Goal: Task Accomplishment & Management: Use online tool/utility

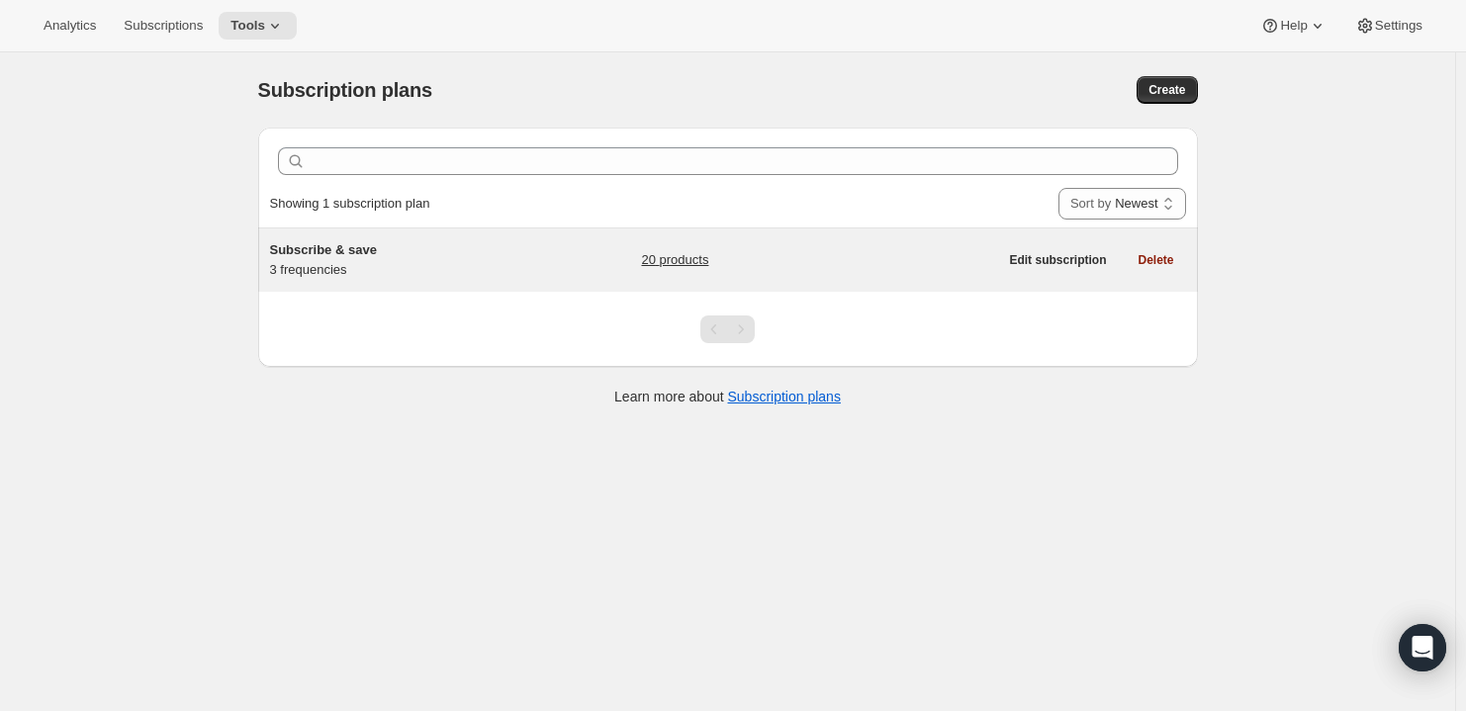
click at [340, 257] on h5 "Subscribe & save" at bounding box center [393, 250] width 247 height 20
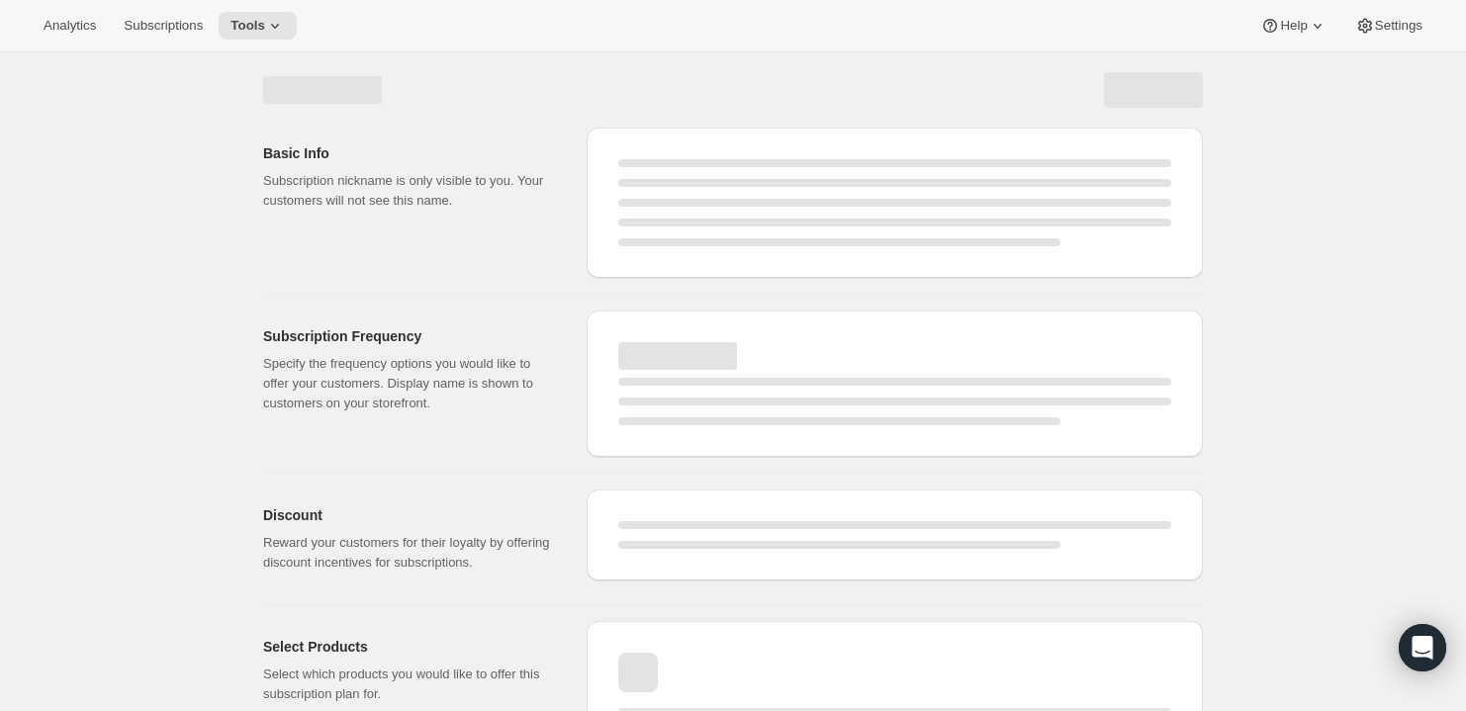
select select "WEEK"
select select "MONTH"
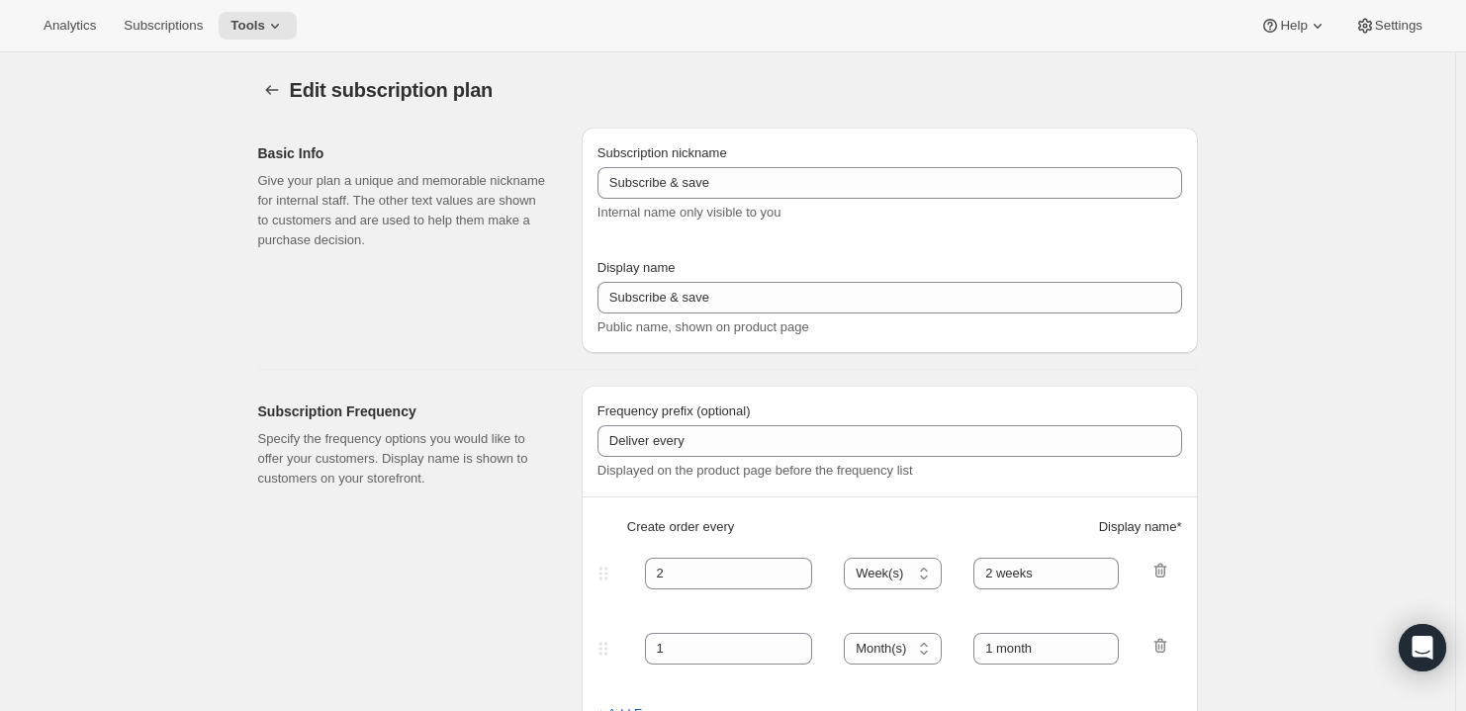
type input "Deliver"
type input "1"
type input "Weekly"
type input "Monthly"
type input "10"
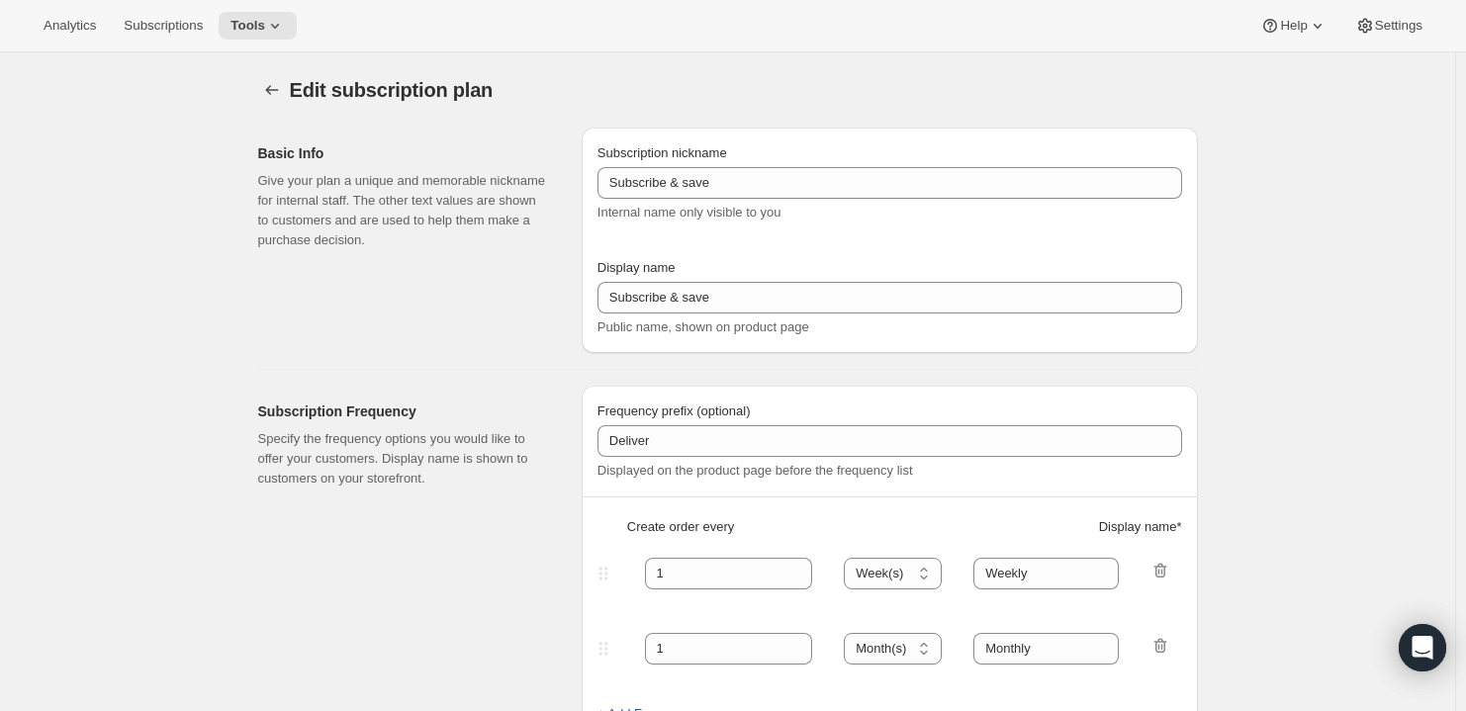
select select "MONTH"
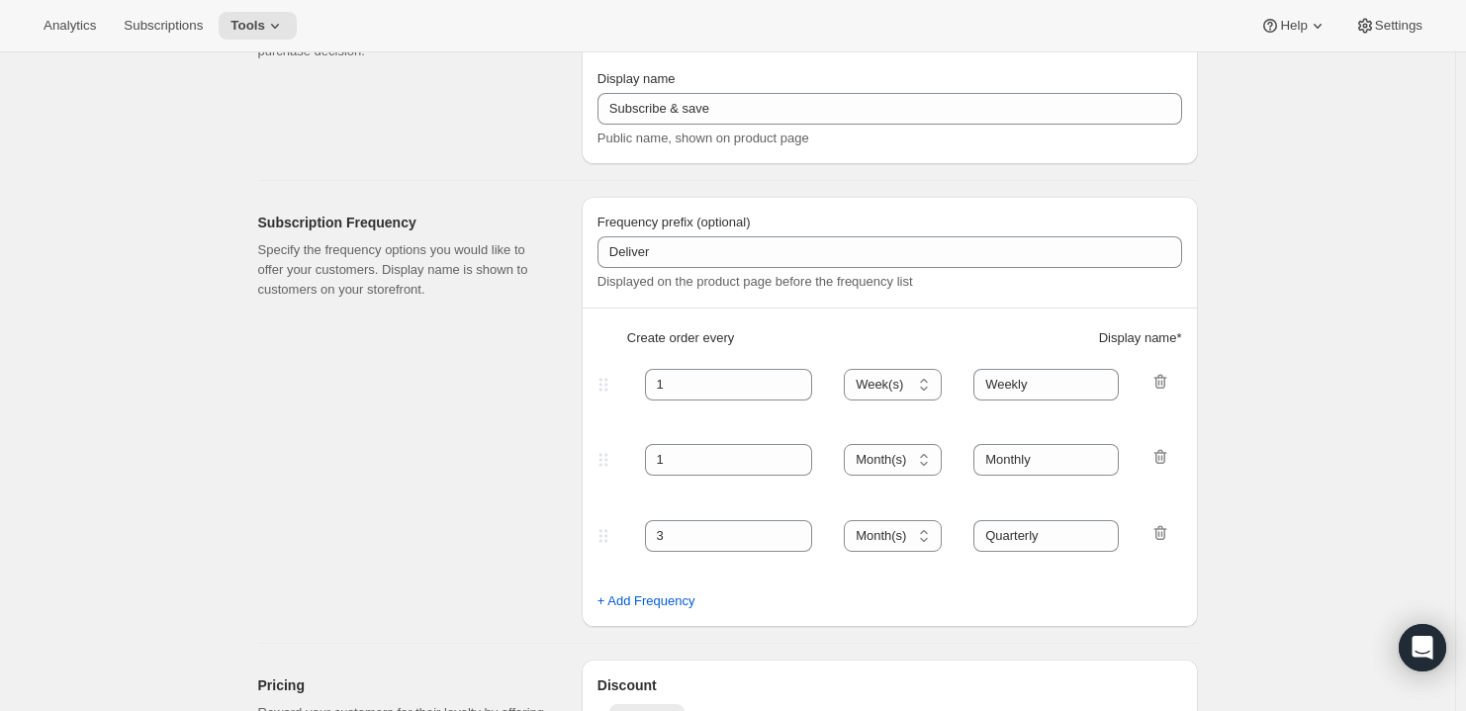
scroll to position [336, 0]
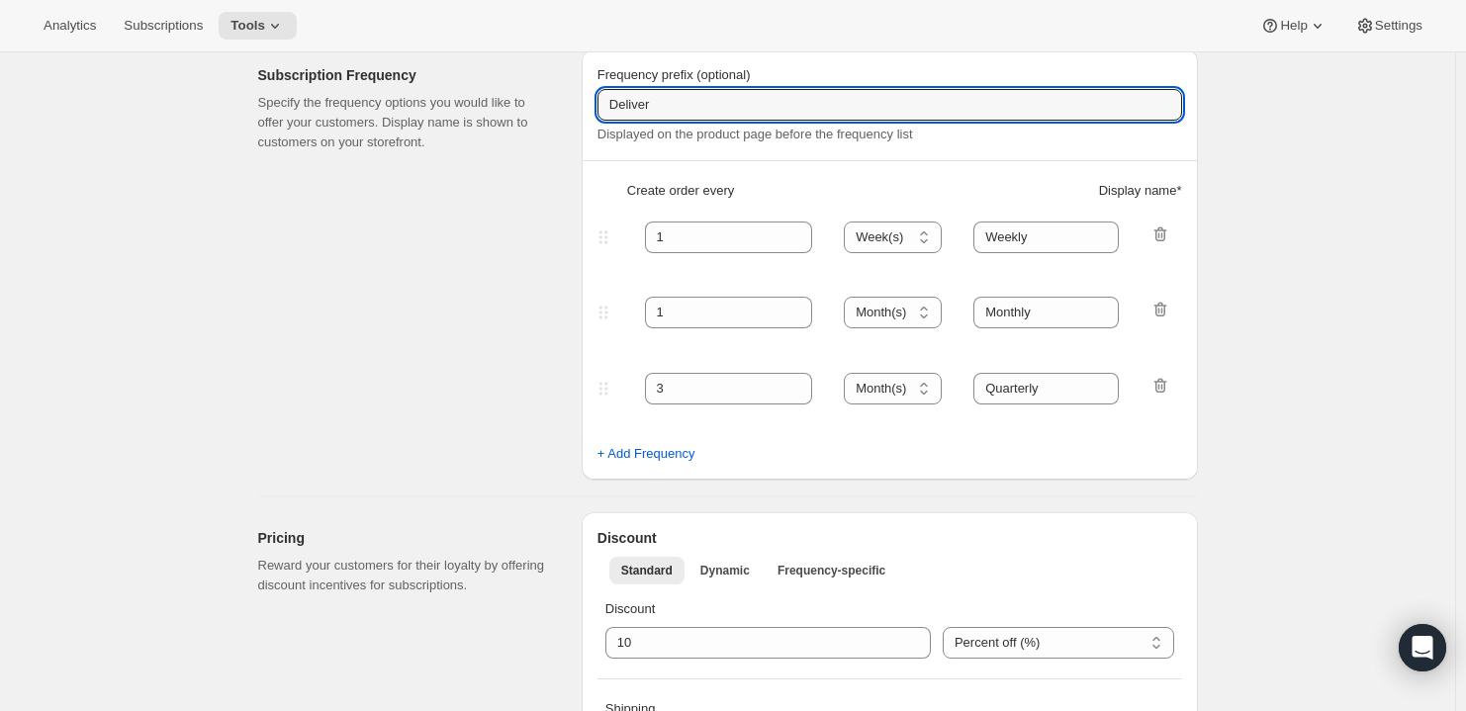
drag, startPoint x: 688, startPoint y: 106, endPoint x: 590, endPoint y: 107, distance: 97.9
click at [590, 107] on div "Frequency prefix (optional) Deliver Displayed on the product page before the fr…" at bounding box center [890, 264] width 616 height 430
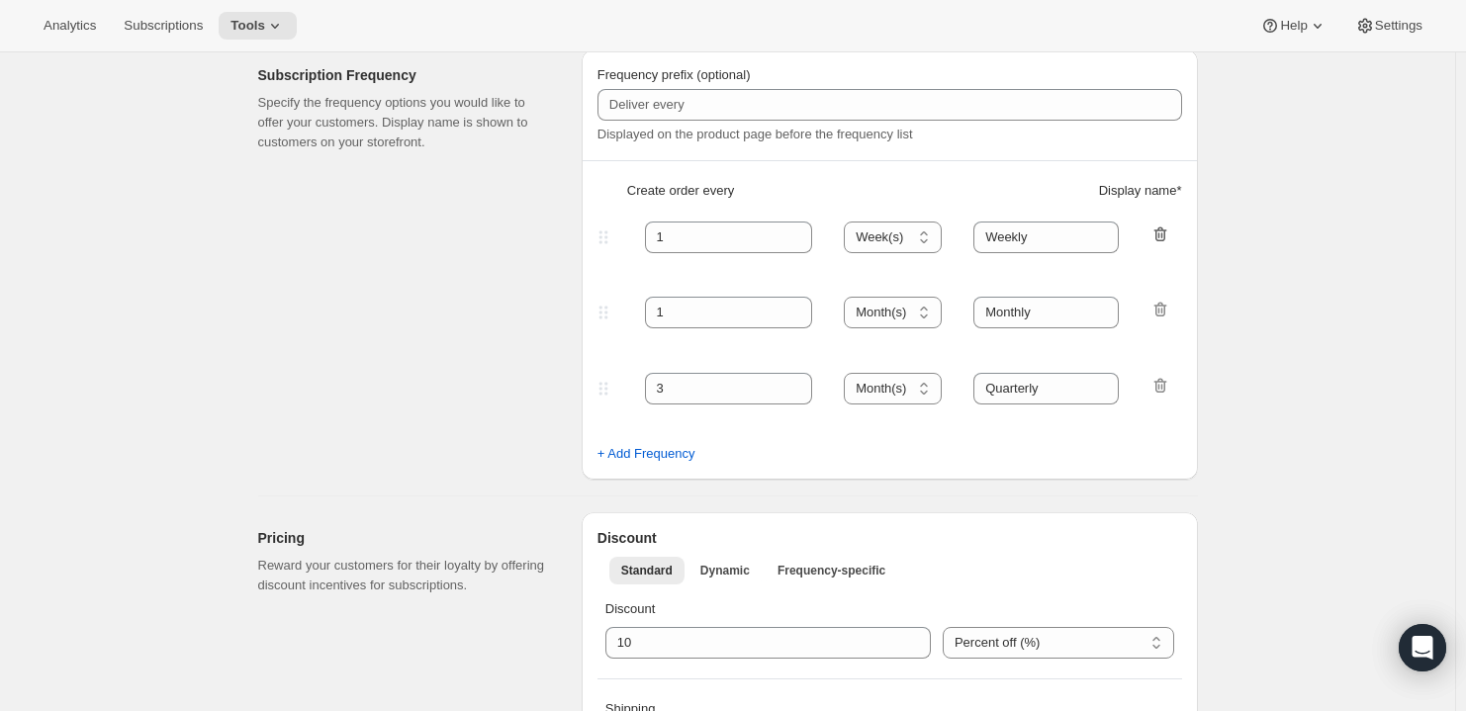
click at [1168, 235] on icon "button" at bounding box center [1160, 235] width 20 height 20
select select "MONTH"
type input "Monthly"
type input "3"
type input "Quarterly"
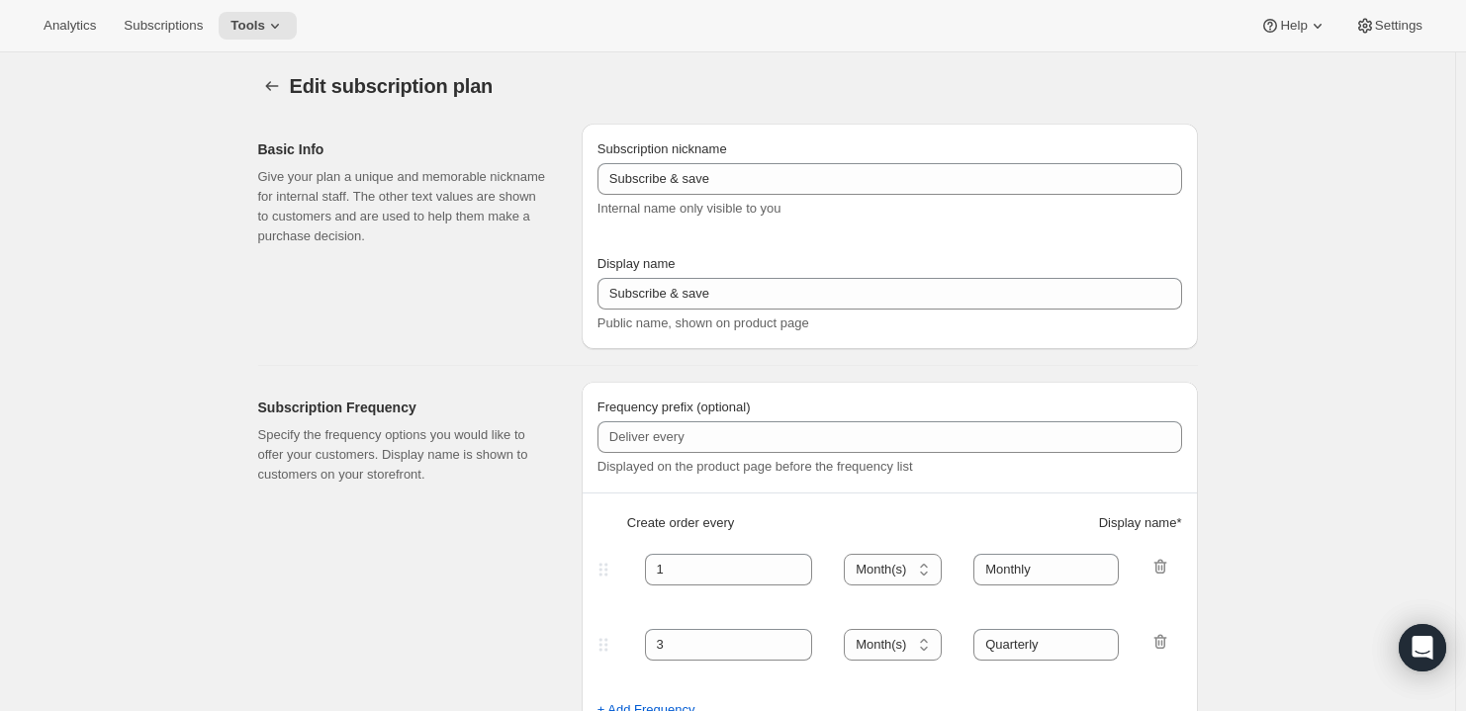
scroll to position [0, 0]
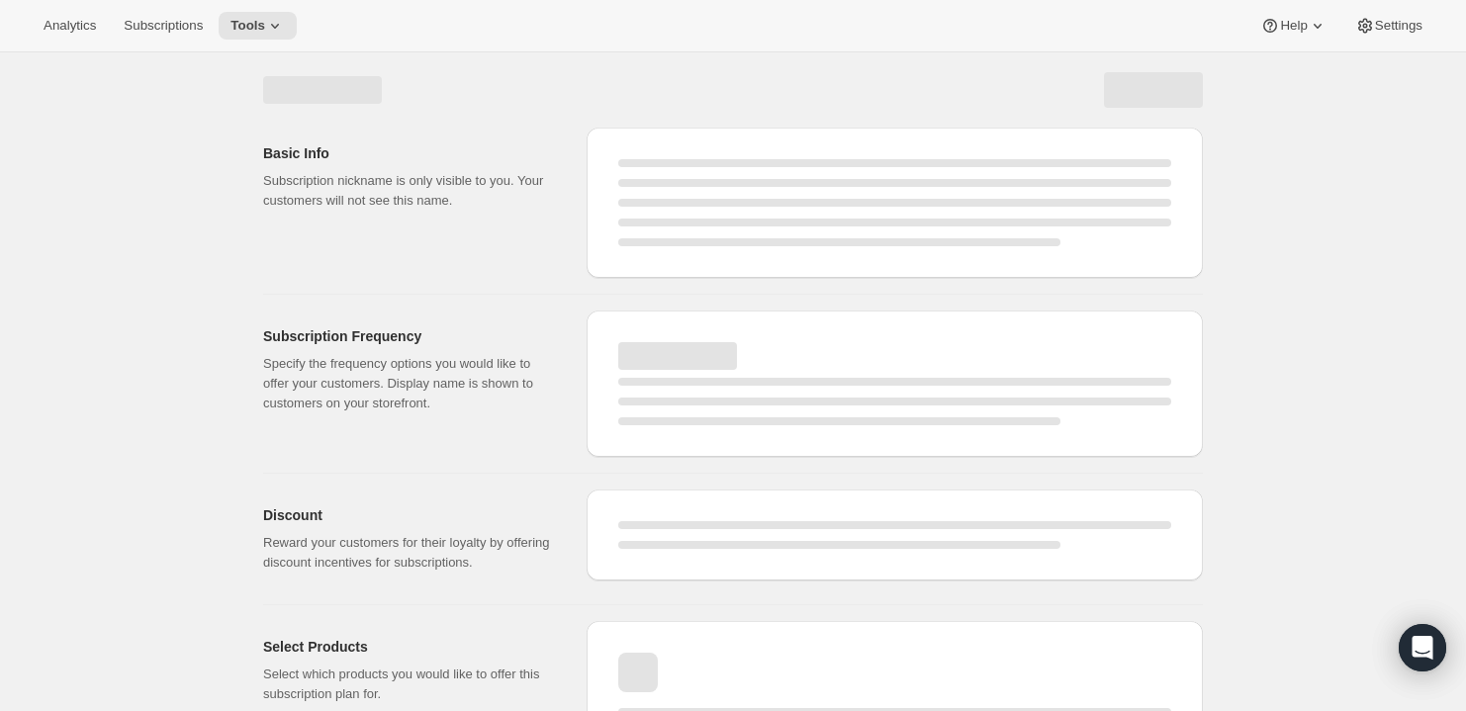
select select "WEEK"
select select "MONTH"
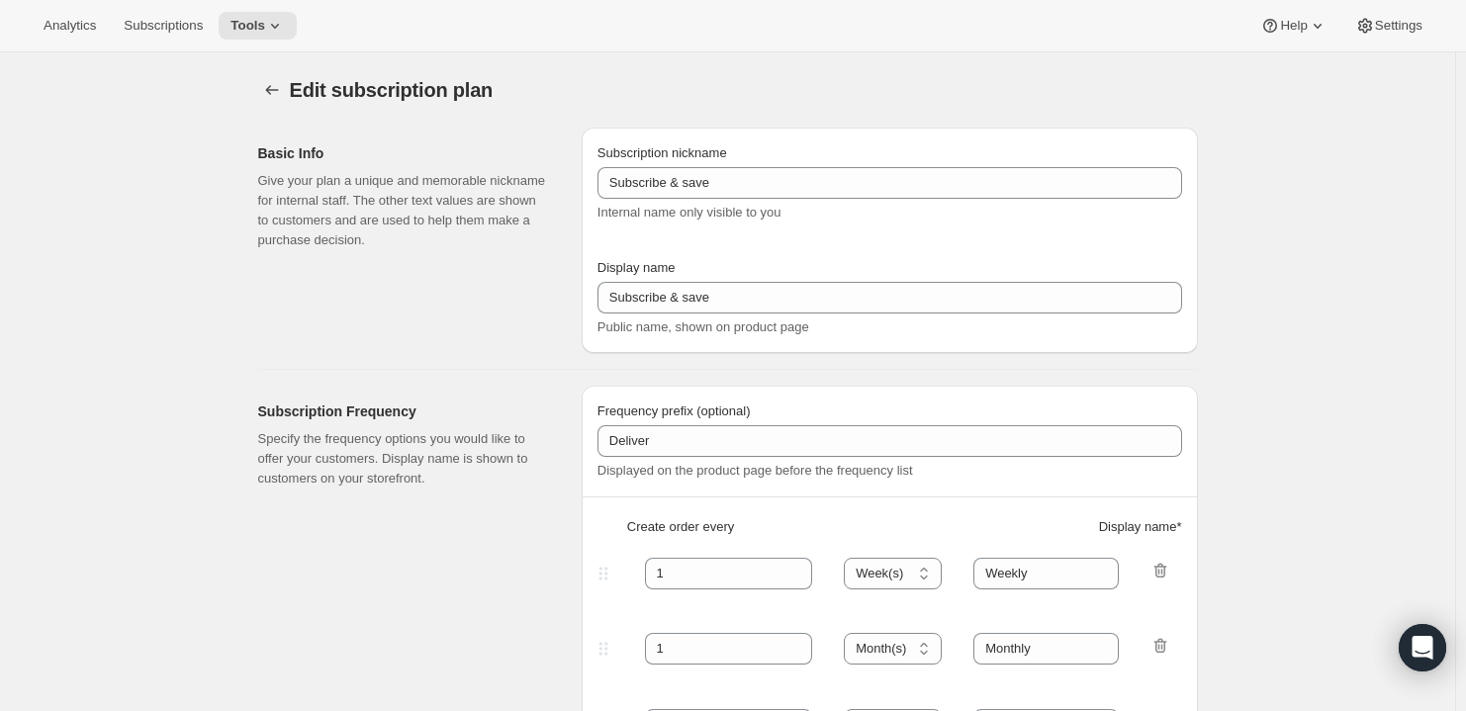
select select "MONTH"
type input "Monthly"
type input "3"
type input "Quarterly"
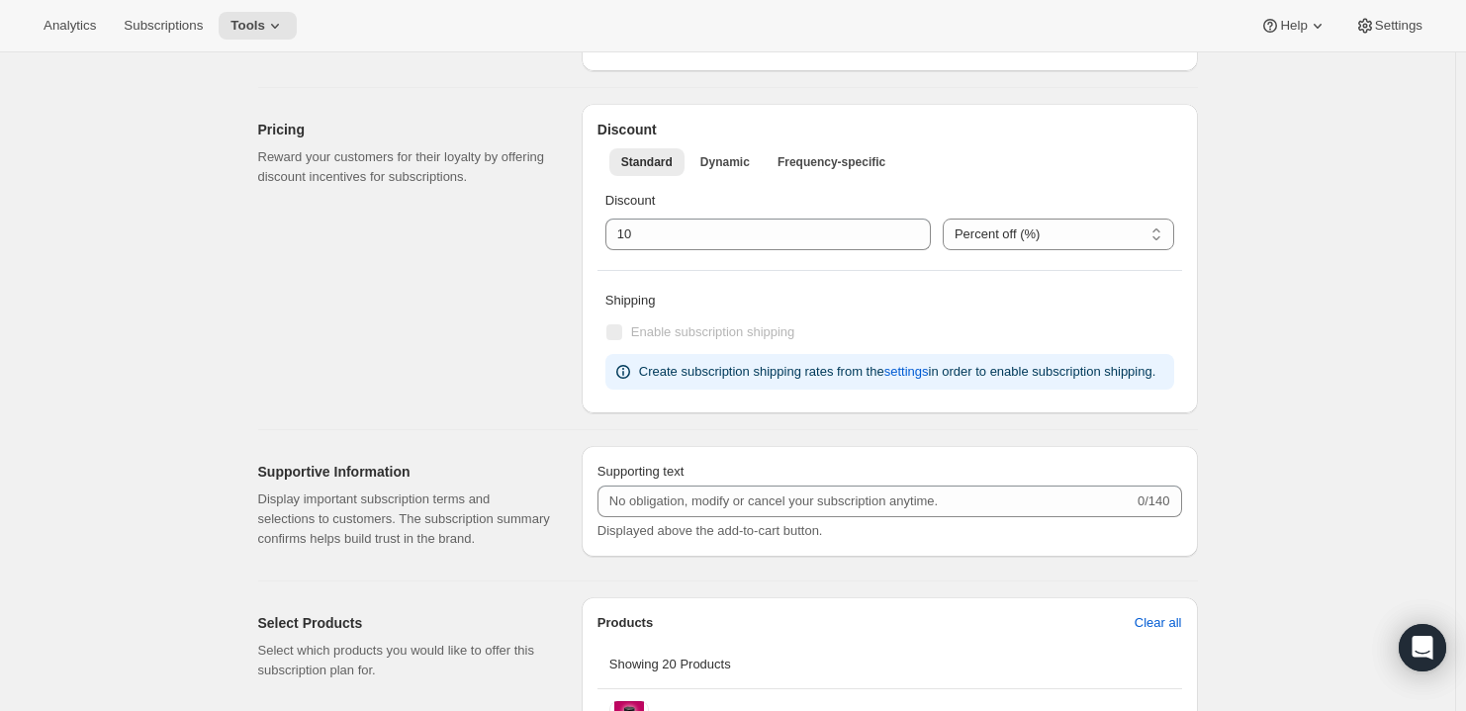
scroll to position [807, 0]
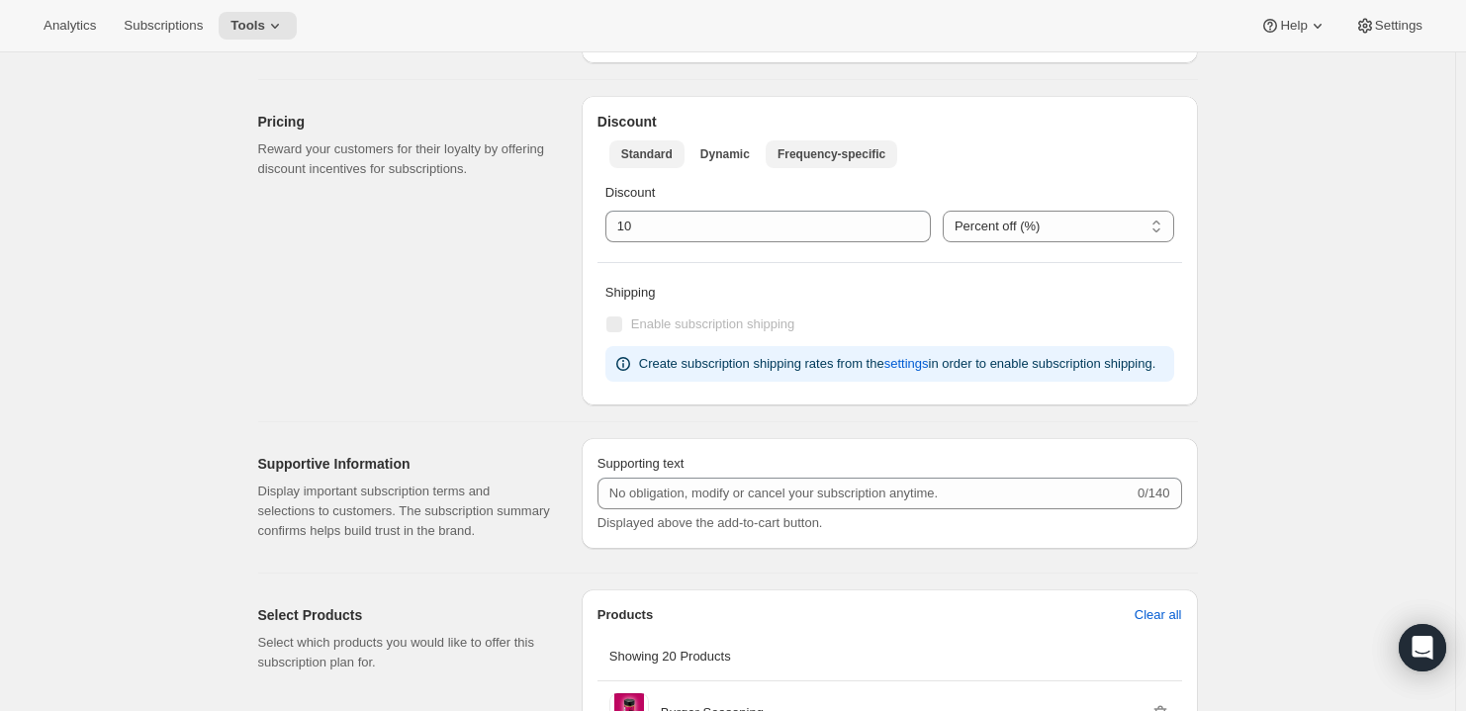
click at [836, 150] on span "Frequency-specific" at bounding box center [831, 154] width 108 height 16
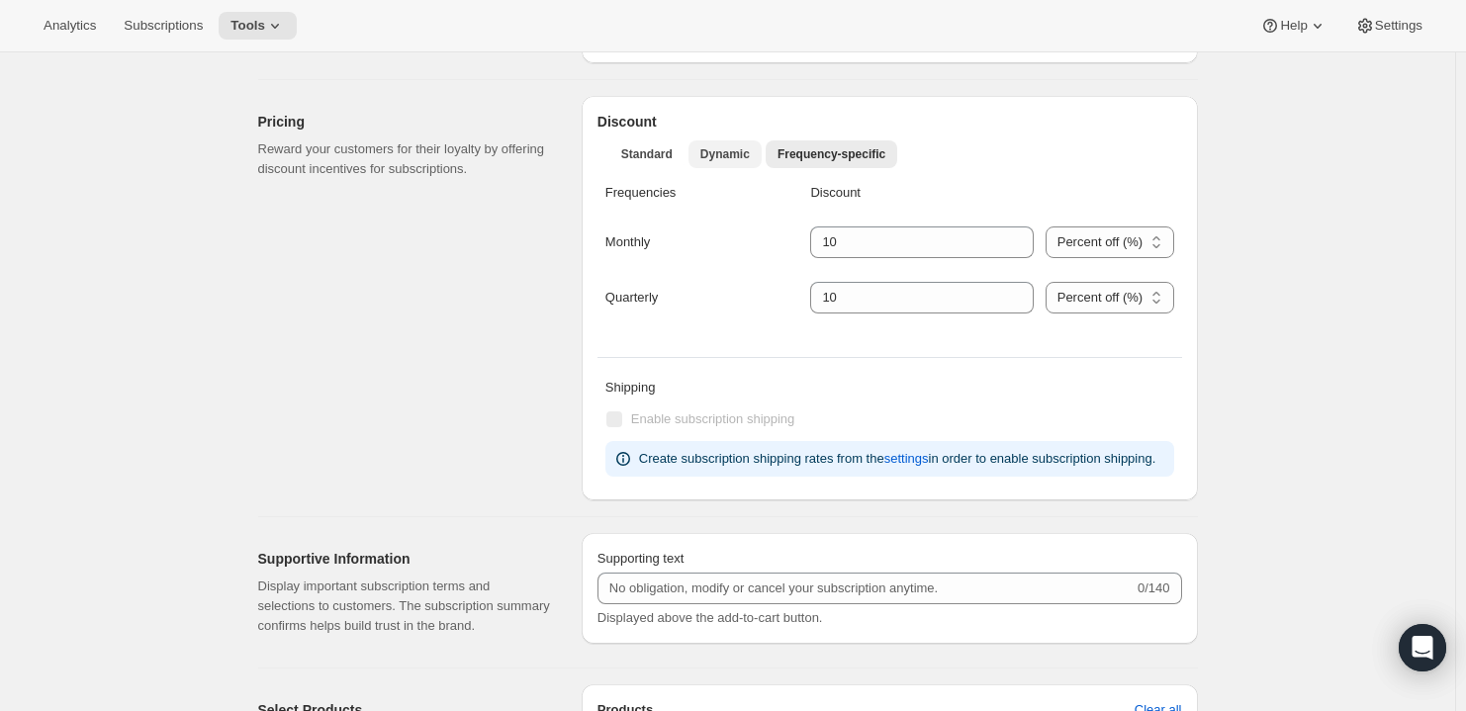
click at [720, 158] on span "Dynamic" at bounding box center [724, 154] width 49 height 16
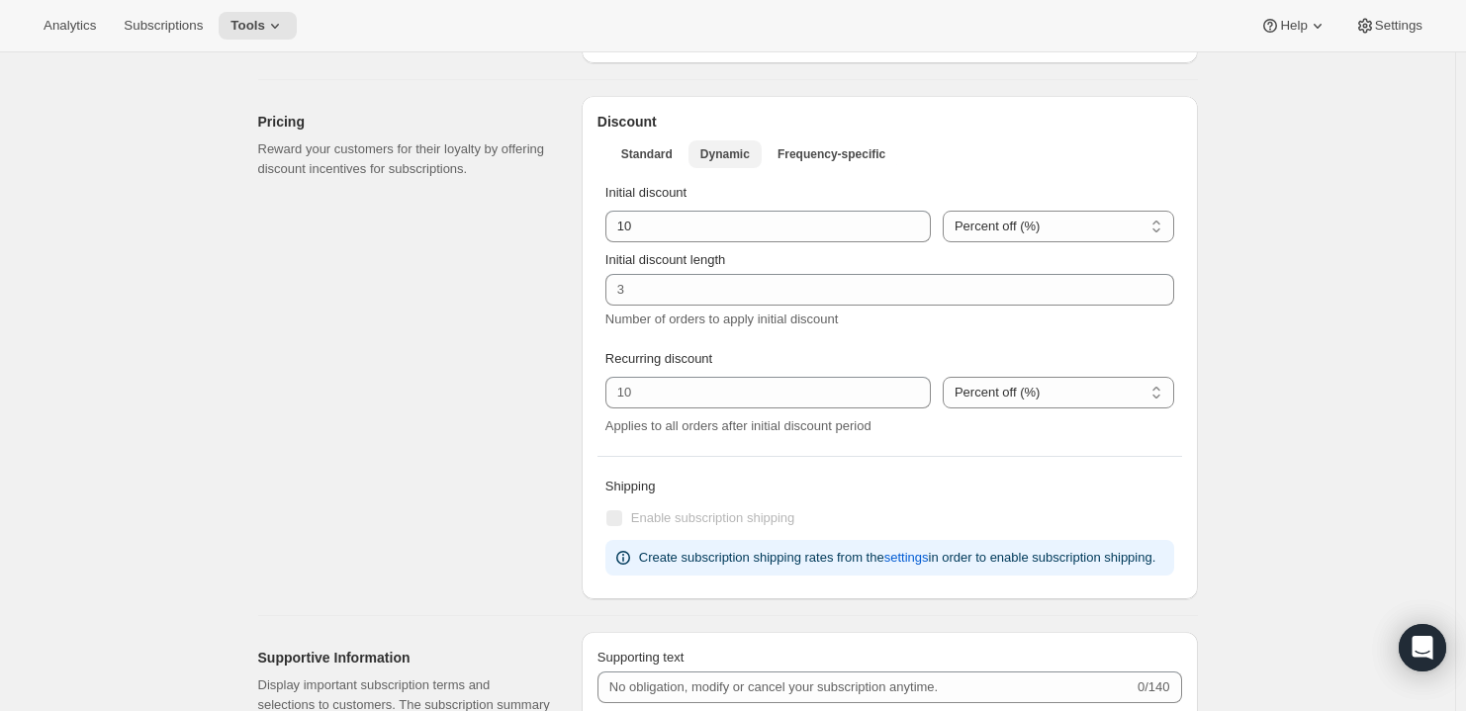
click at [694, 147] on button "Dynamic" at bounding box center [724, 154] width 73 height 28
click at [705, 148] on span "Dynamic" at bounding box center [724, 154] width 49 height 16
click at [612, 152] on li "Standard" at bounding box center [646, 153] width 75 height 28
click at [646, 152] on span "Standard" at bounding box center [646, 154] width 51 height 16
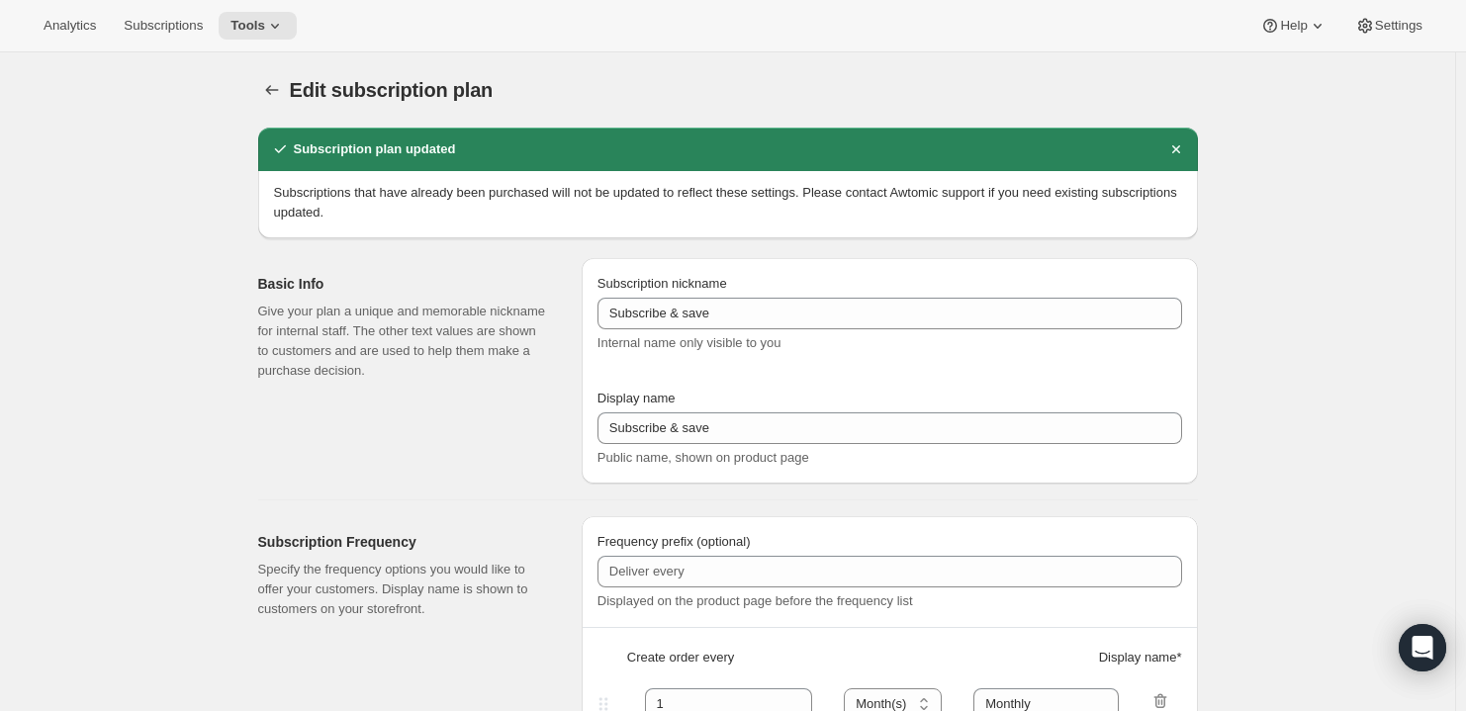
scroll to position [0, 0]
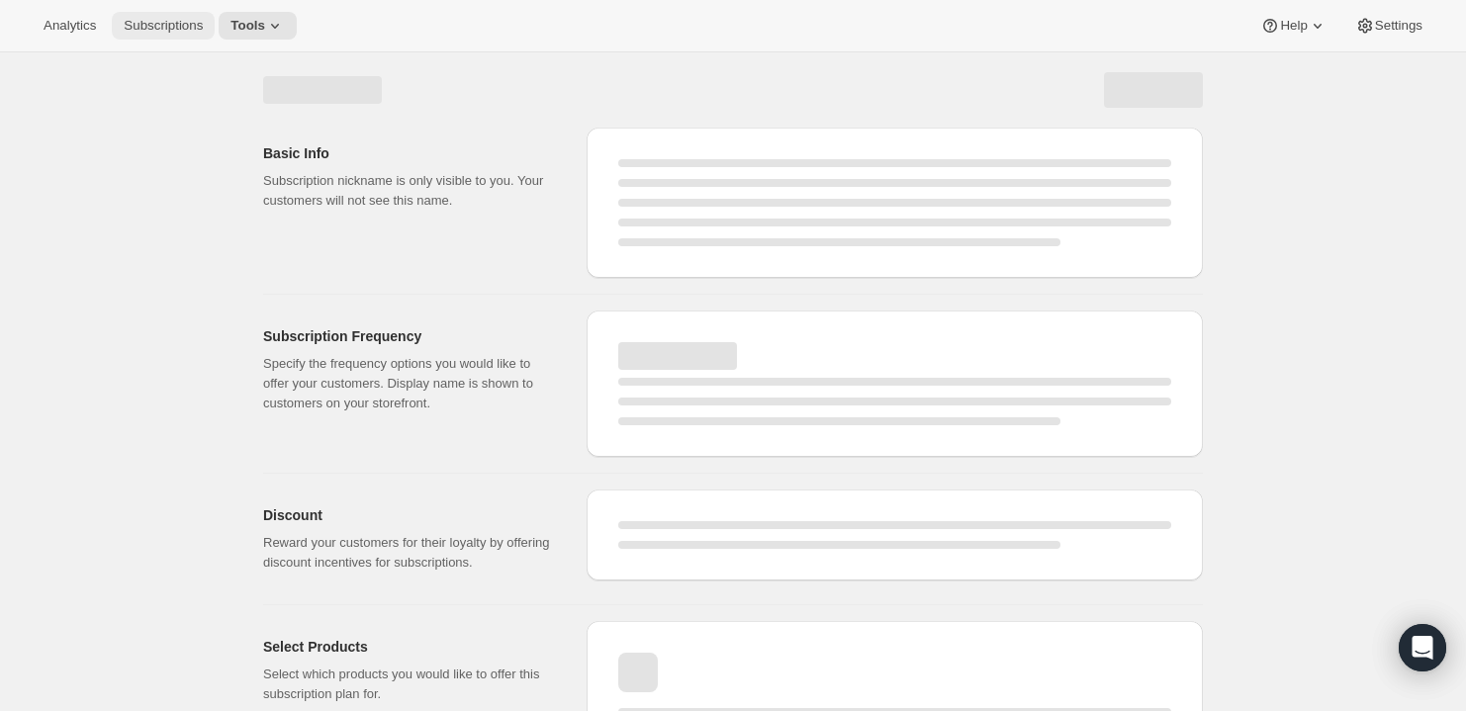
select select "MONTH"
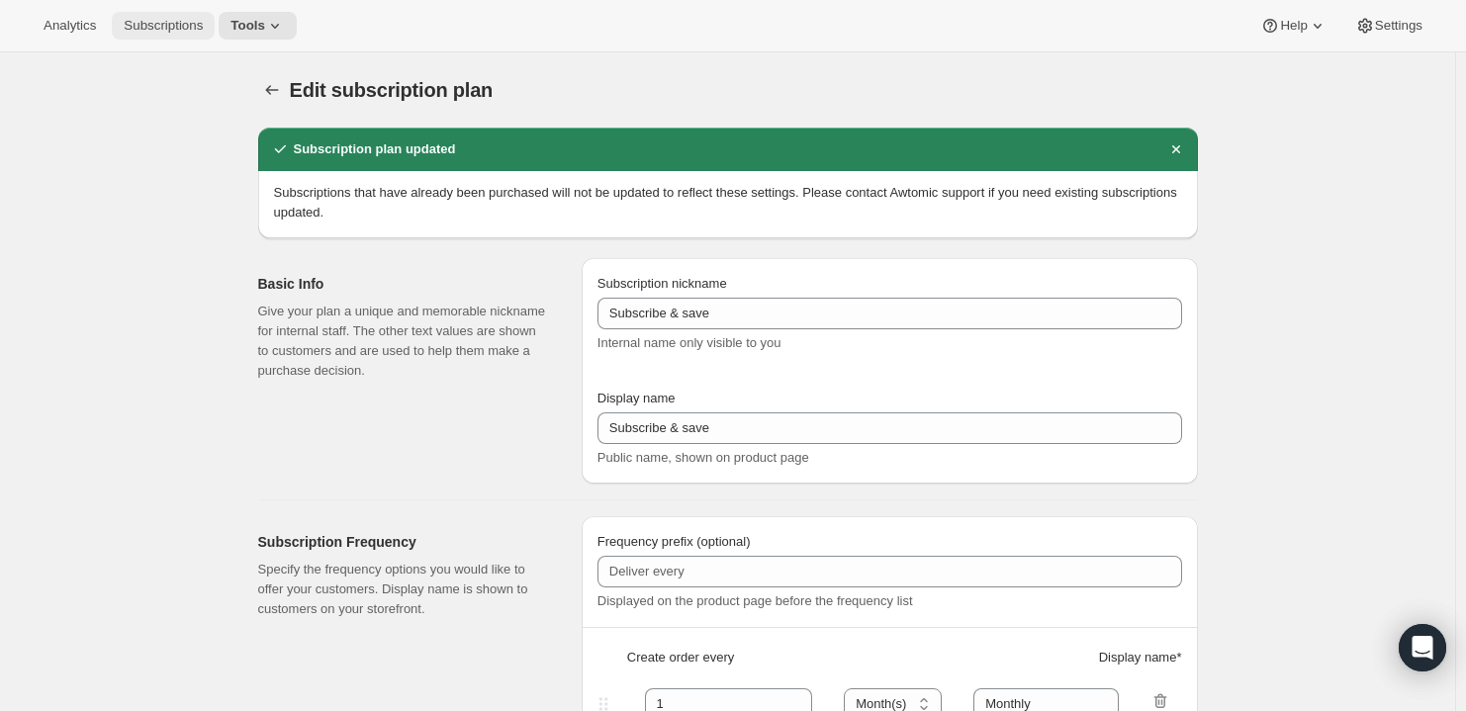
click at [179, 30] on span "Subscriptions" at bounding box center [163, 26] width 79 height 16
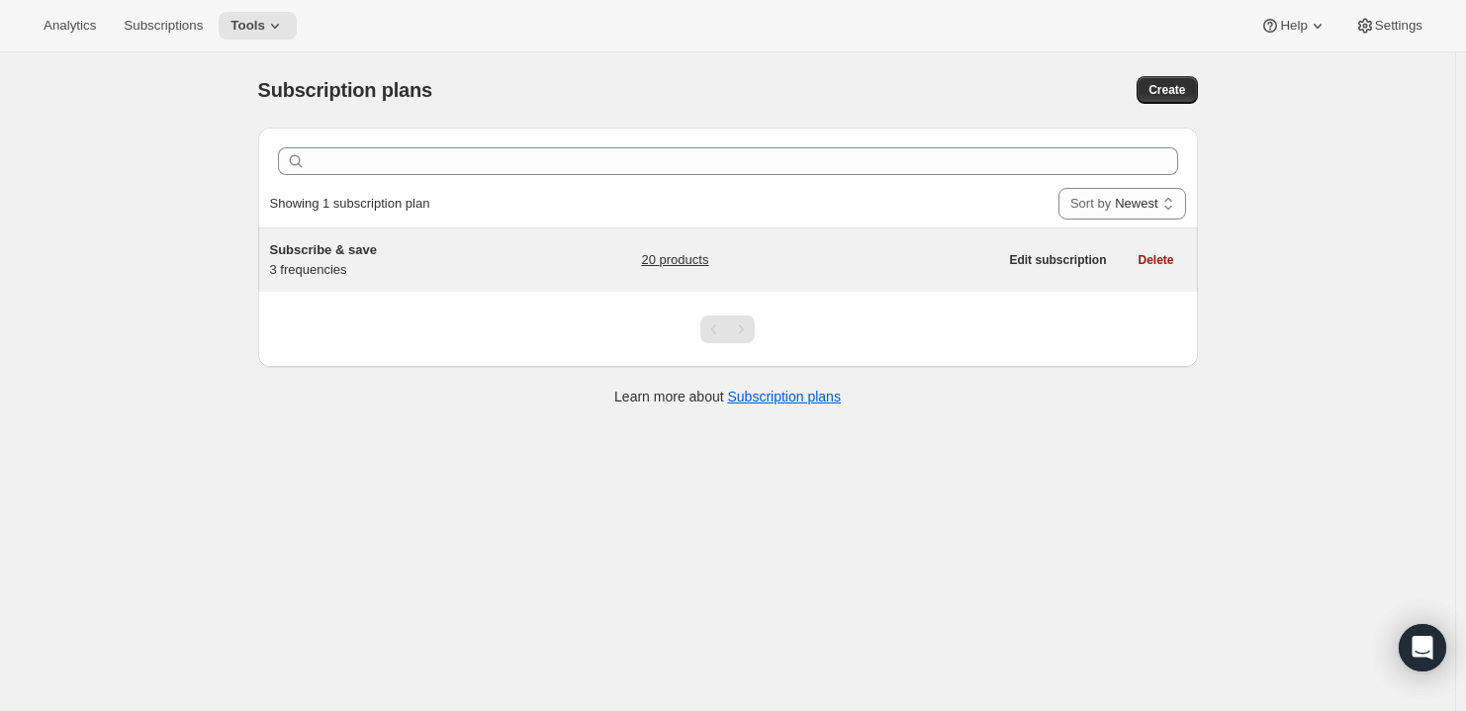
click at [346, 243] on span "Subscribe & save" at bounding box center [323, 249] width 107 height 15
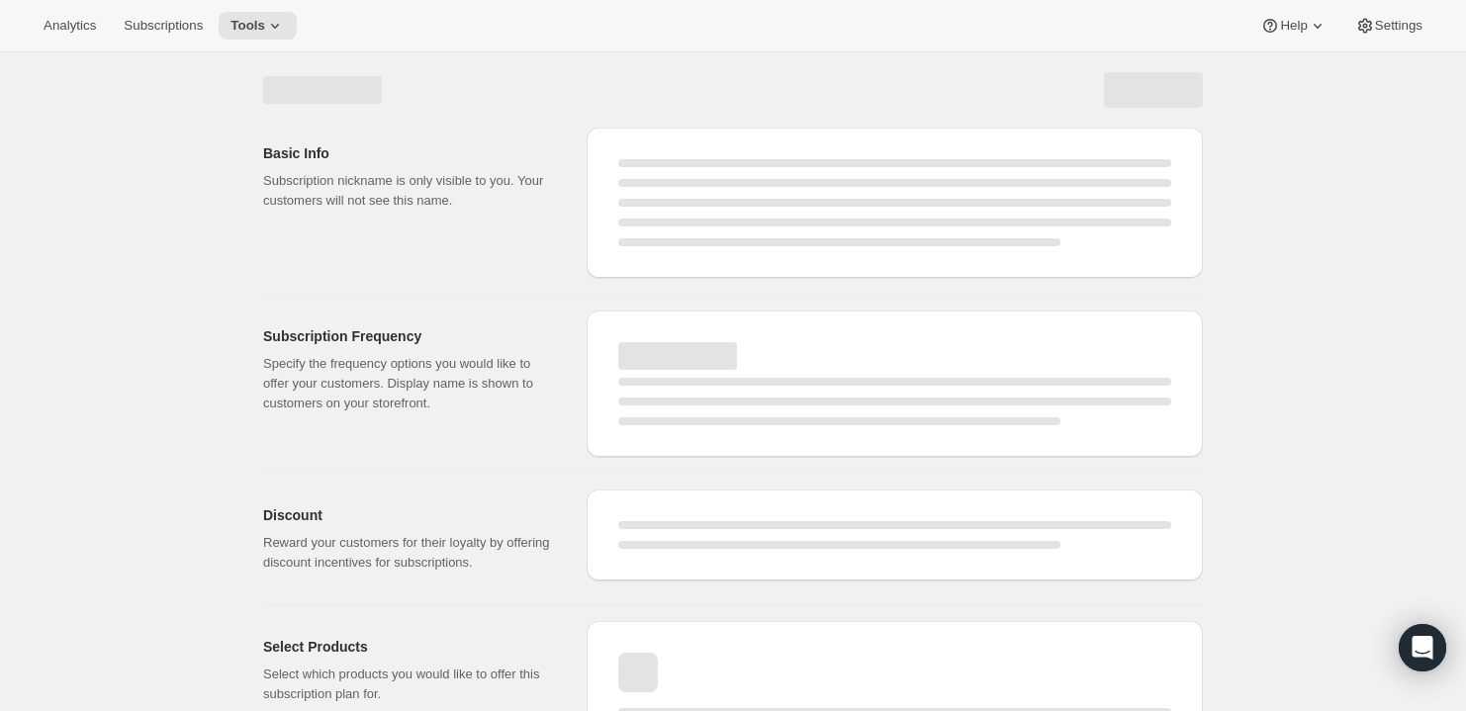
select select "WEEK"
select select "MONTH"
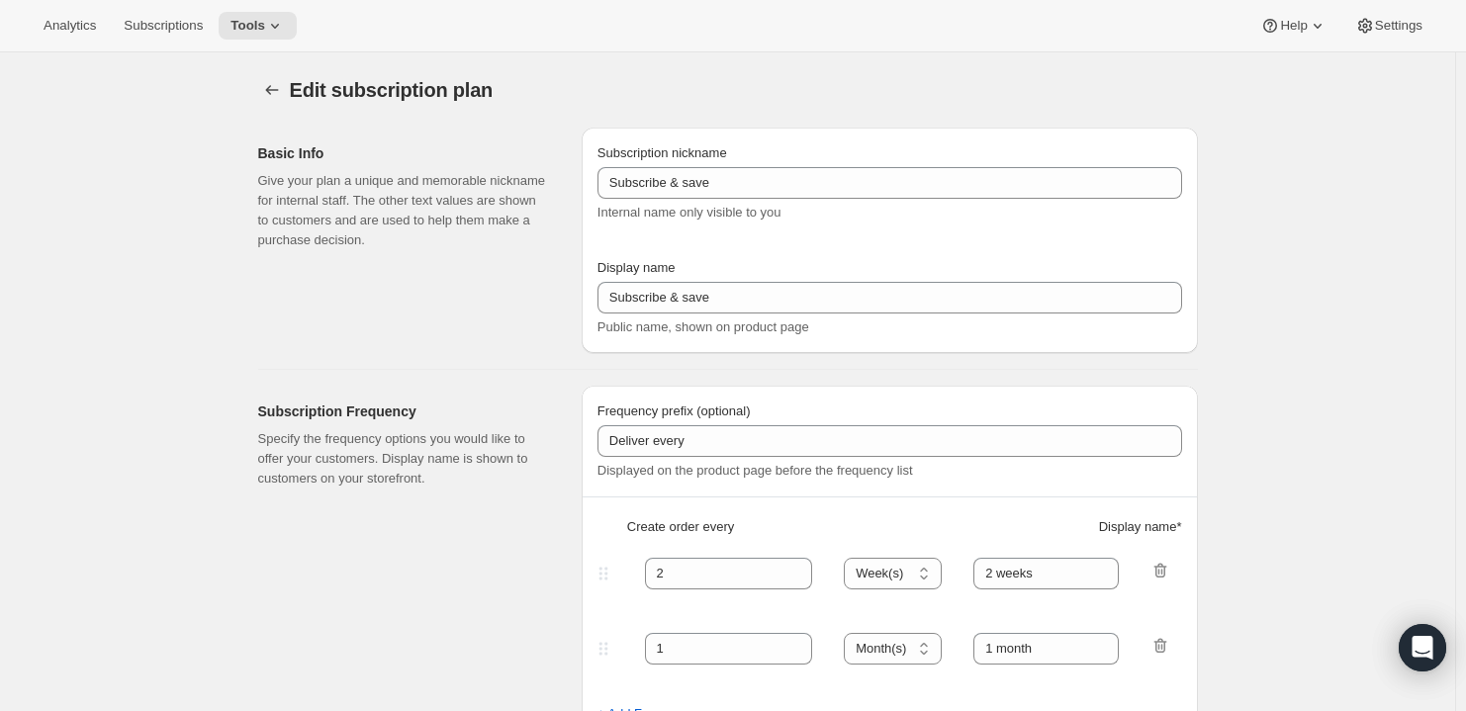
type input "1"
select select "MONTH"
type input "Monthly"
type input "3"
type input "Quarterly"
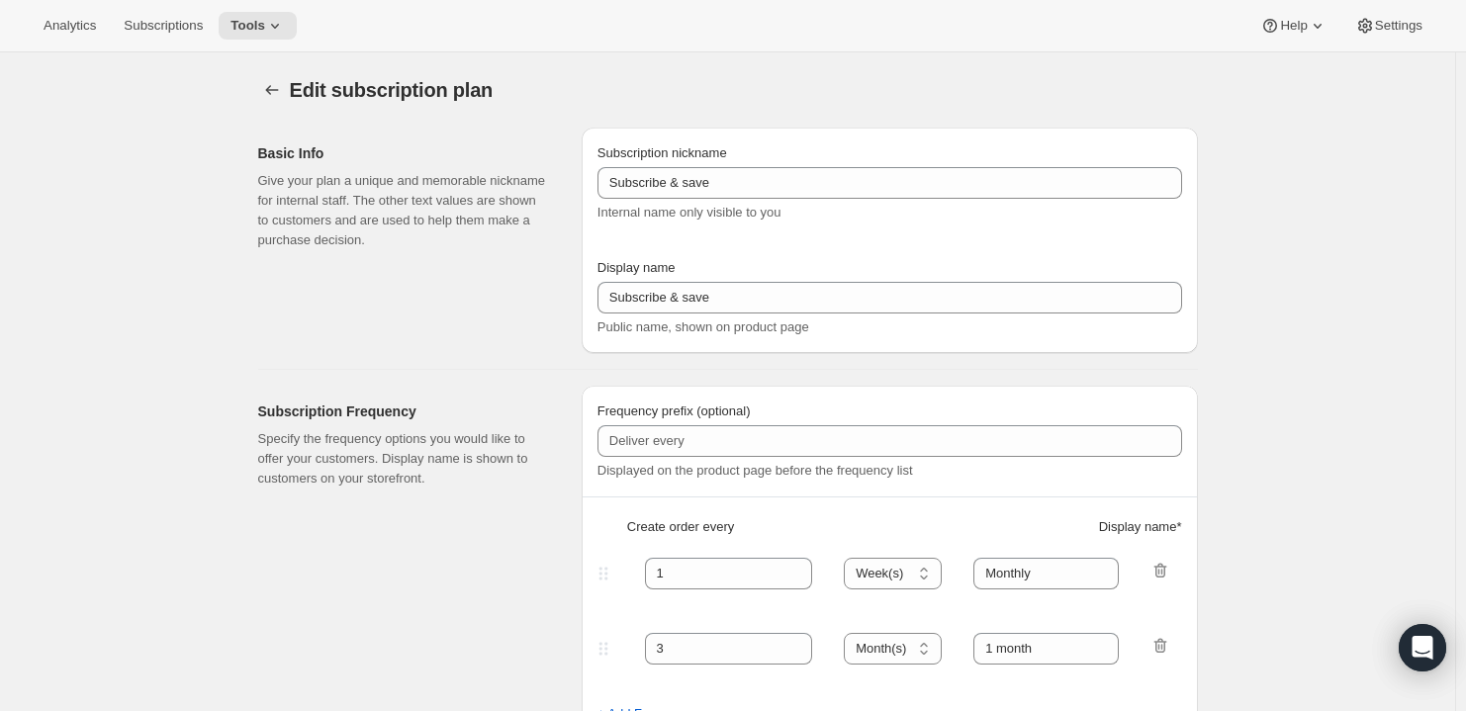
type input "10"
click at [271, 89] on icon "Subscription plans" at bounding box center [271, 90] width 13 height 10
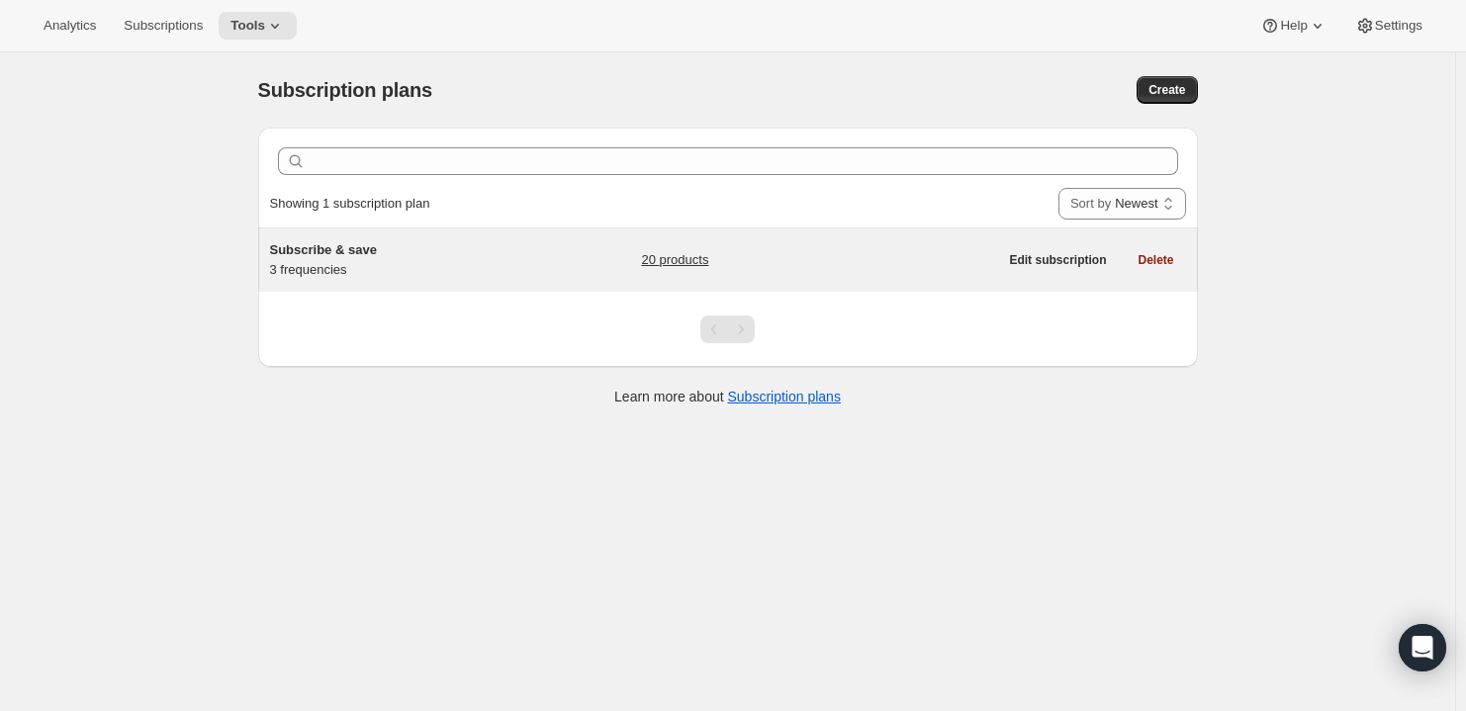
click at [337, 259] on div "Subscribe & save 3 frequencies" at bounding box center [393, 260] width 247 height 40
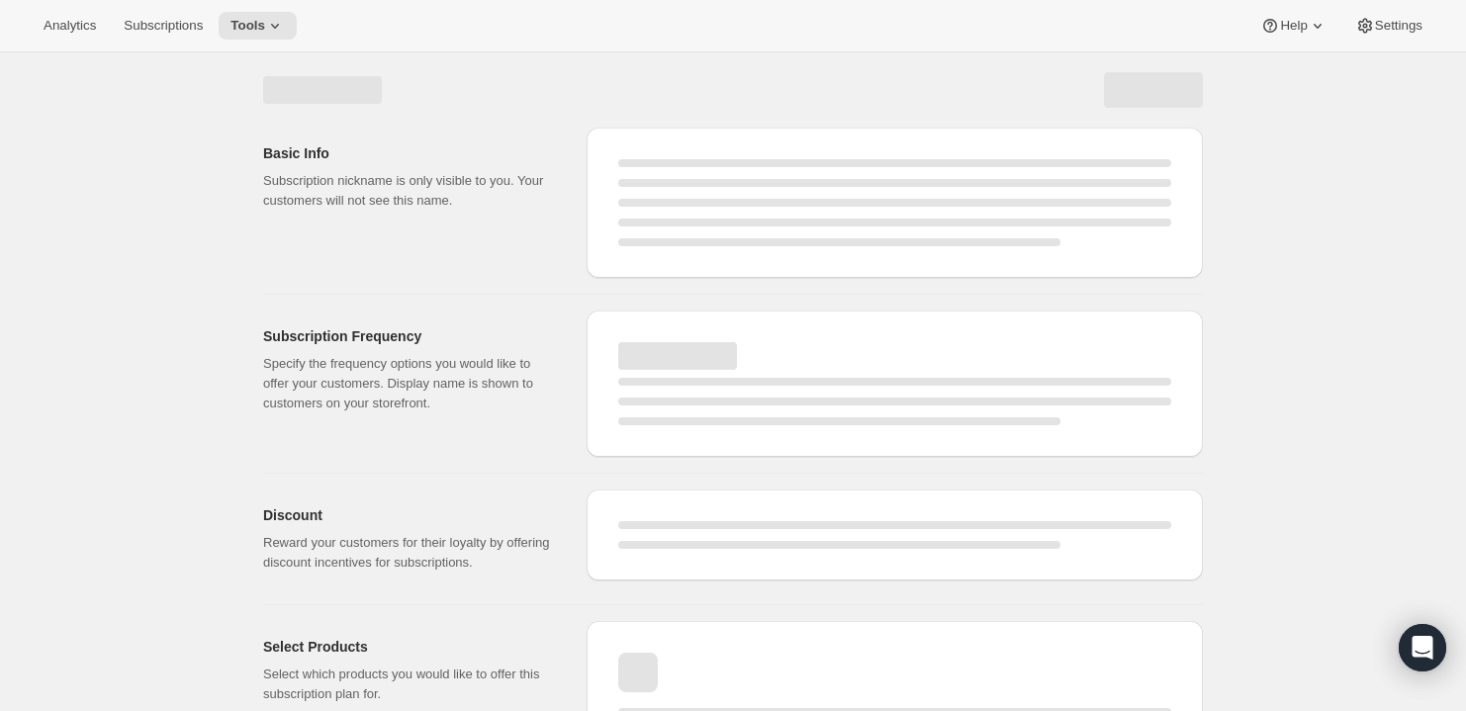
select select "WEEK"
select select "MONTH"
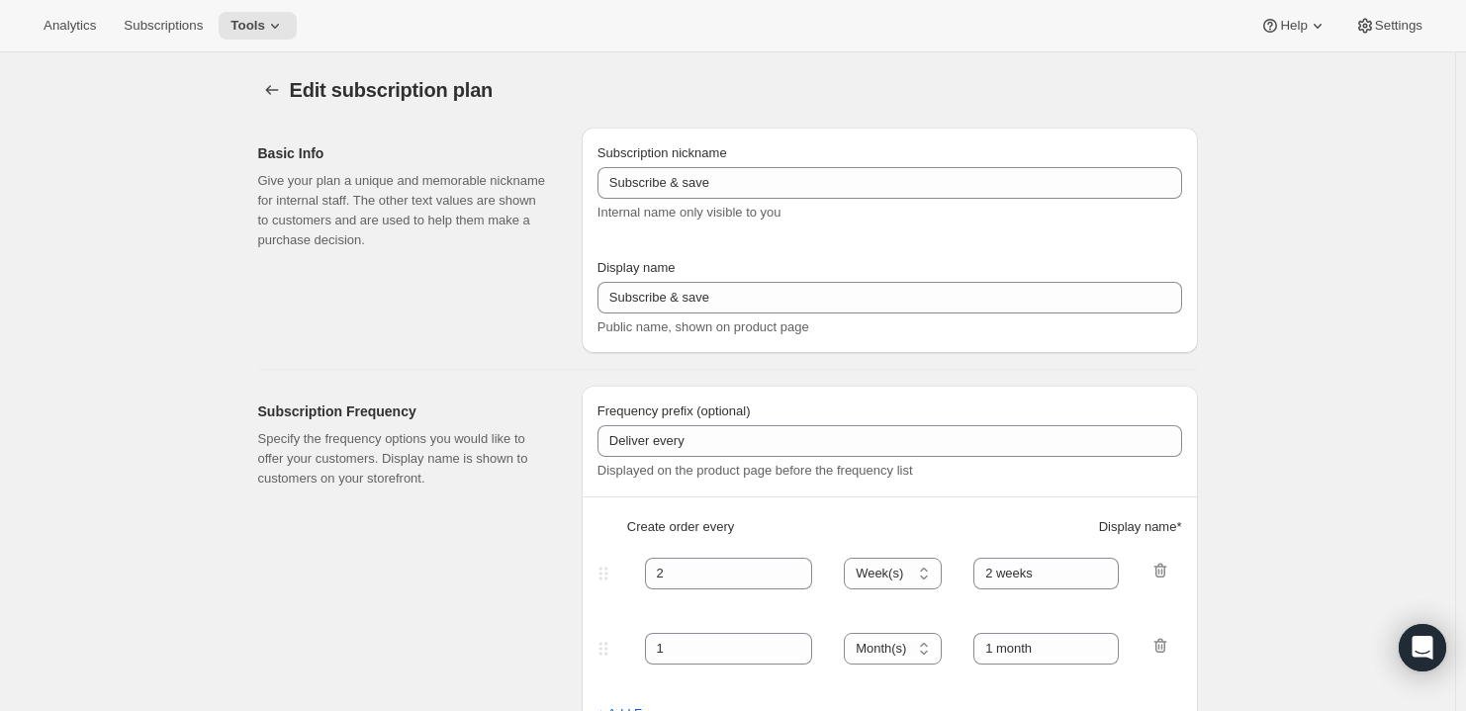
type input "1"
select select "MONTH"
type input "Monthly"
type input "3"
type input "Quarterly"
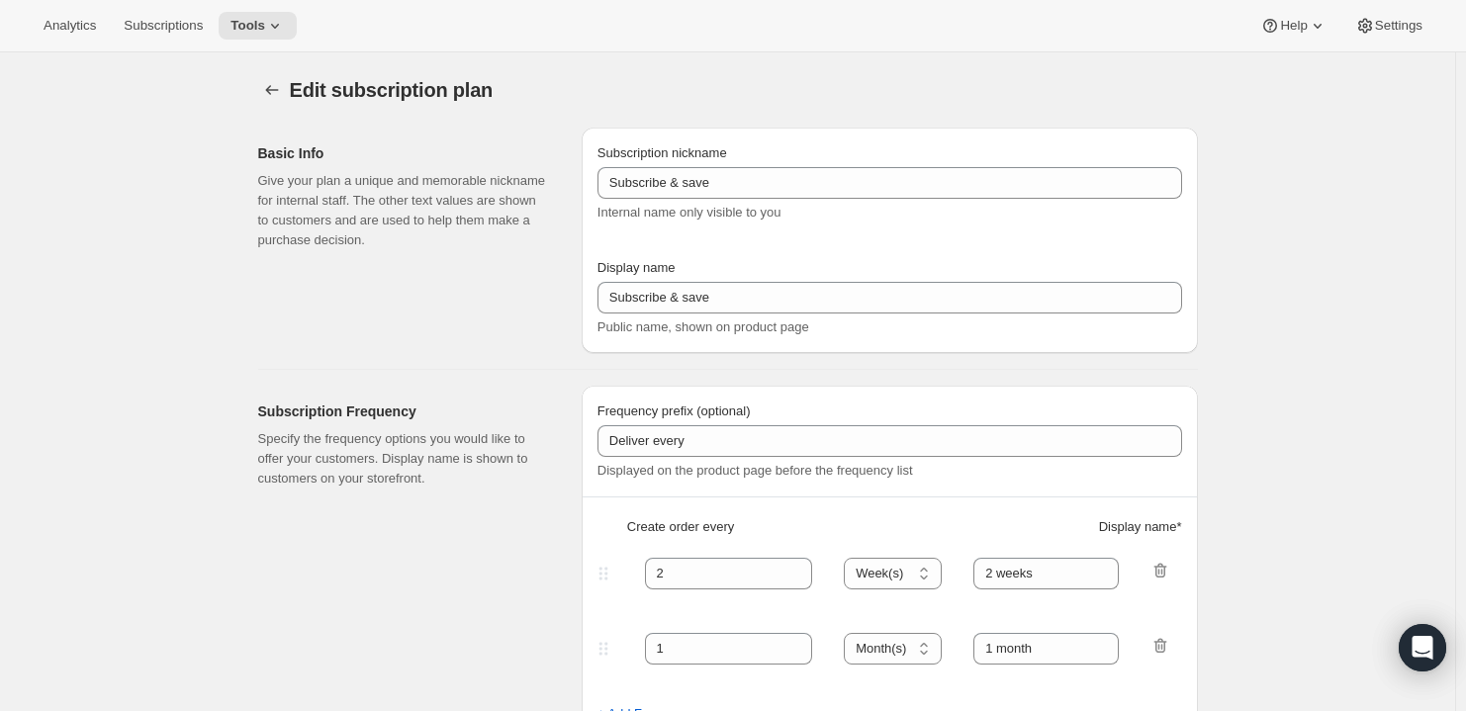
type input "10"
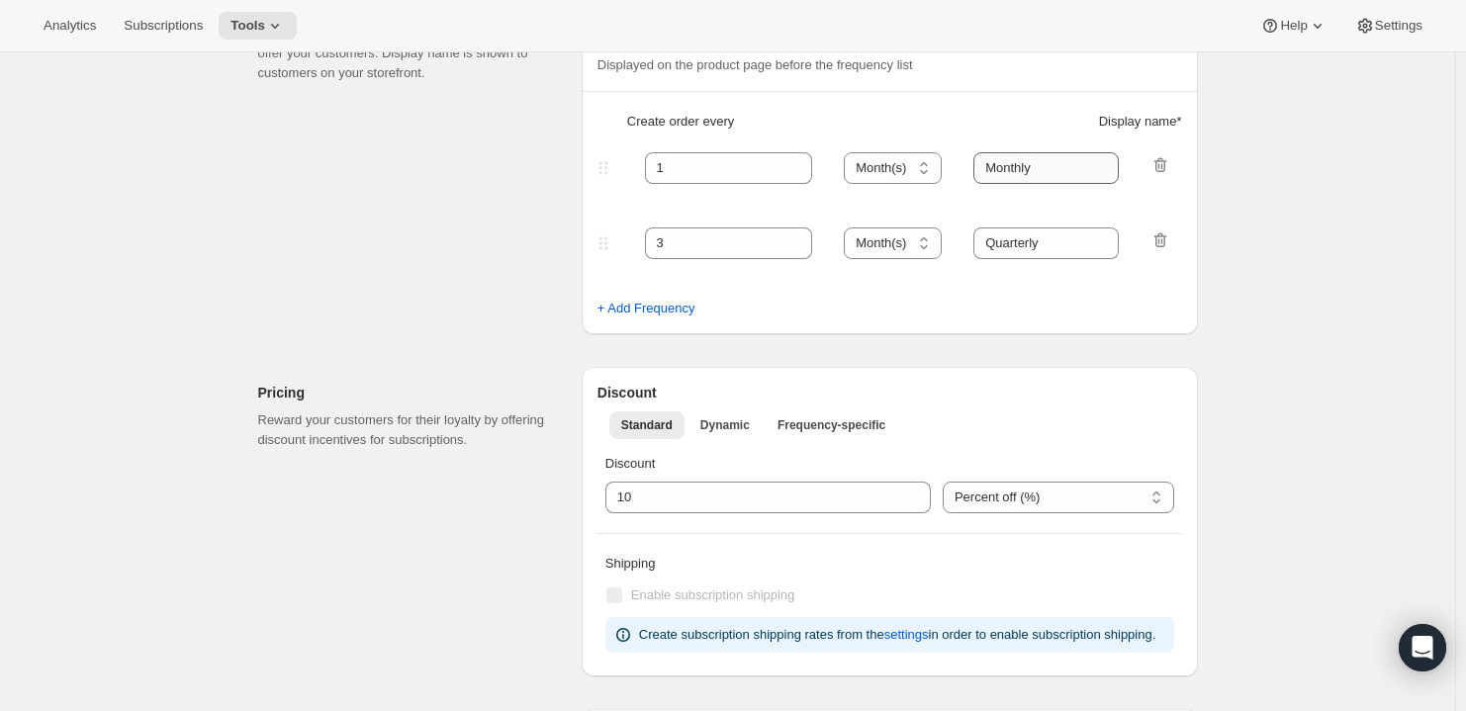
scroll to position [427, 0]
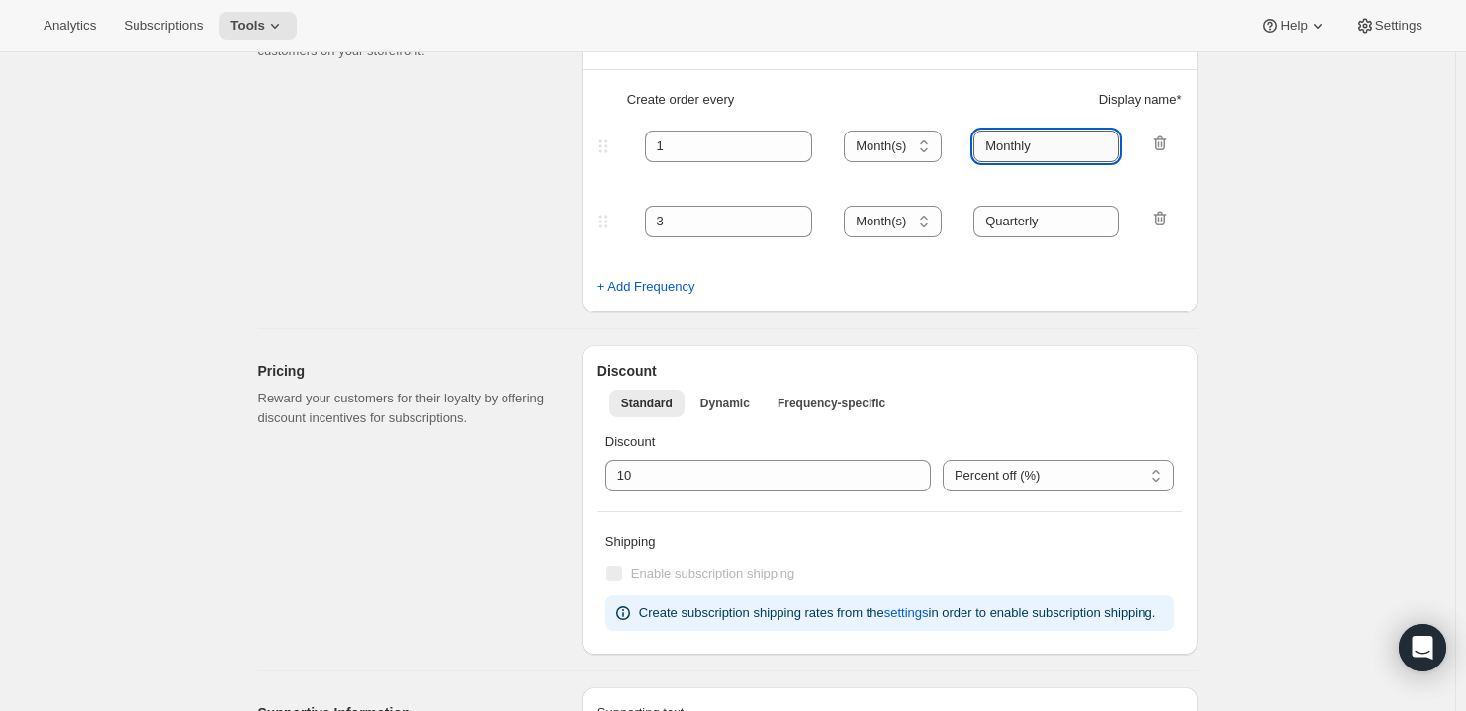
click at [1041, 150] on input "Monthly" at bounding box center [1045, 147] width 145 height 32
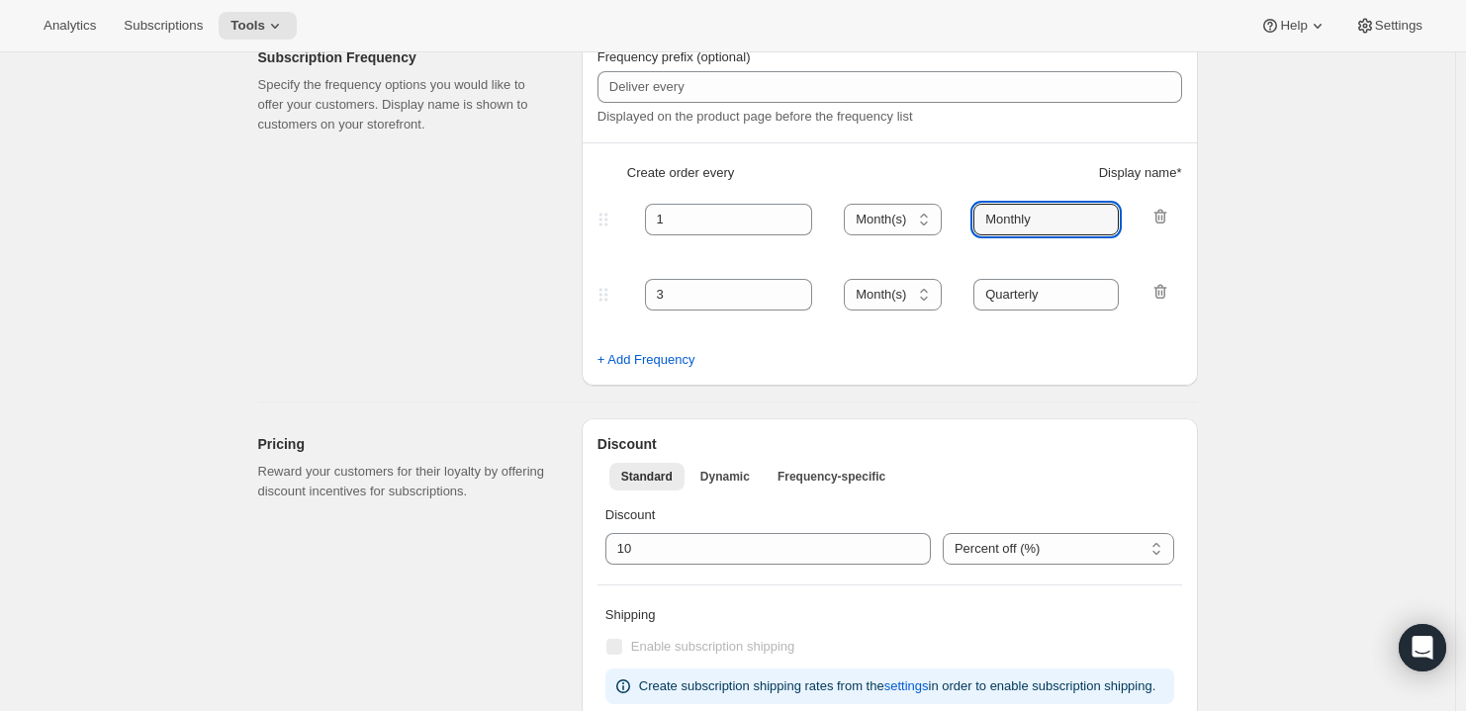
scroll to position [355, 0]
click at [1048, 215] on input "Monthly" at bounding box center [1045, 219] width 145 height 32
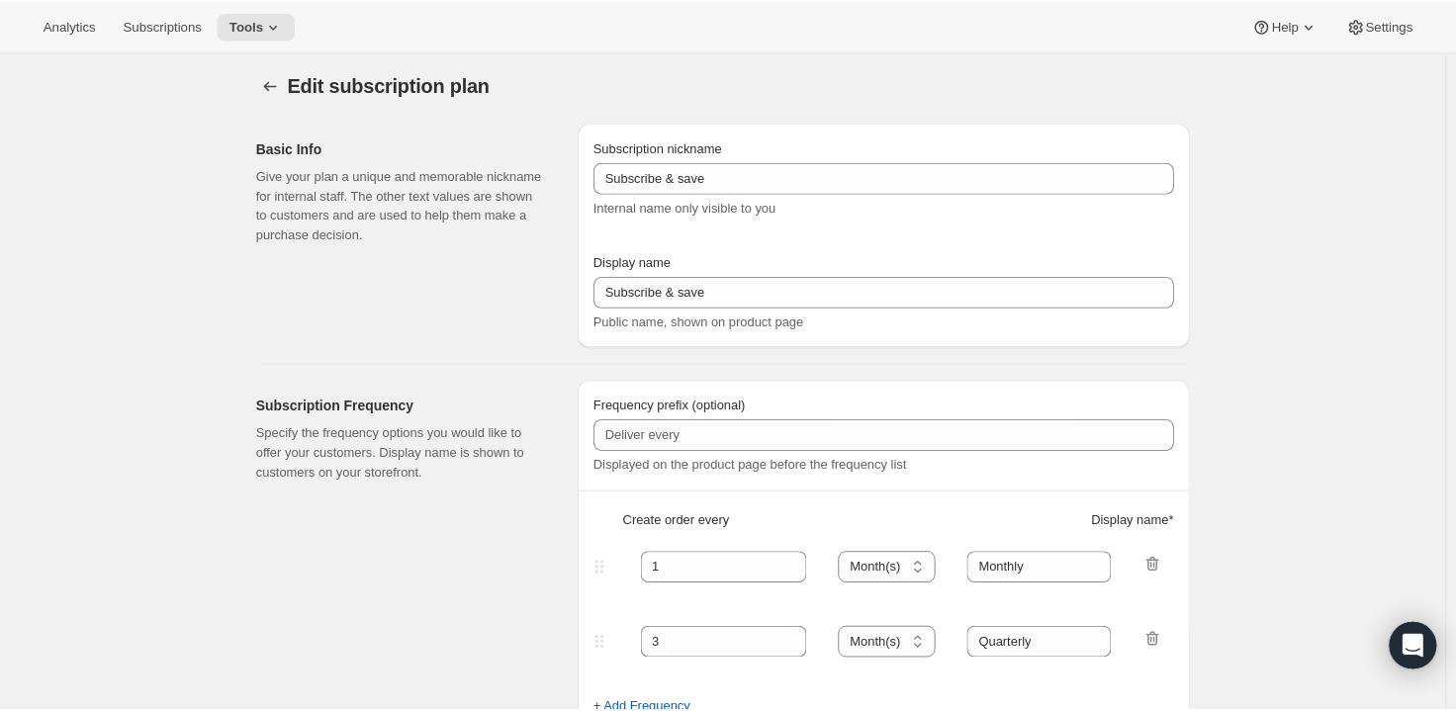
scroll to position [0, 0]
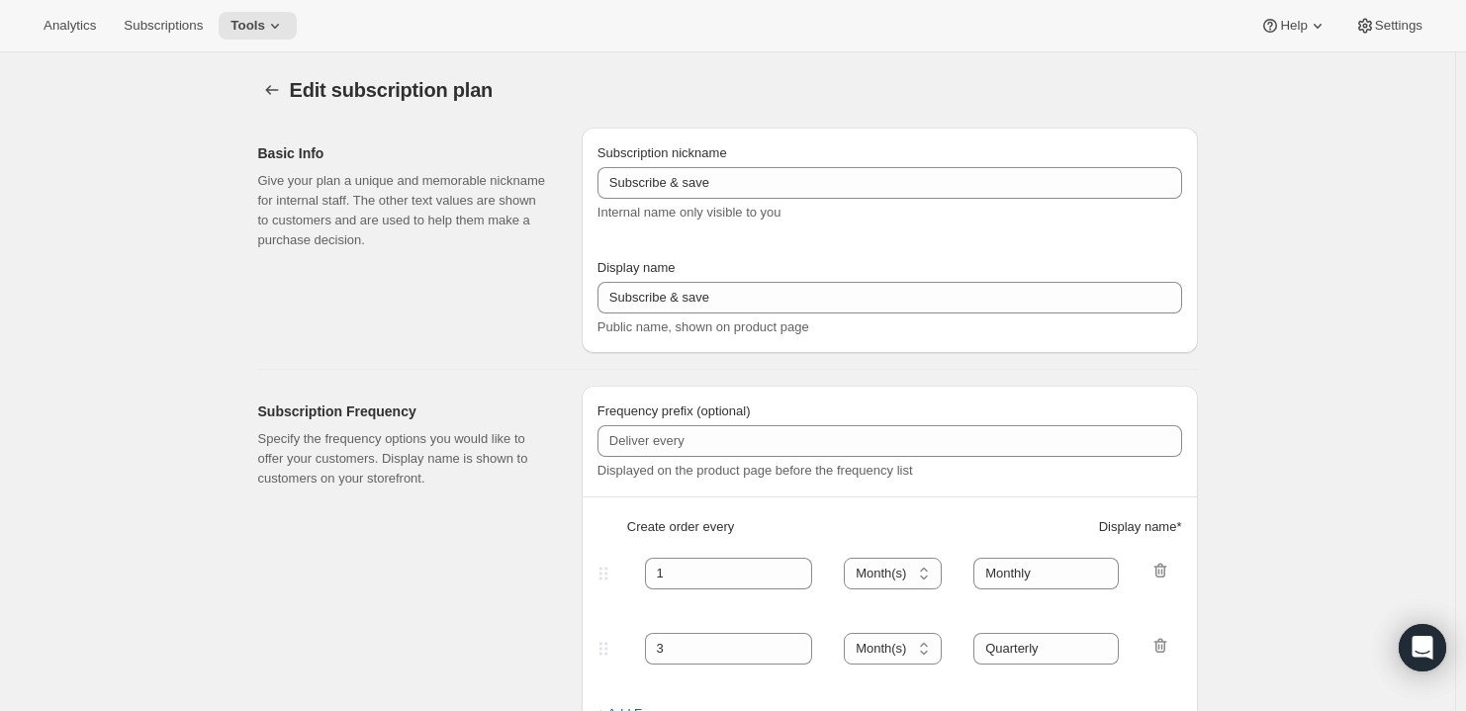
click at [436, 288] on div "Basic Info Give your plan a unique and memorable nickname for internal staff. T…" at bounding box center [412, 240] width 308 height 225
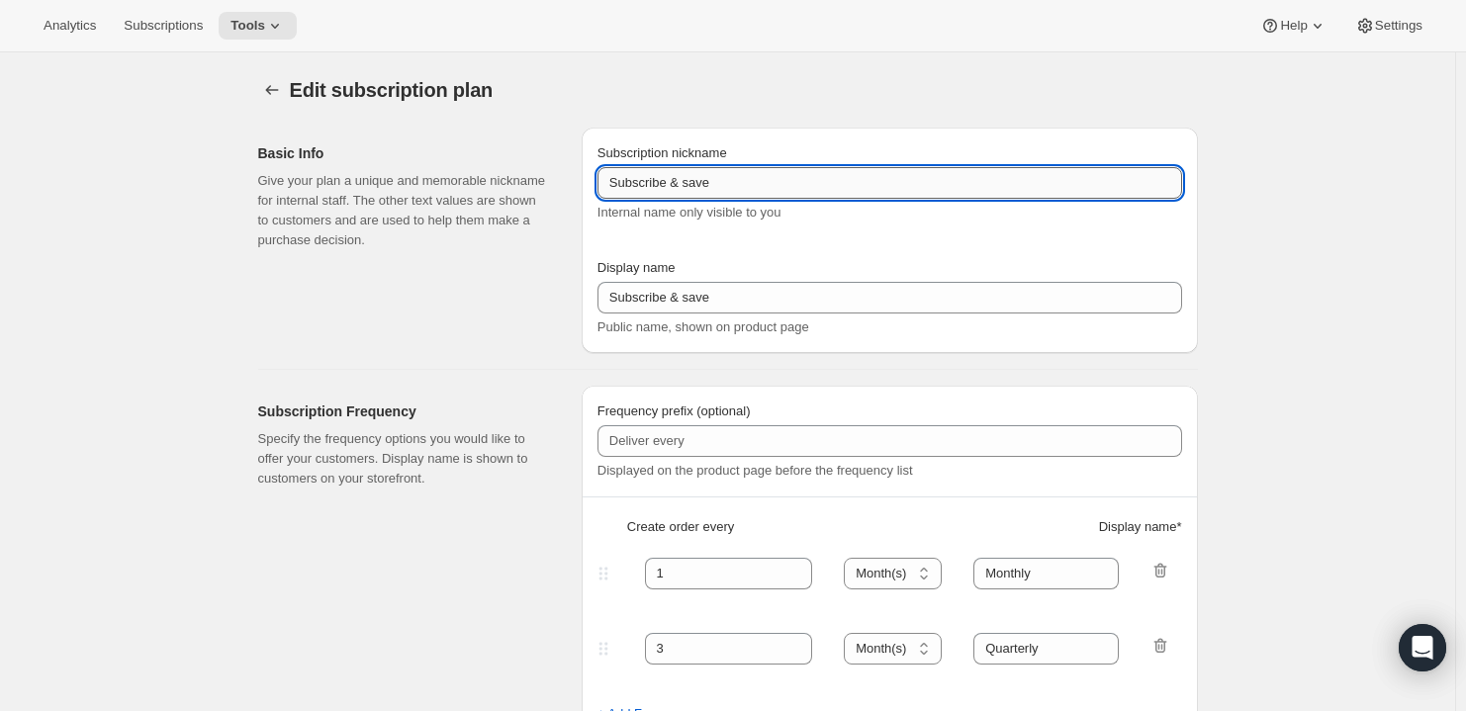
drag, startPoint x: 724, startPoint y: 187, endPoint x: 676, endPoint y: 187, distance: 48.5
click at [676, 187] on input "Subscribe & save" at bounding box center [889, 183] width 585 height 32
type input "Subscribe"
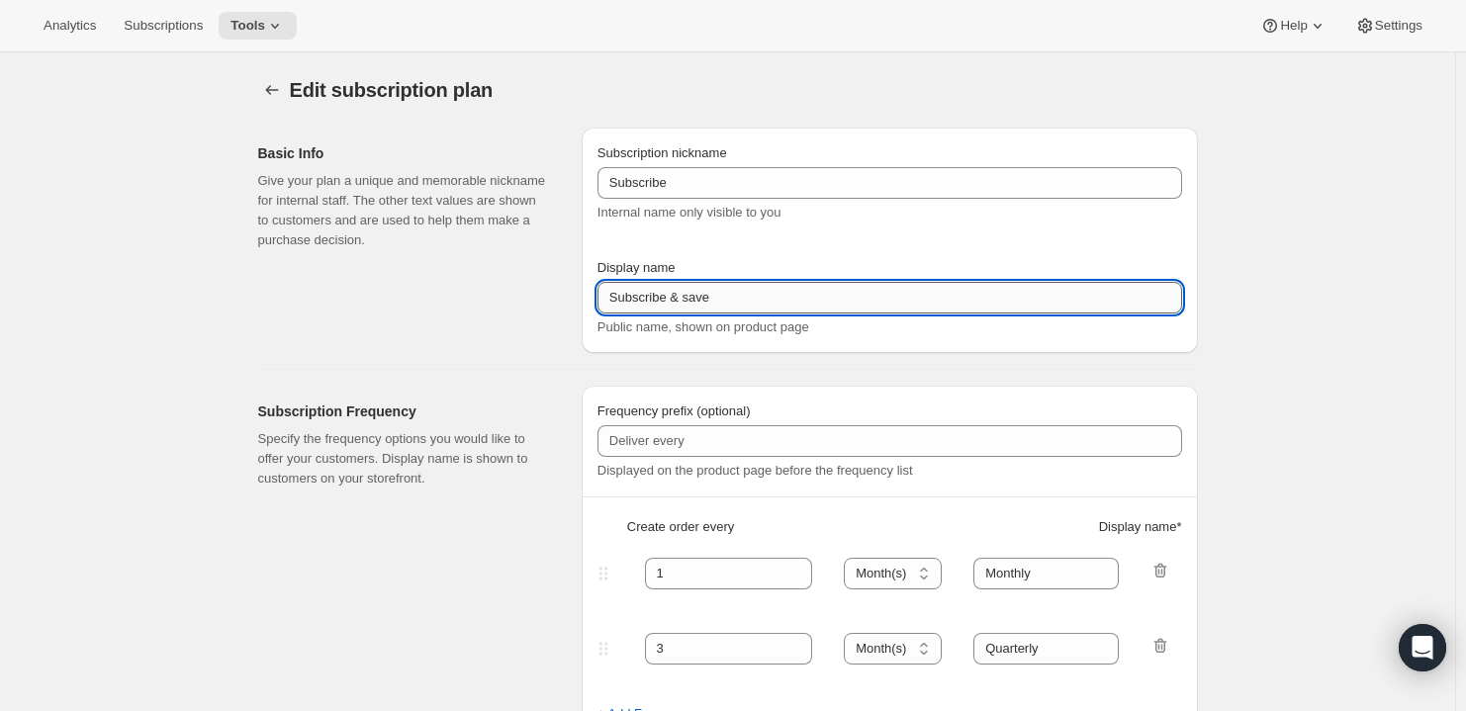
drag, startPoint x: 721, startPoint y: 299, endPoint x: 673, endPoint y: 300, distance: 48.5
click at [673, 300] on input "Subscribe & save" at bounding box center [889, 298] width 585 height 32
type input "Subscribe"
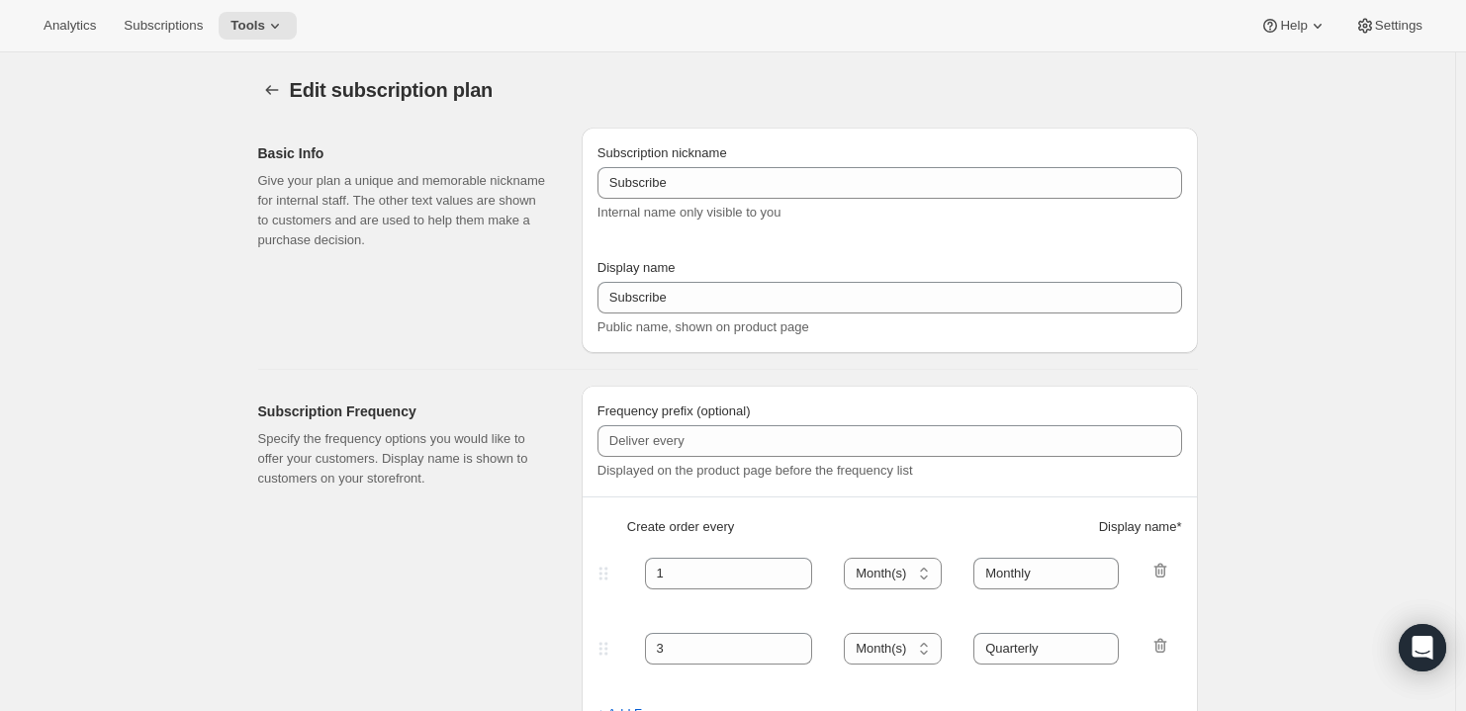
click at [799, 76] on div "Edit subscription plan" at bounding box center [566, 90] width 552 height 28
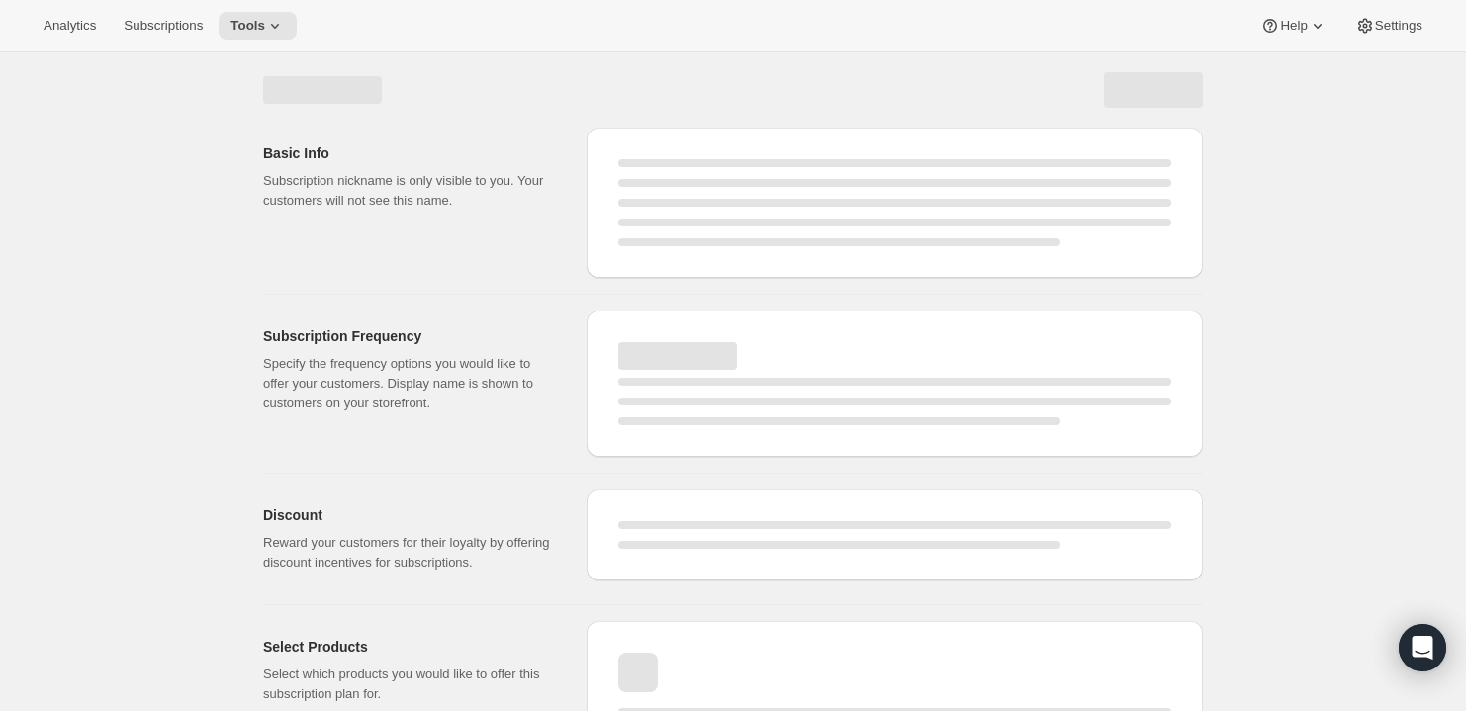
select select "MONTH"
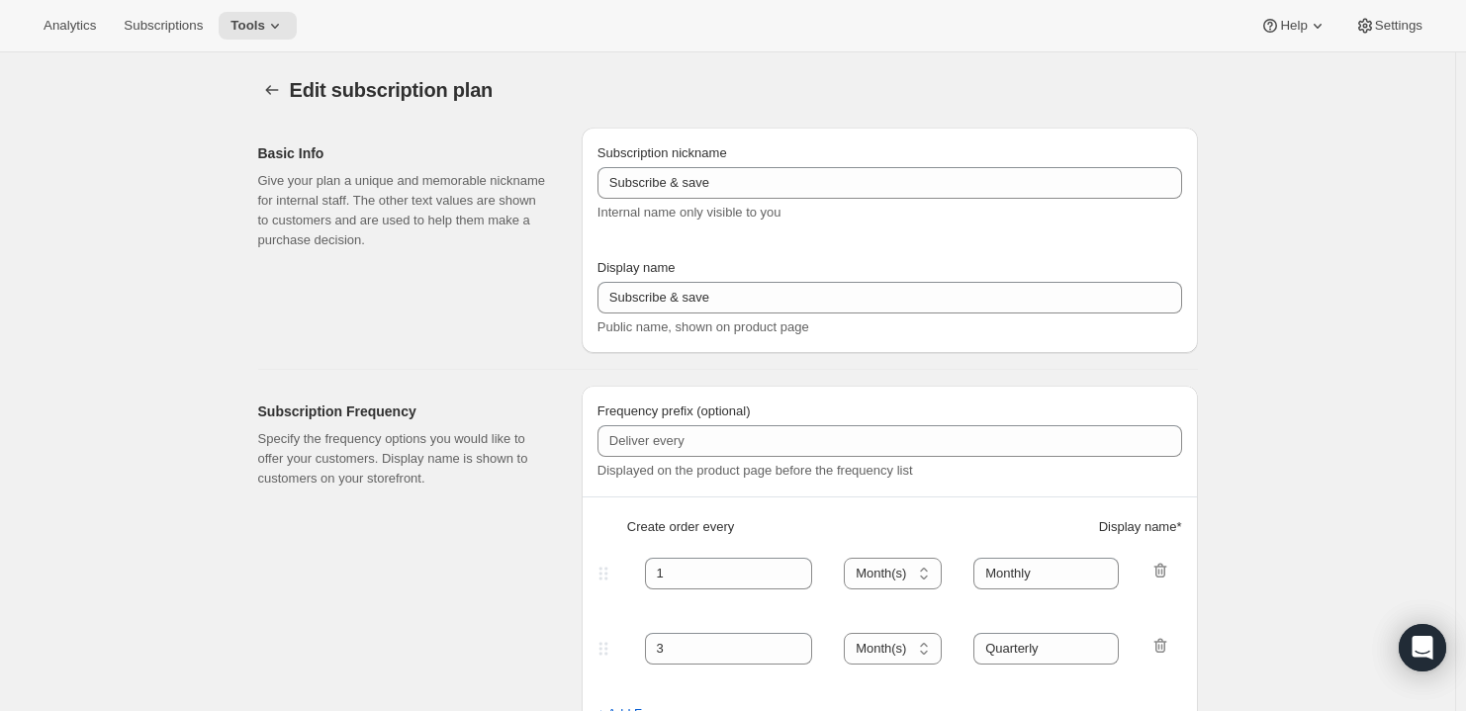
type input "Subscribe"
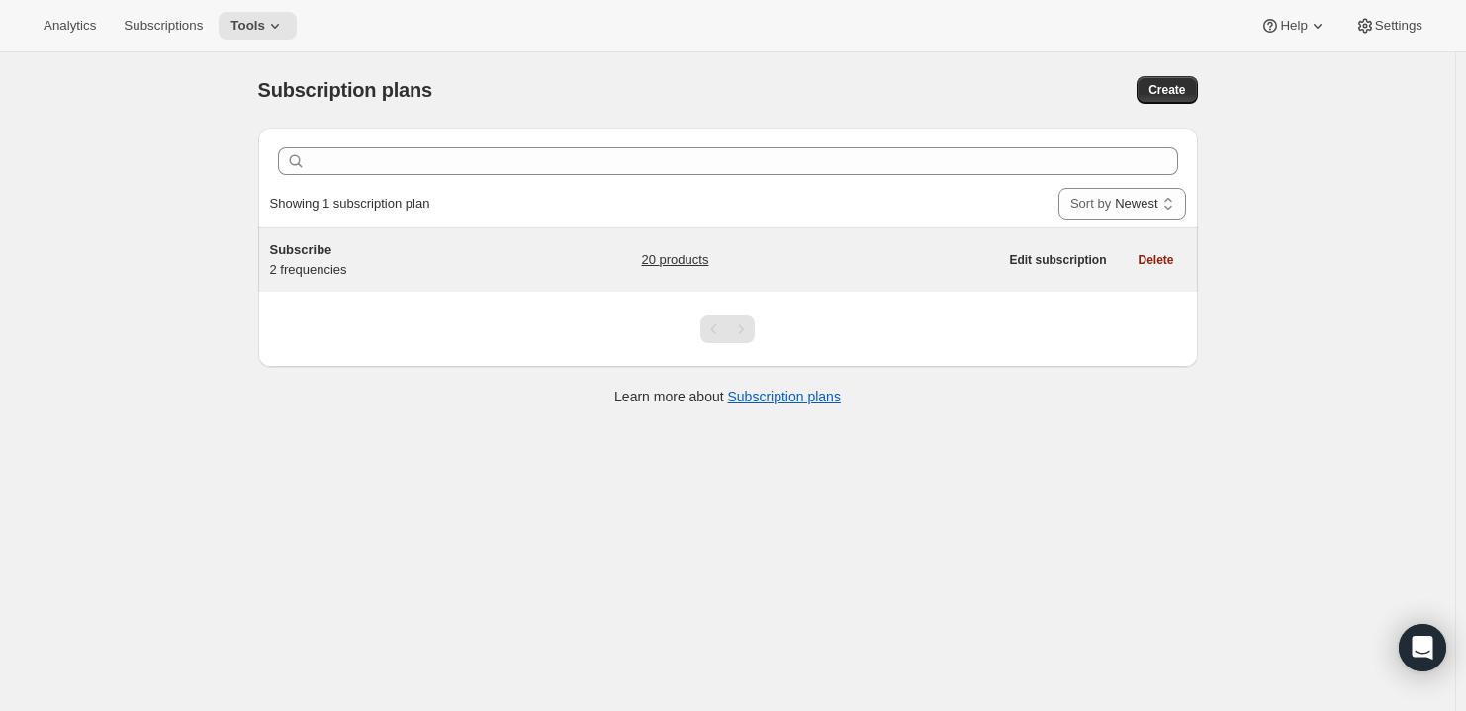
click at [302, 259] on div "Subscribe 2 frequencies" at bounding box center [393, 260] width 247 height 40
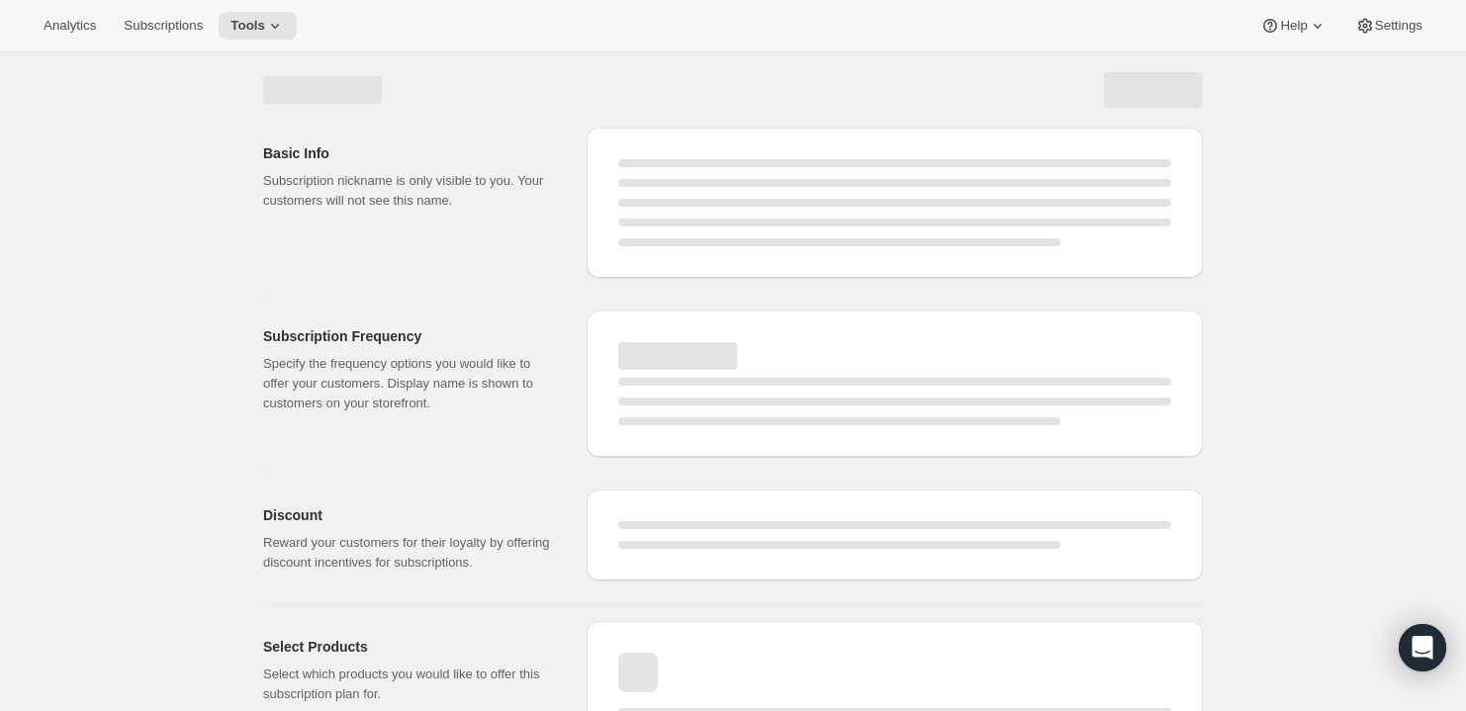
select select "WEEK"
select select "MONTH"
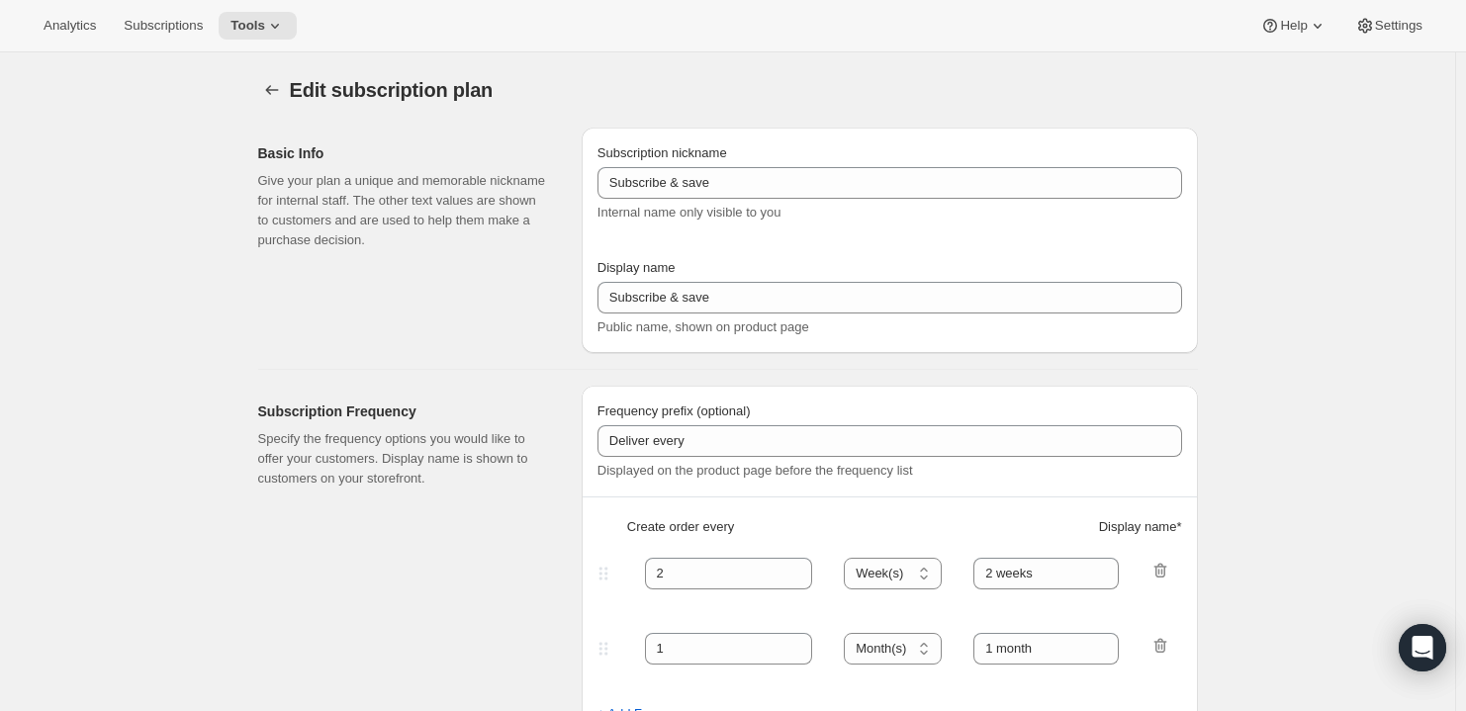
type input "Subscribe"
type input "1"
select select "MONTH"
type input "Monthly"
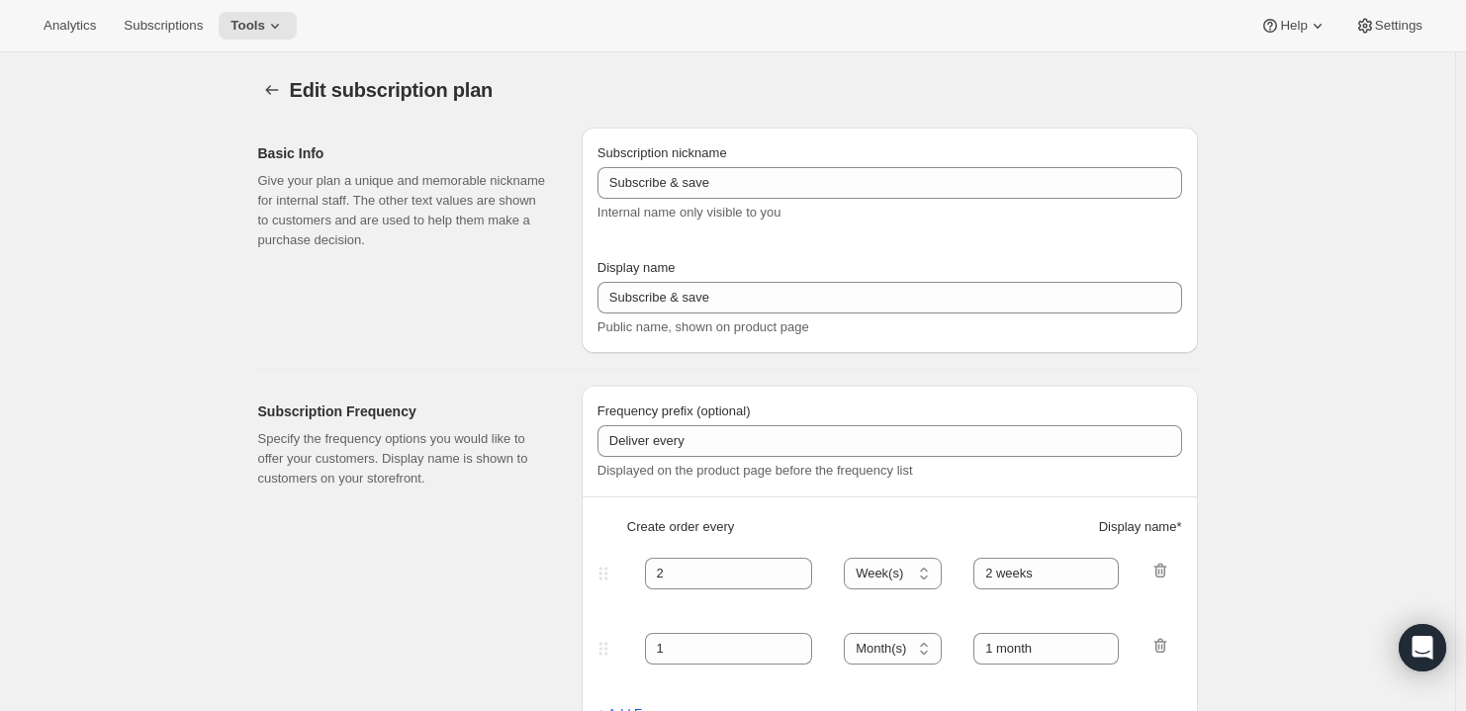
type input "3"
type input "Quarterly"
type input "10"
click at [407, 315] on div "Basic Info Give your plan a unique and memorable nickname for internal staff. T…" at bounding box center [412, 240] width 308 height 225
click at [1383, 26] on span "Settings" at bounding box center [1398, 26] width 47 height 16
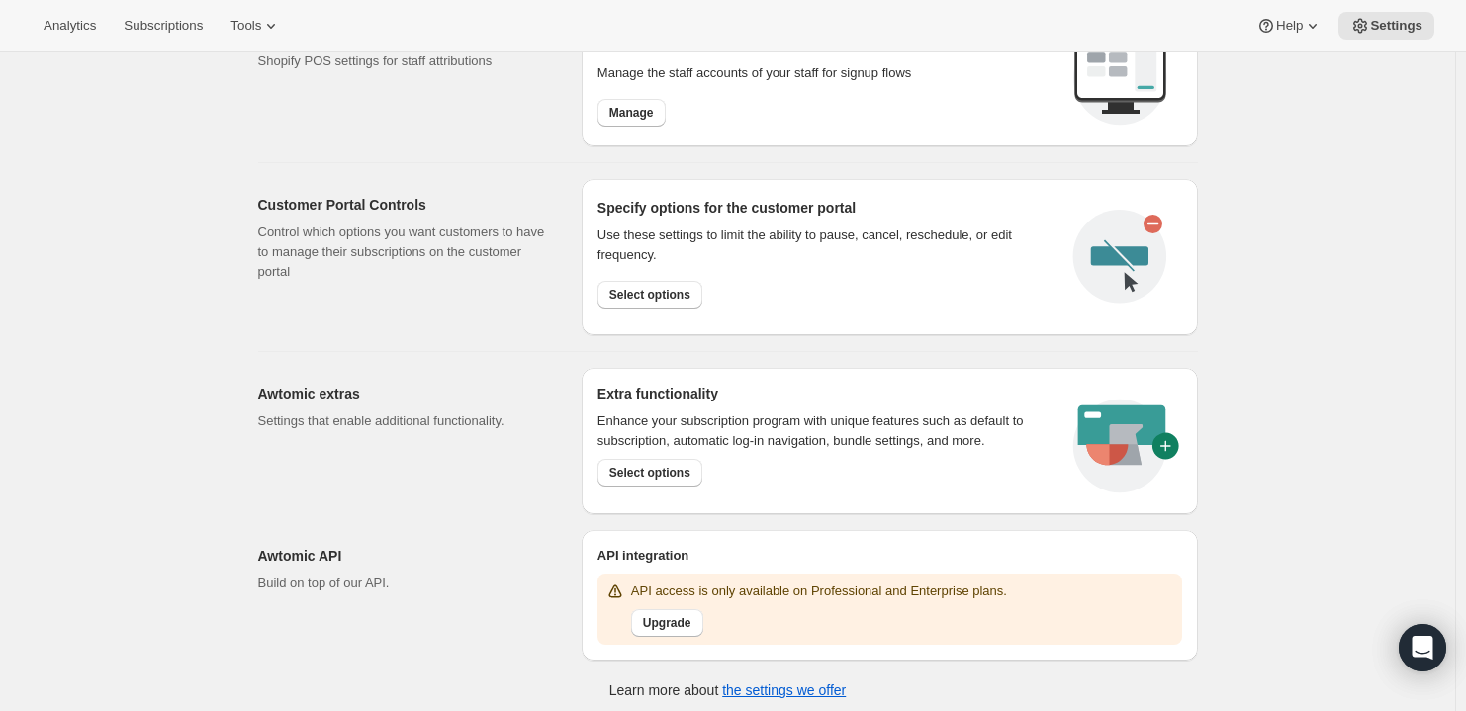
scroll to position [858, 0]
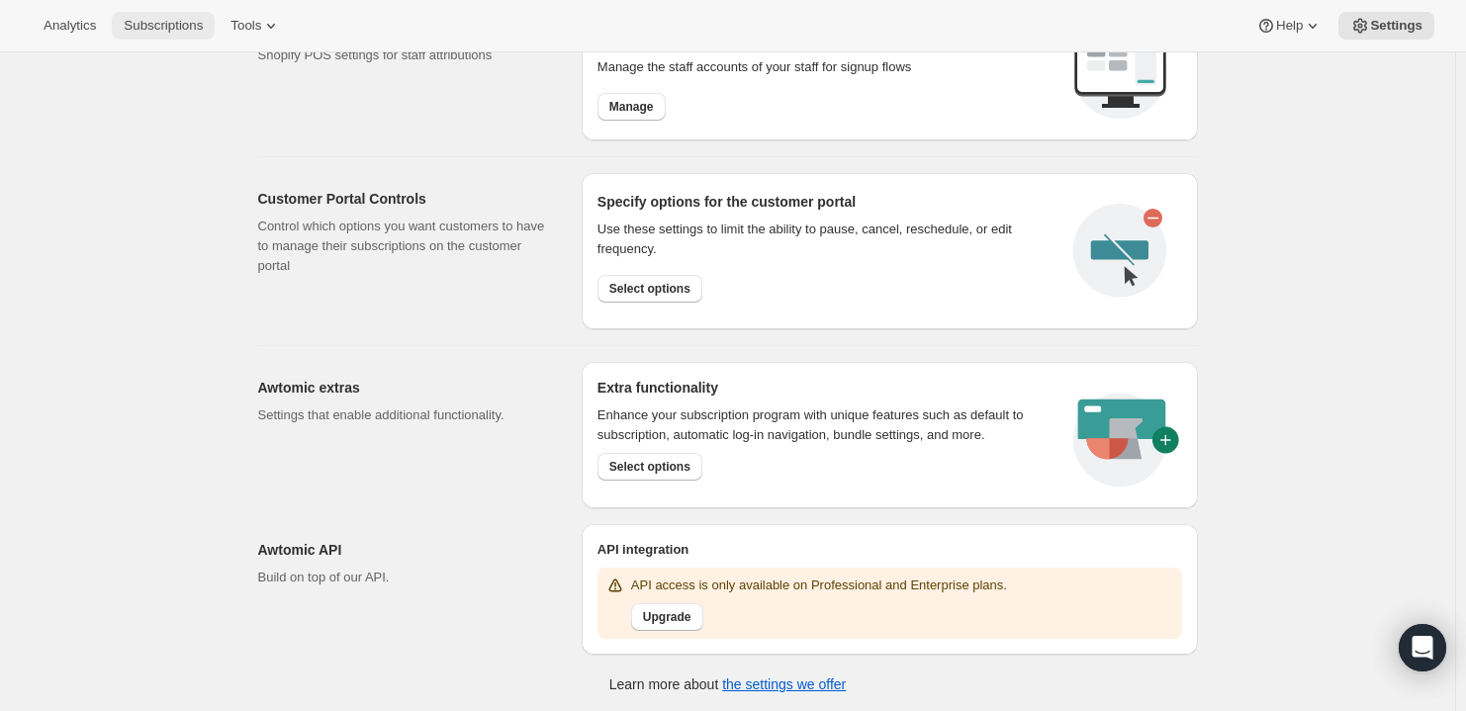
click at [169, 32] on span "Subscriptions" at bounding box center [163, 26] width 79 height 16
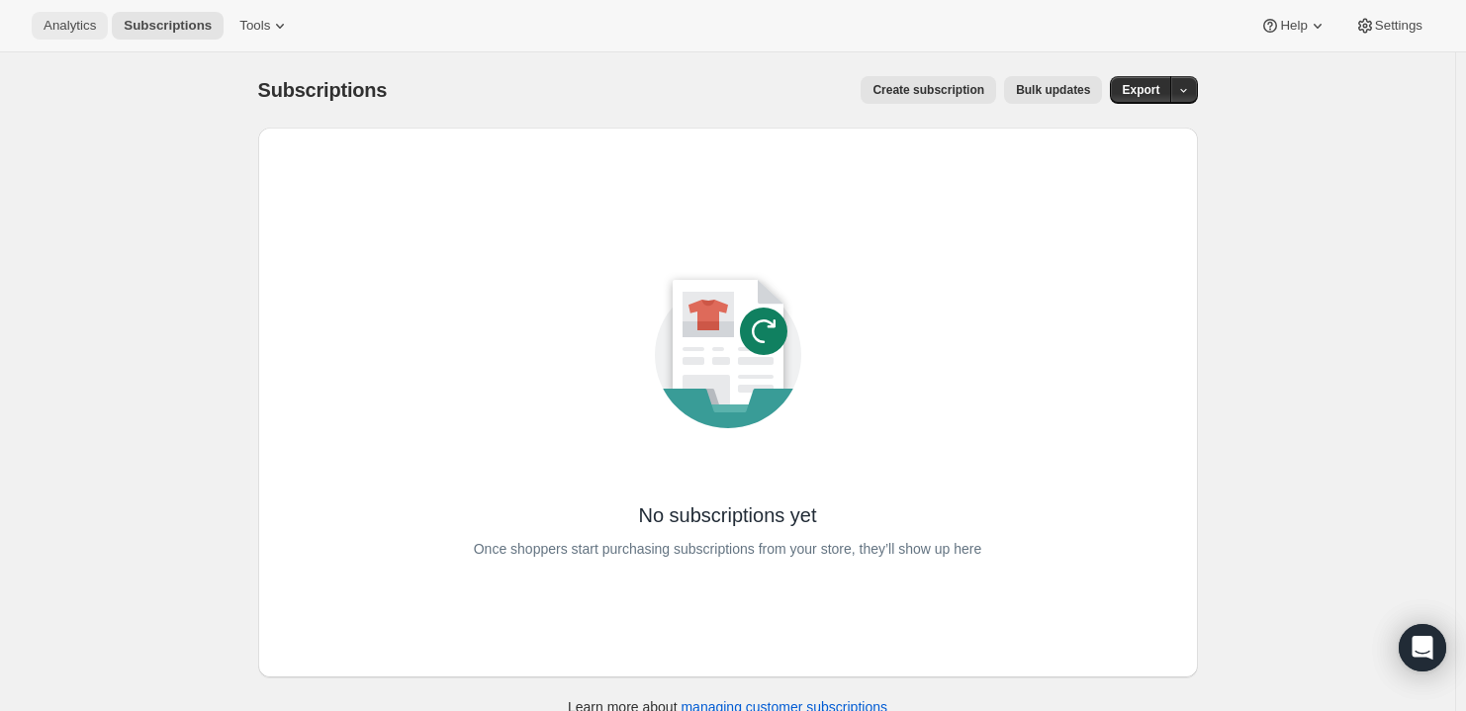
click at [63, 12] on button "Analytics" at bounding box center [70, 26] width 76 height 28
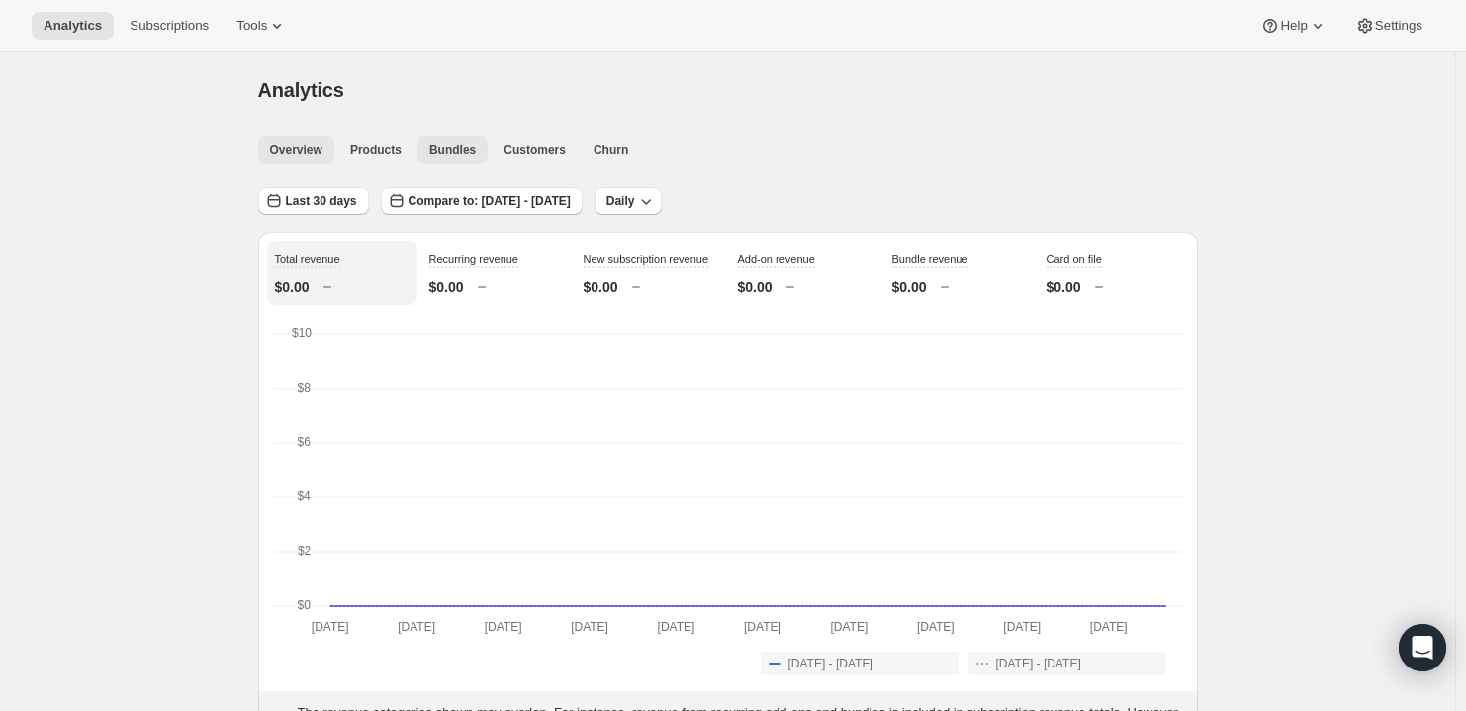
click at [443, 153] on span "Bundles" at bounding box center [452, 150] width 46 height 16
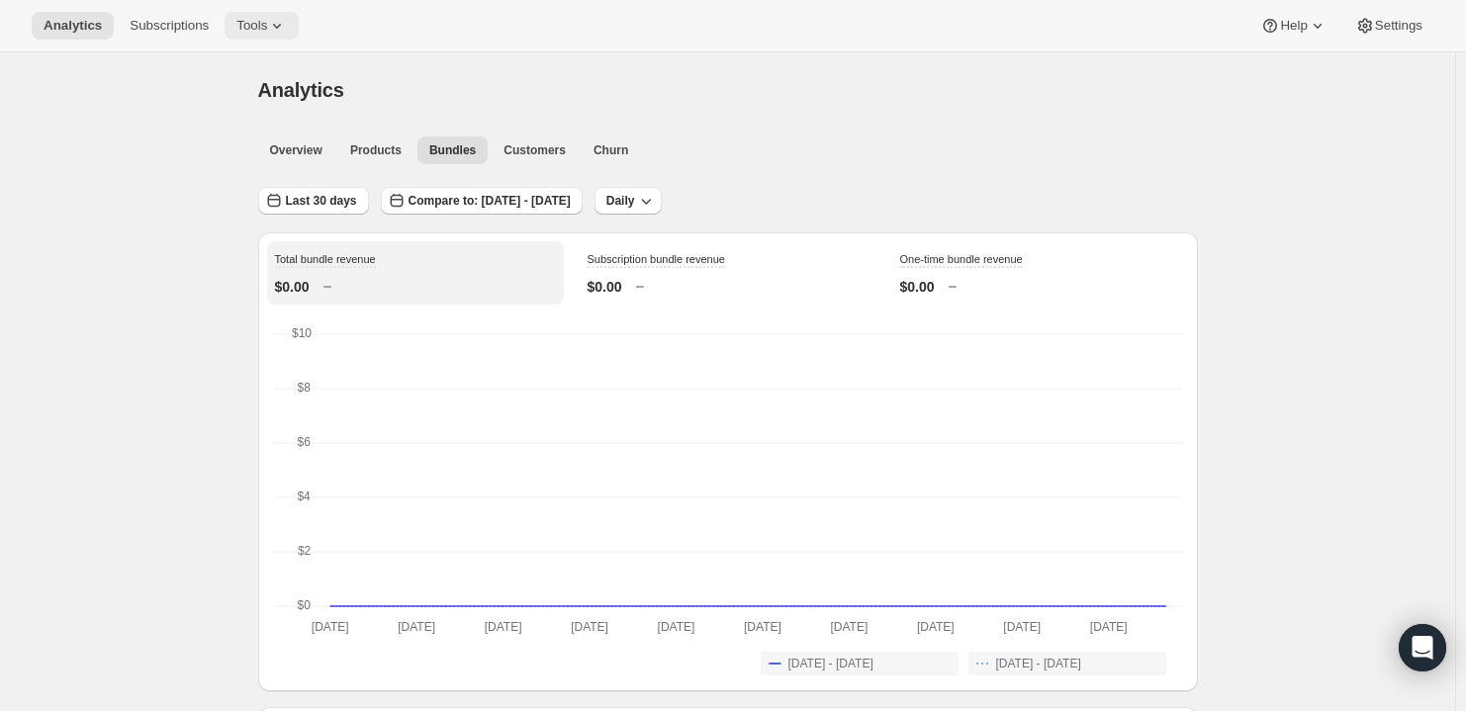
click at [251, 35] on button "Tools" at bounding box center [262, 26] width 74 height 28
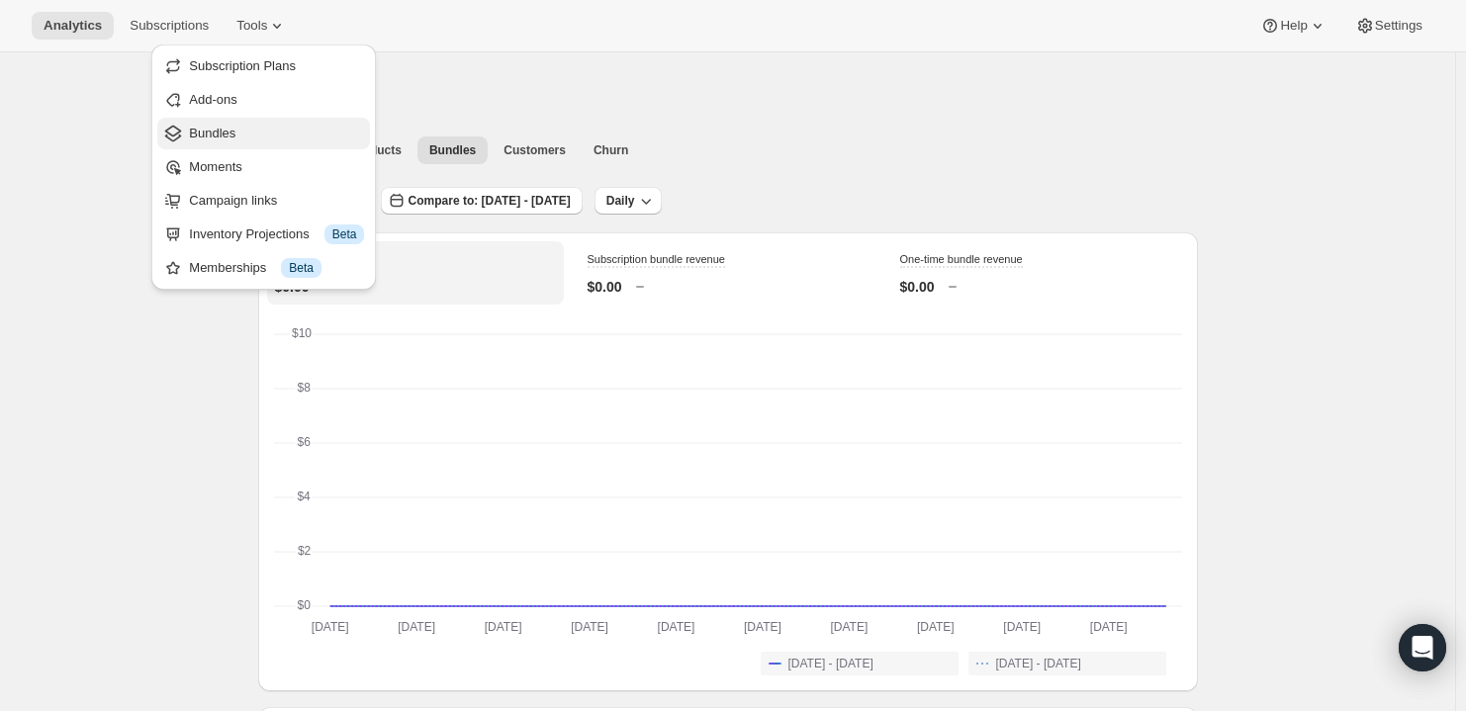
click at [213, 133] on span "Bundles" at bounding box center [212, 133] width 46 height 15
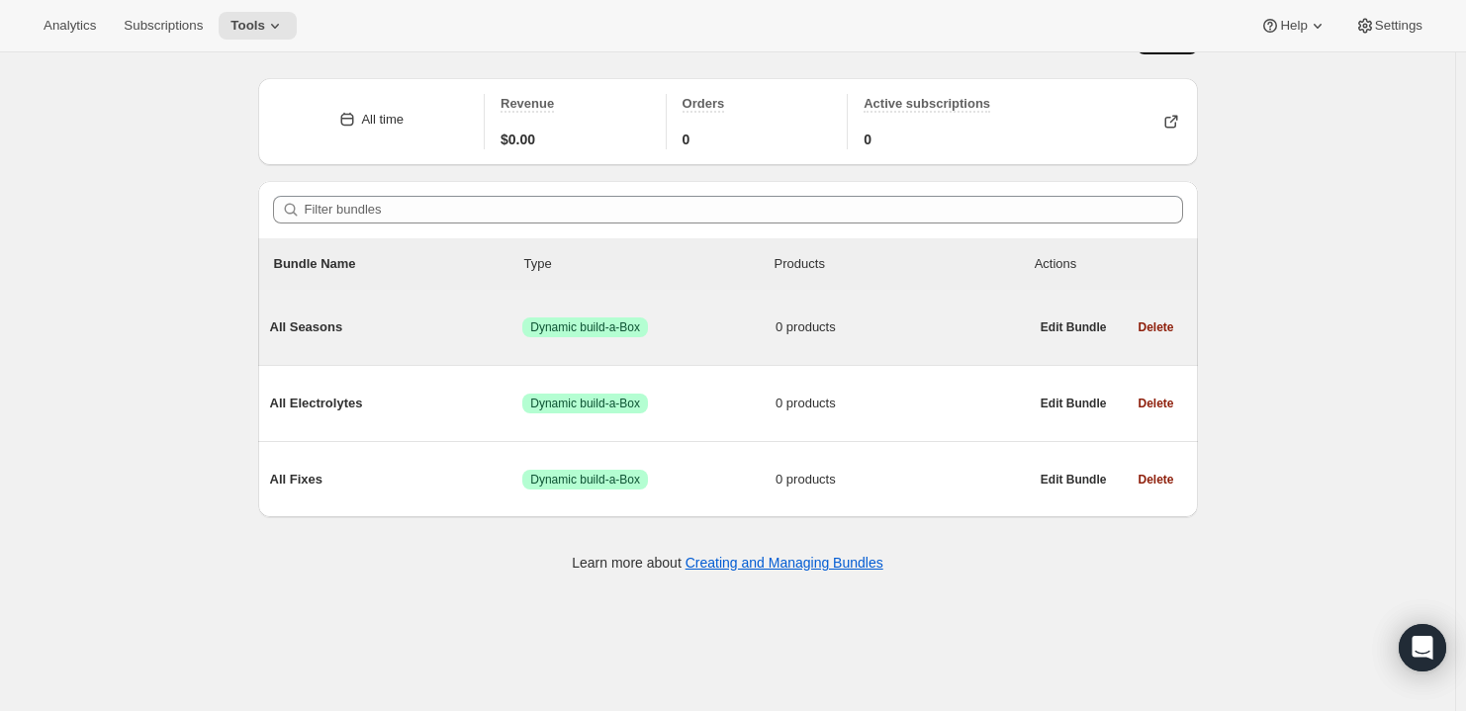
scroll to position [51, 0]
click at [304, 318] on span "All Seasons" at bounding box center [396, 325] width 253 height 20
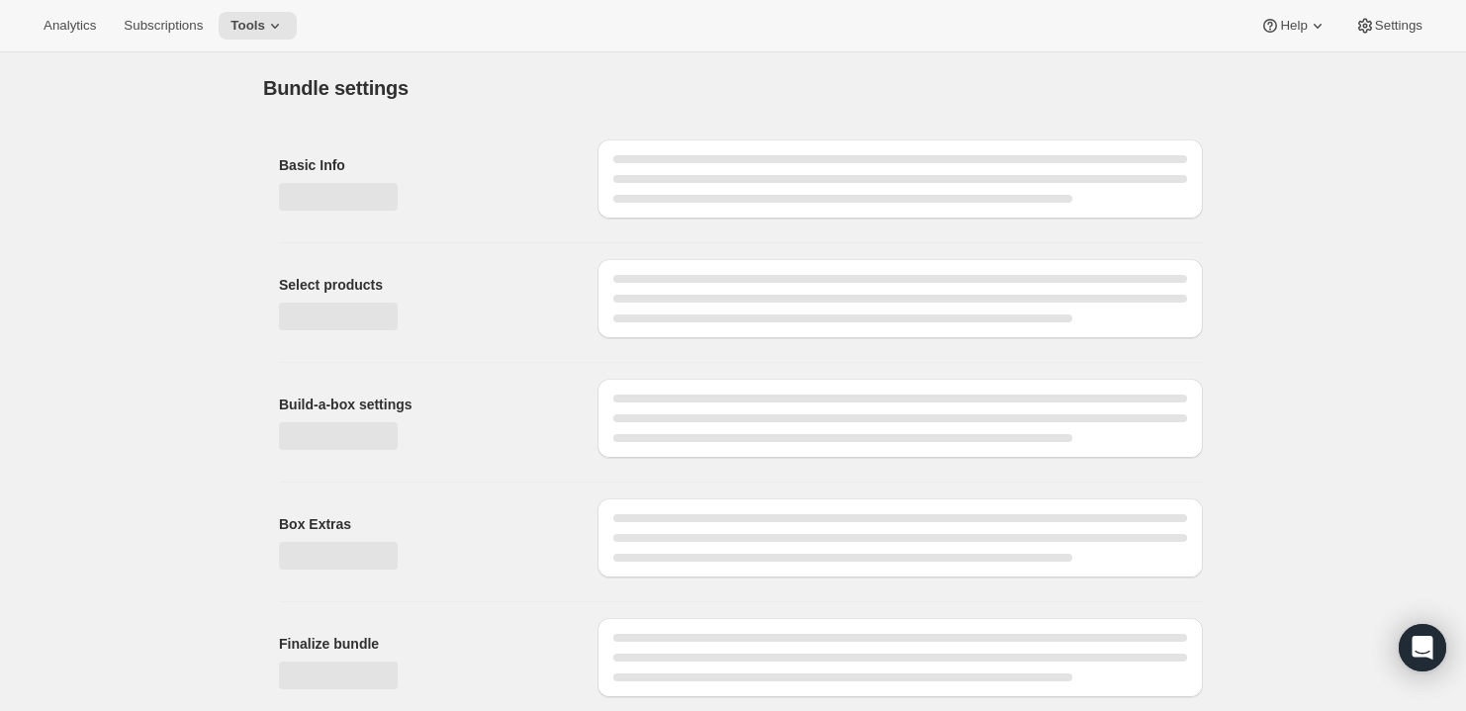
type input "All Seasons"
radio input "true"
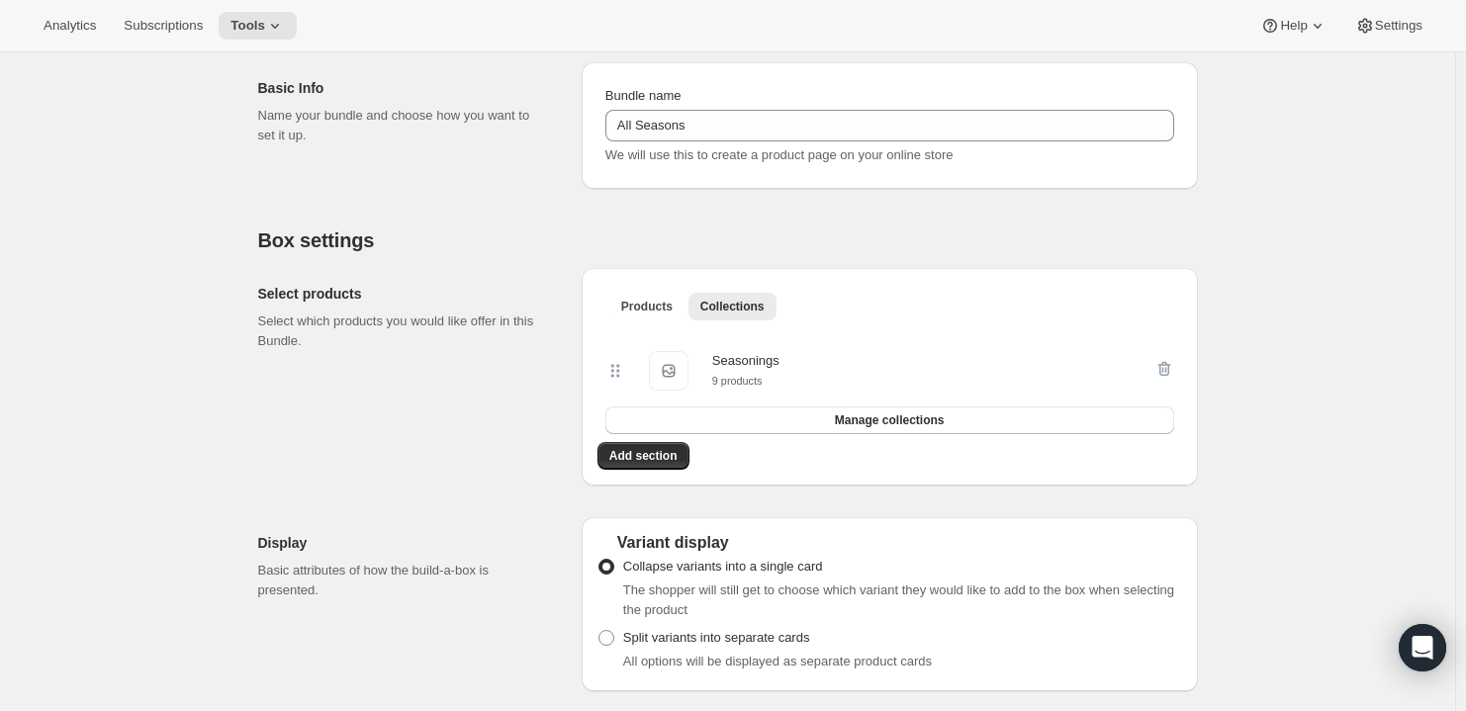
scroll to position [330, 0]
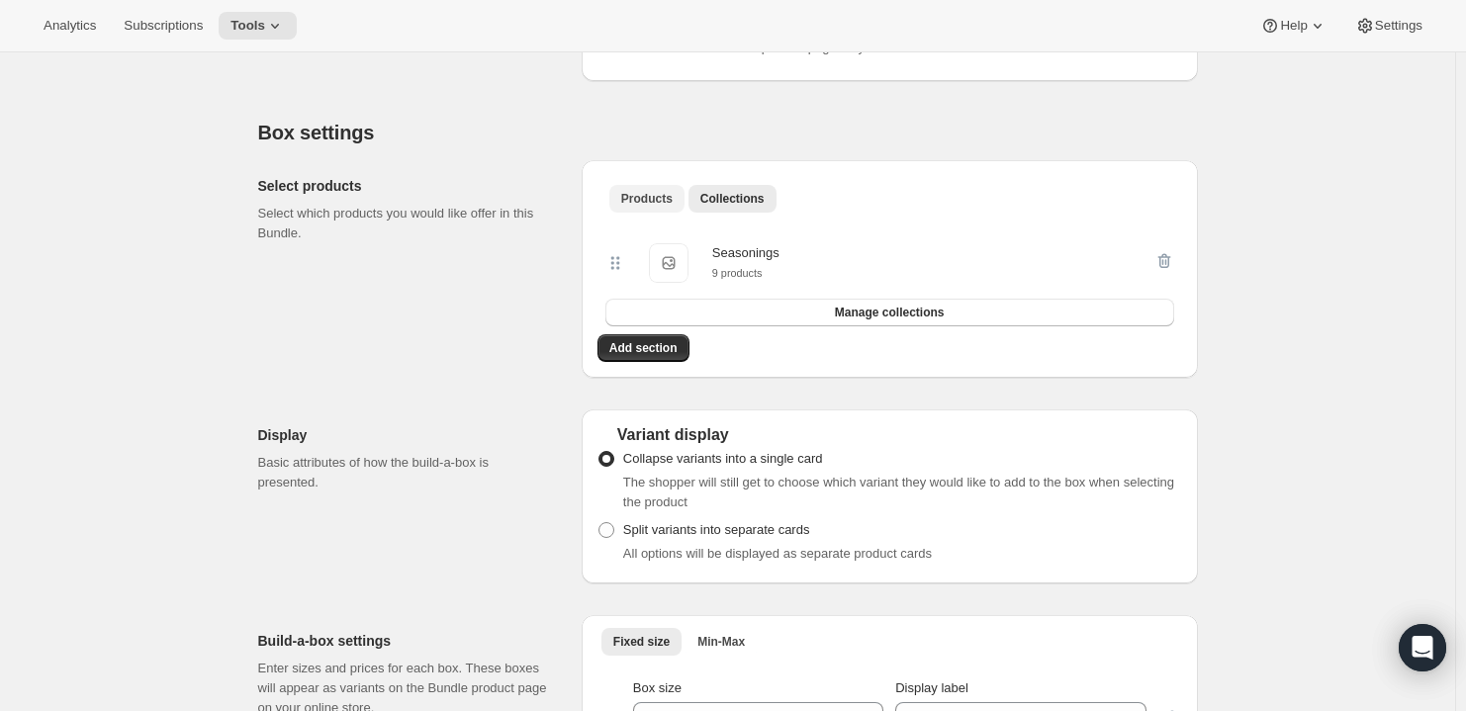
click at [649, 191] on span "Products" at bounding box center [646, 199] width 51 height 16
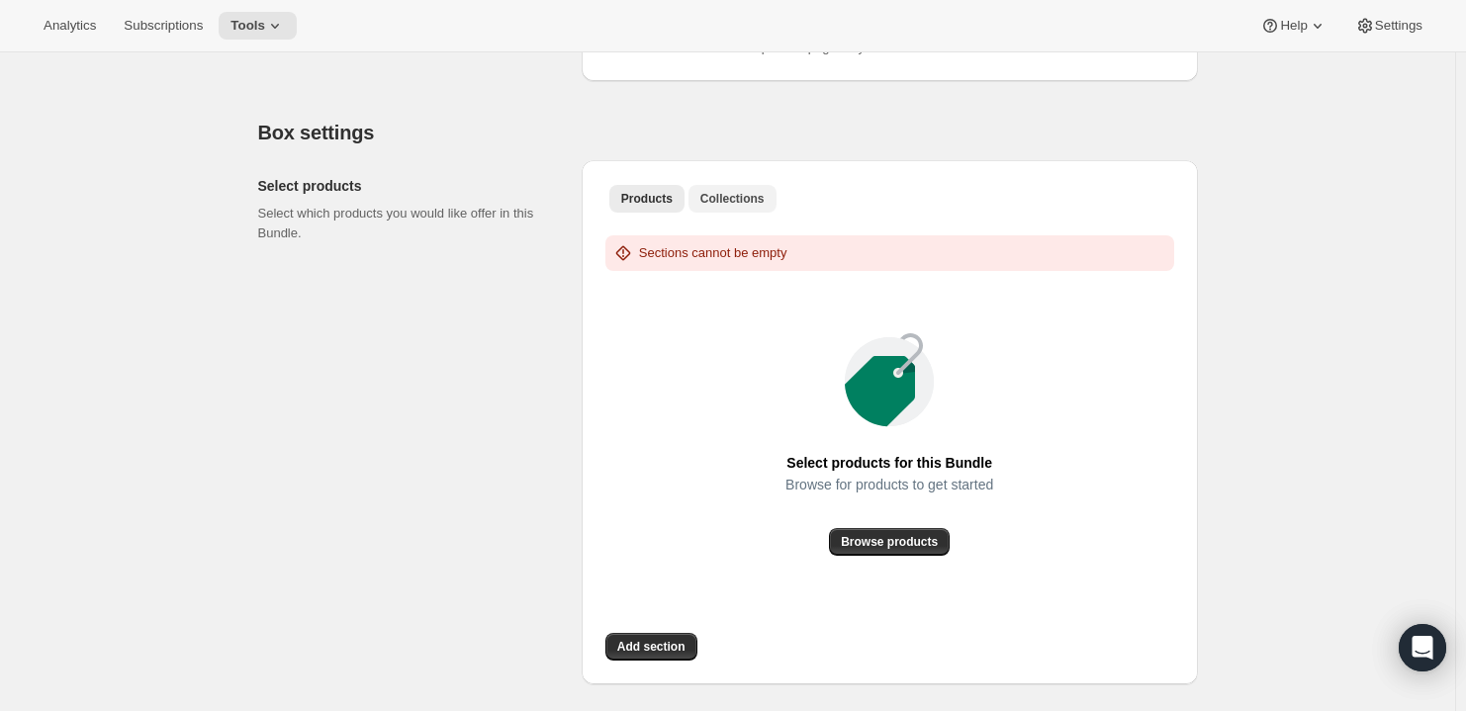
click at [734, 193] on span "Collections" at bounding box center [732, 199] width 64 height 16
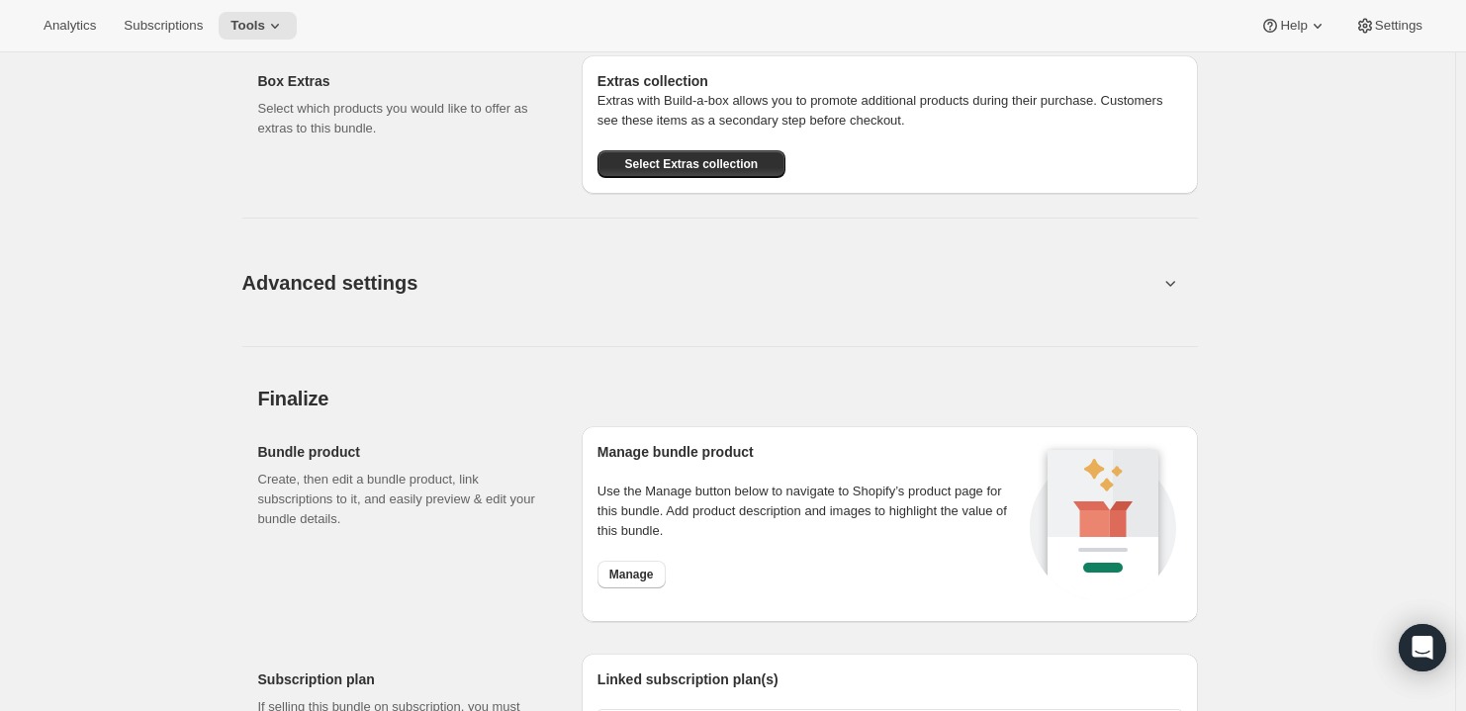
scroll to position [1415, 0]
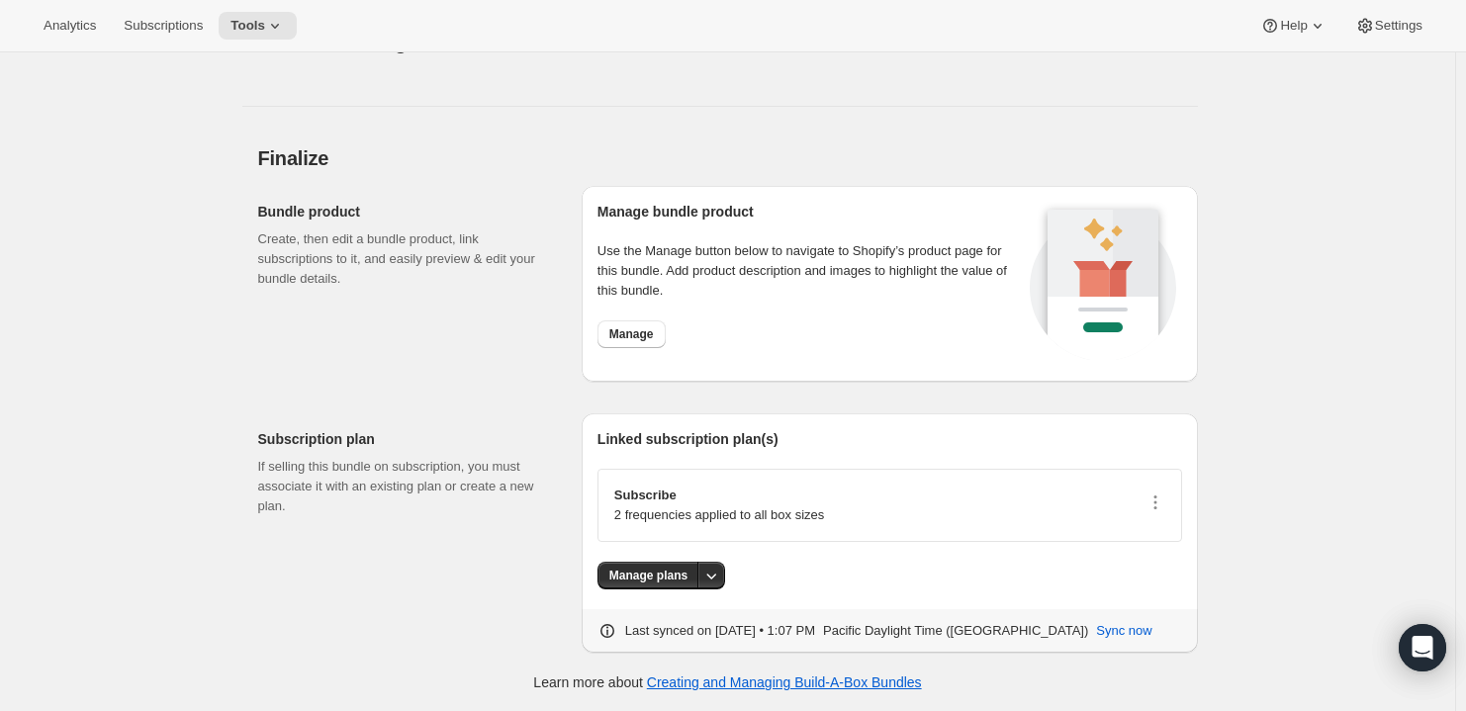
click at [728, 505] on p "2 frequencies applied to all box sizes" at bounding box center [719, 515] width 210 height 20
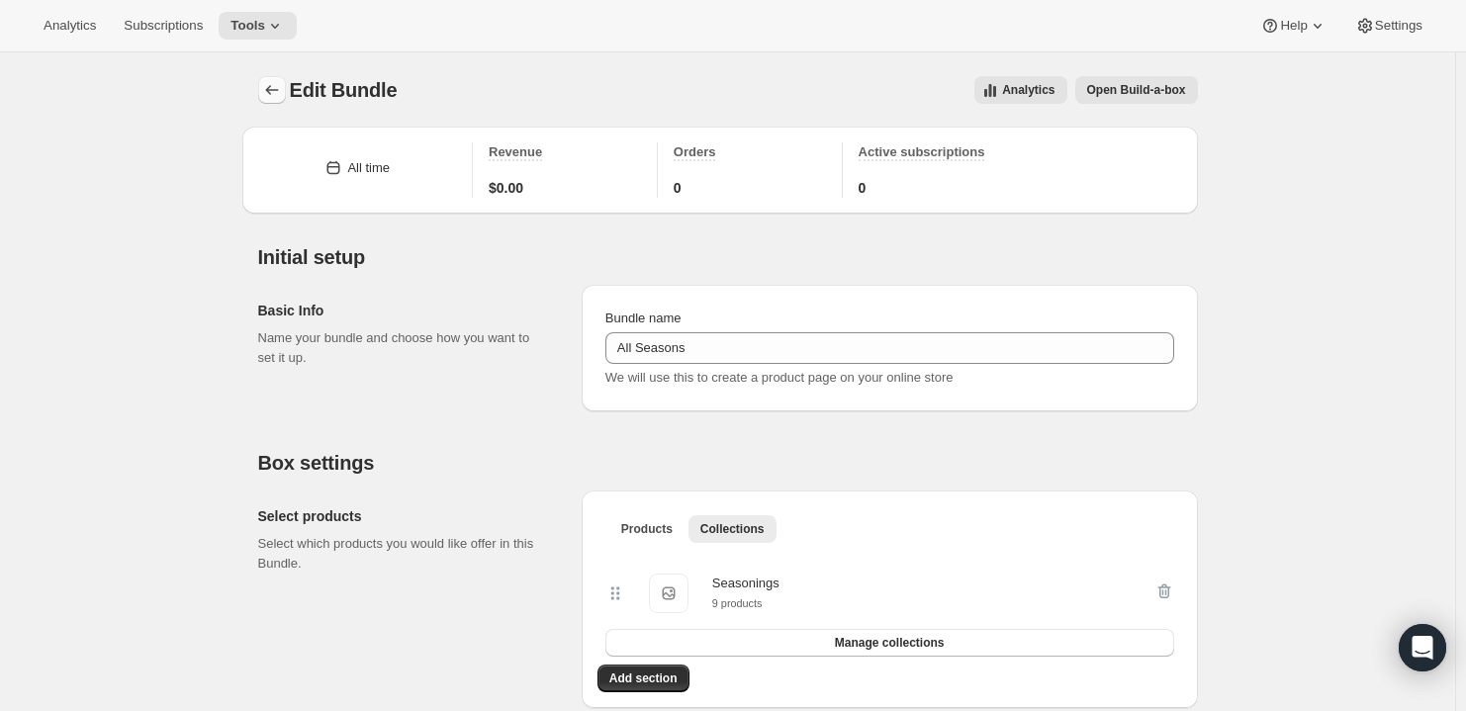
click at [271, 89] on icon "Bundles" at bounding box center [271, 90] width 13 height 10
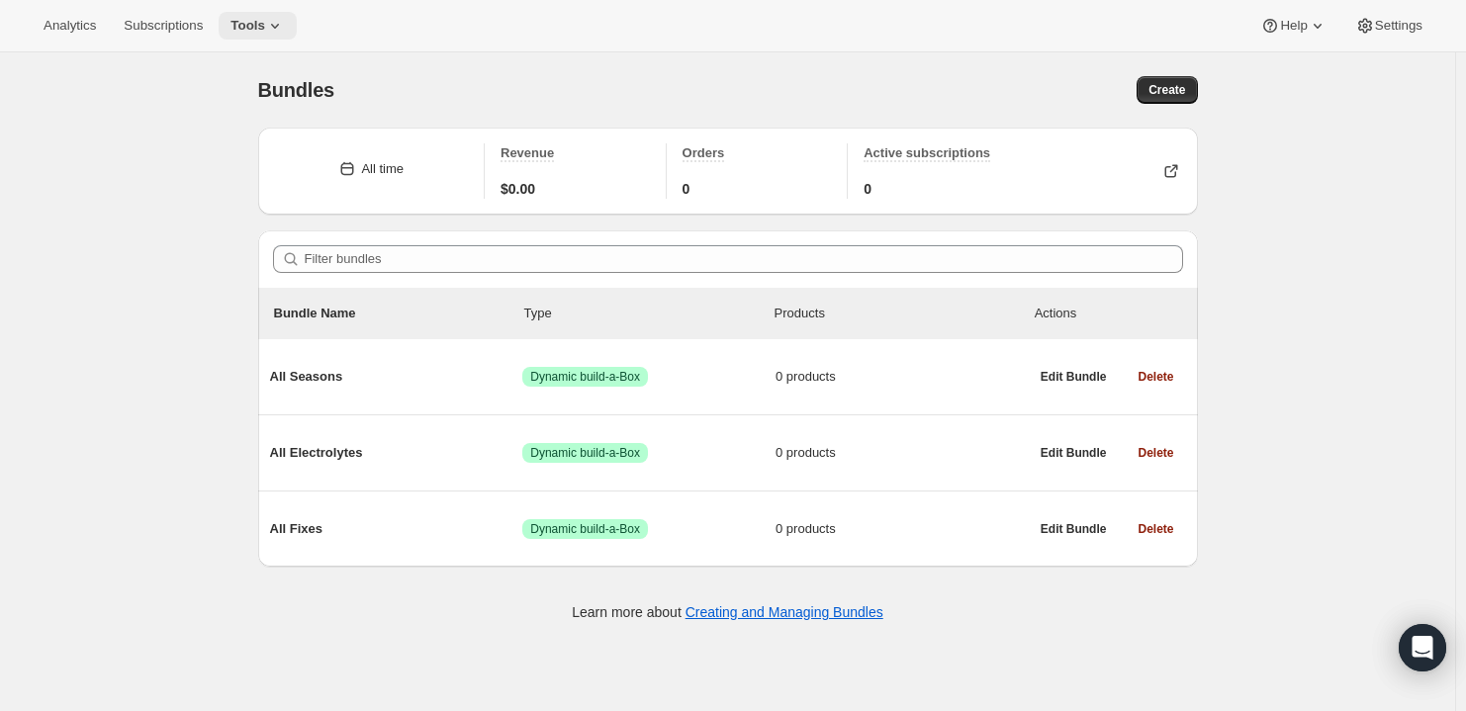
click at [260, 14] on button "Tools" at bounding box center [258, 26] width 78 height 28
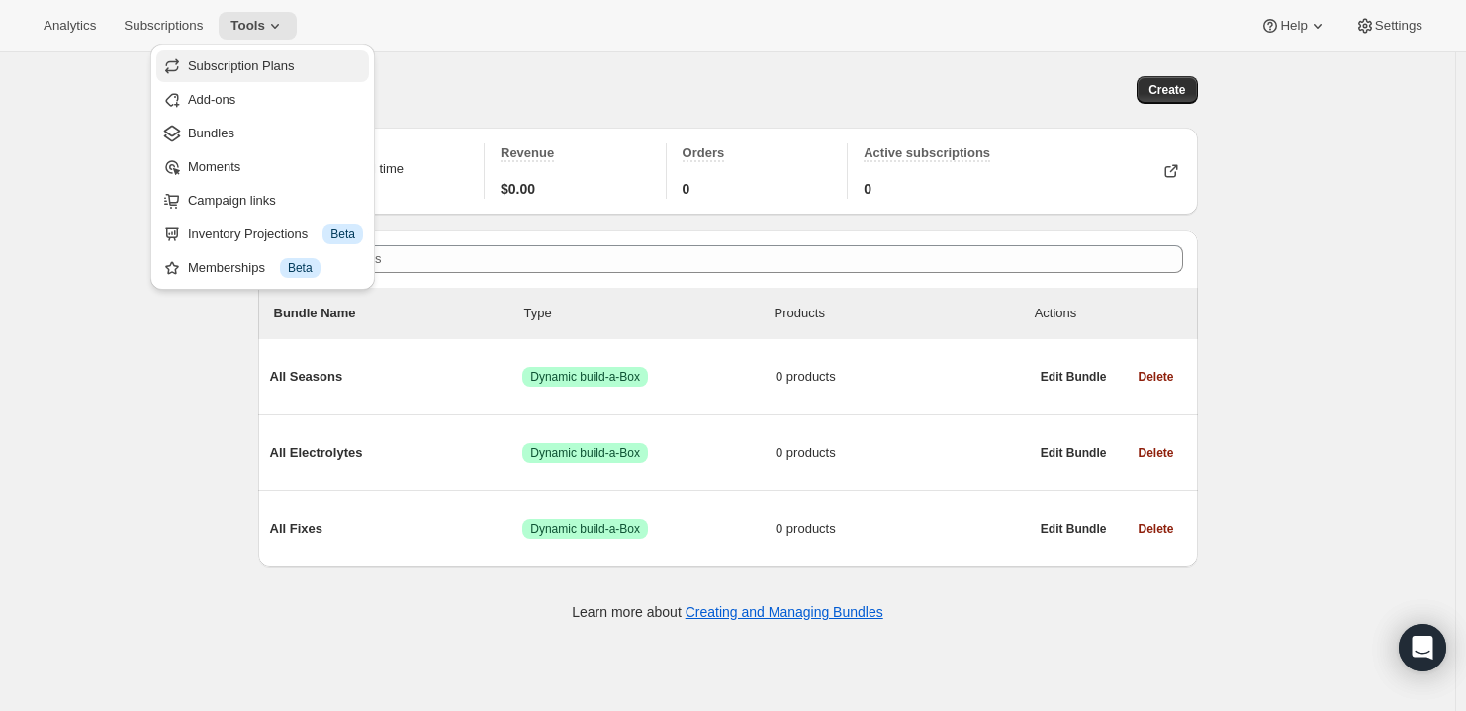
click at [202, 58] on span "Subscription Plans" at bounding box center [241, 65] width 107 height 15
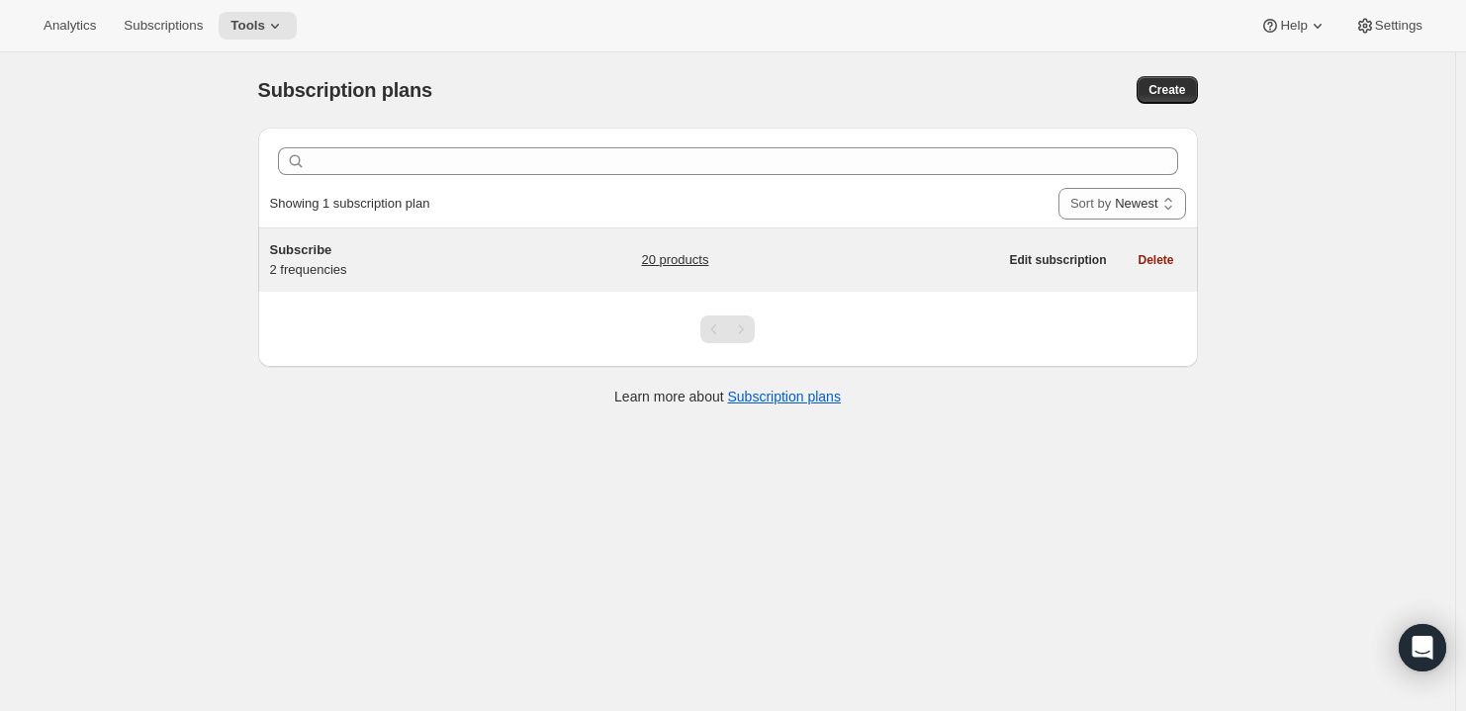
click at [389, 250] on h5 "Subscribe" at bounding box center [393, 250] width 247 height 20
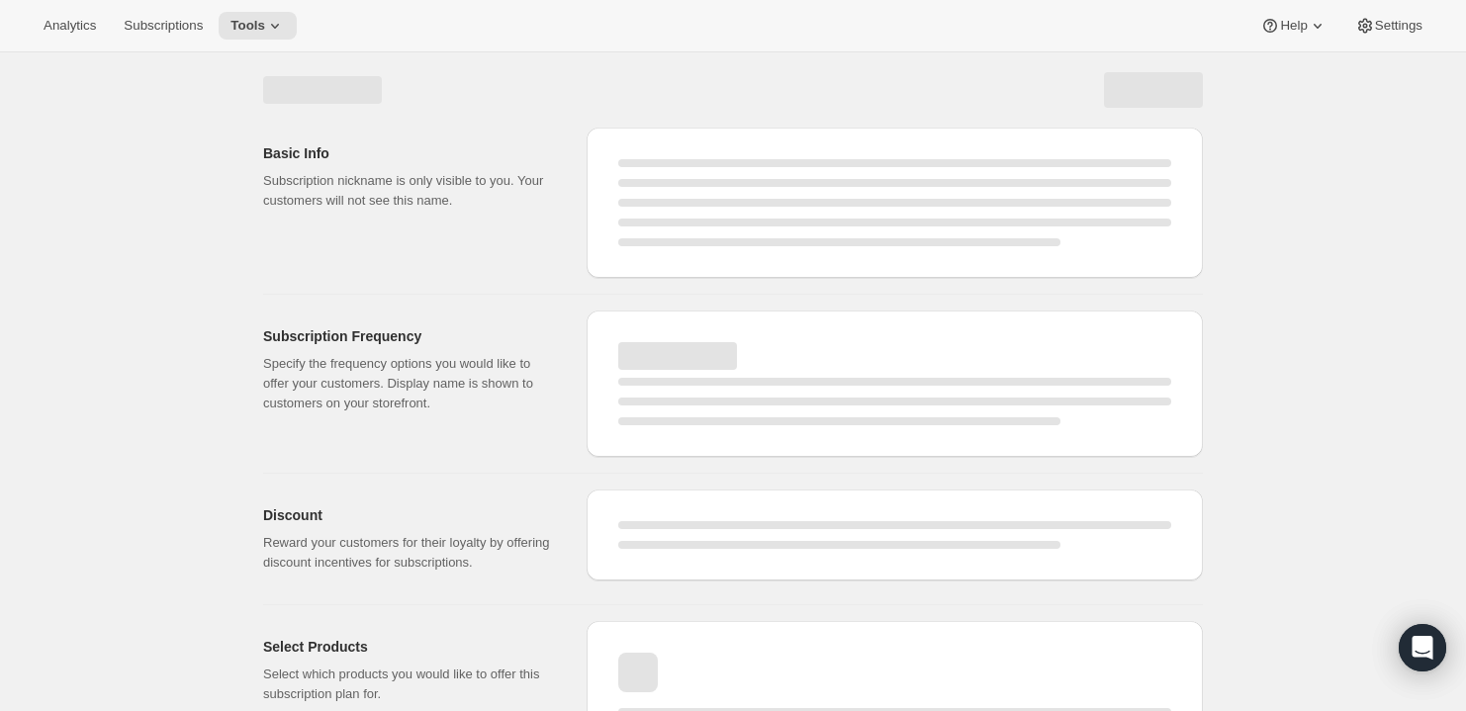
select select "WEEK"
select select "MONTH"
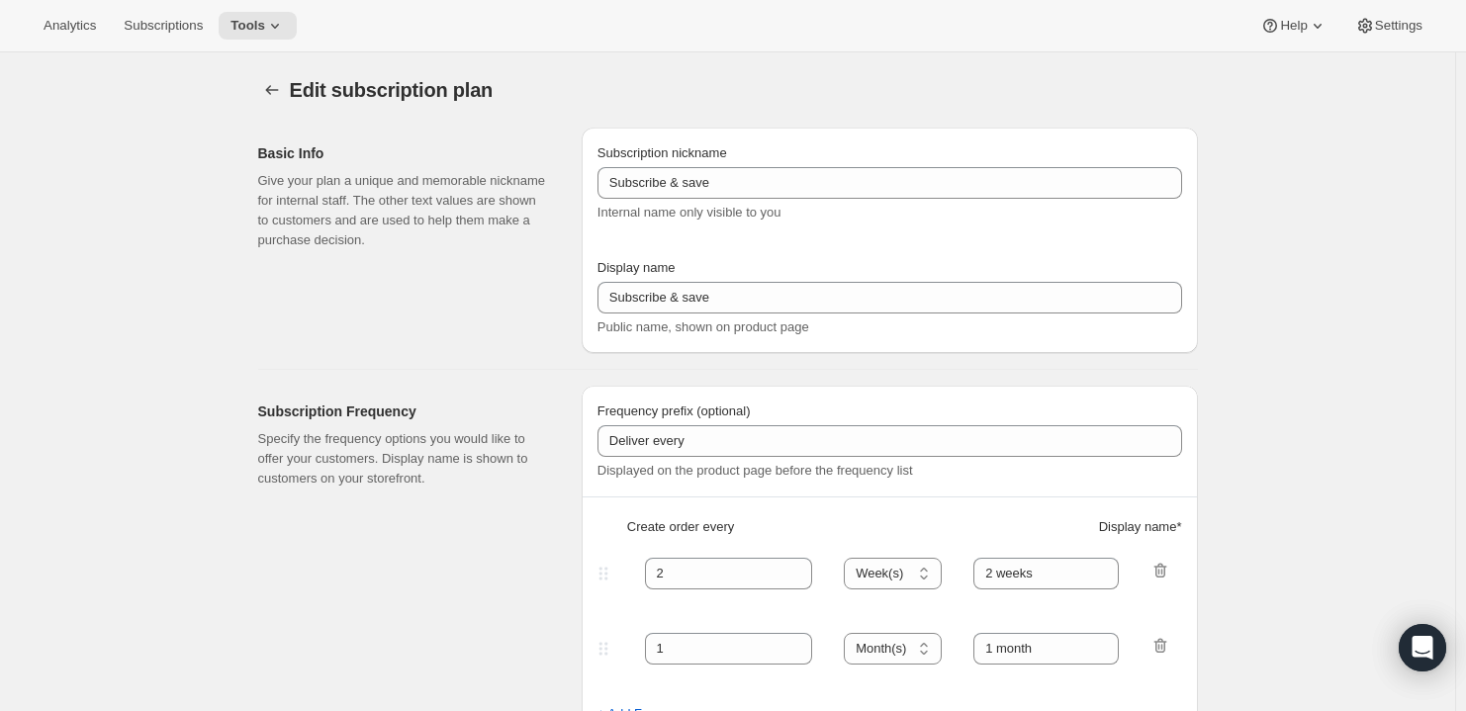
type input "Subscribe"
type input "1"
select select "MONTH"
type input "Monthly"
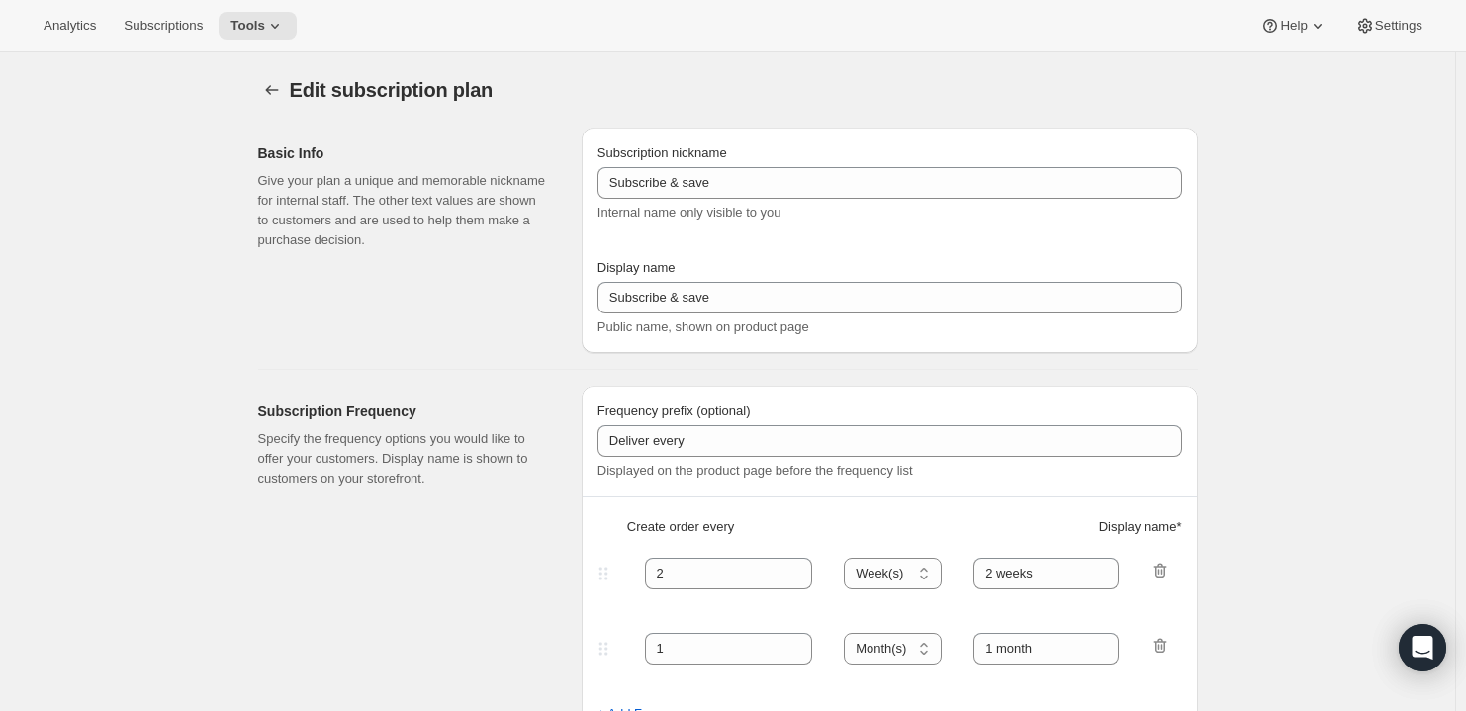
type input "3"
type input "Quarterly"
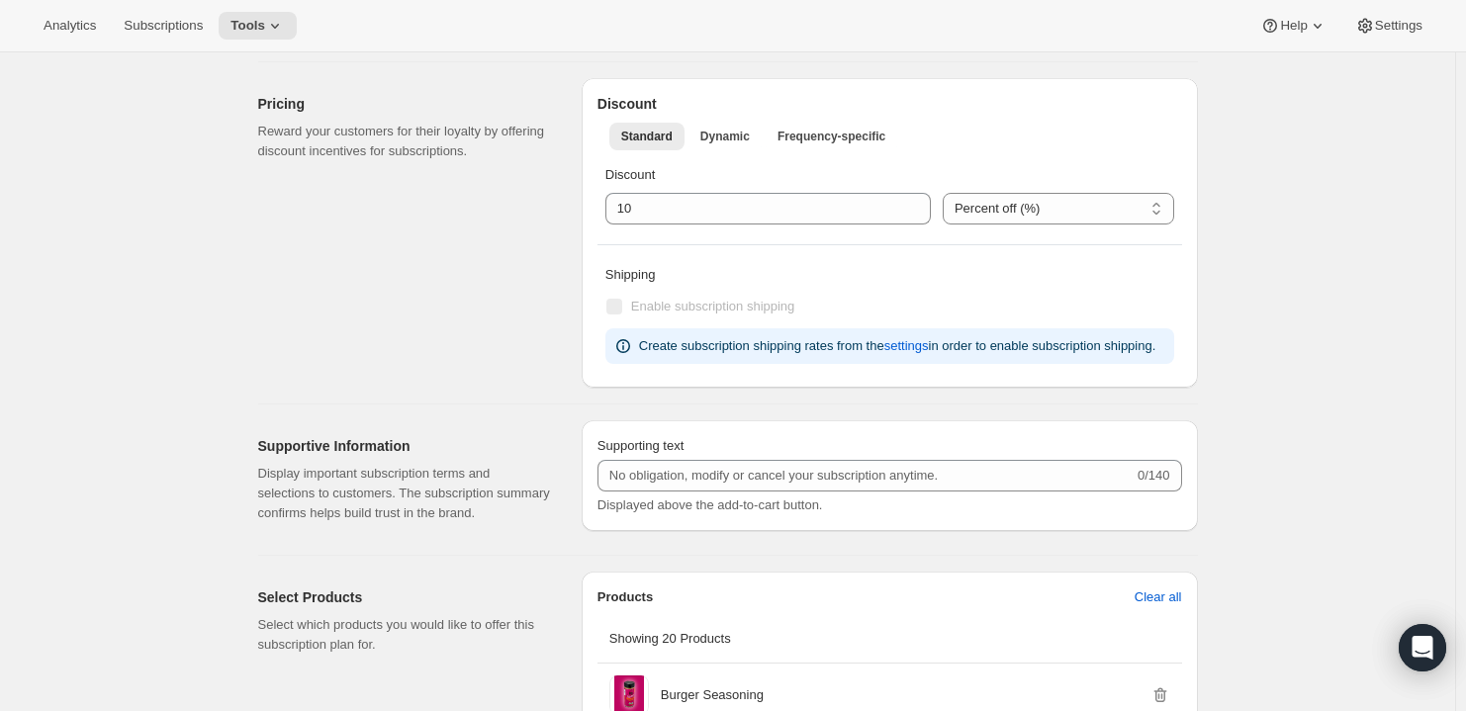
scroll to position [679, 0]
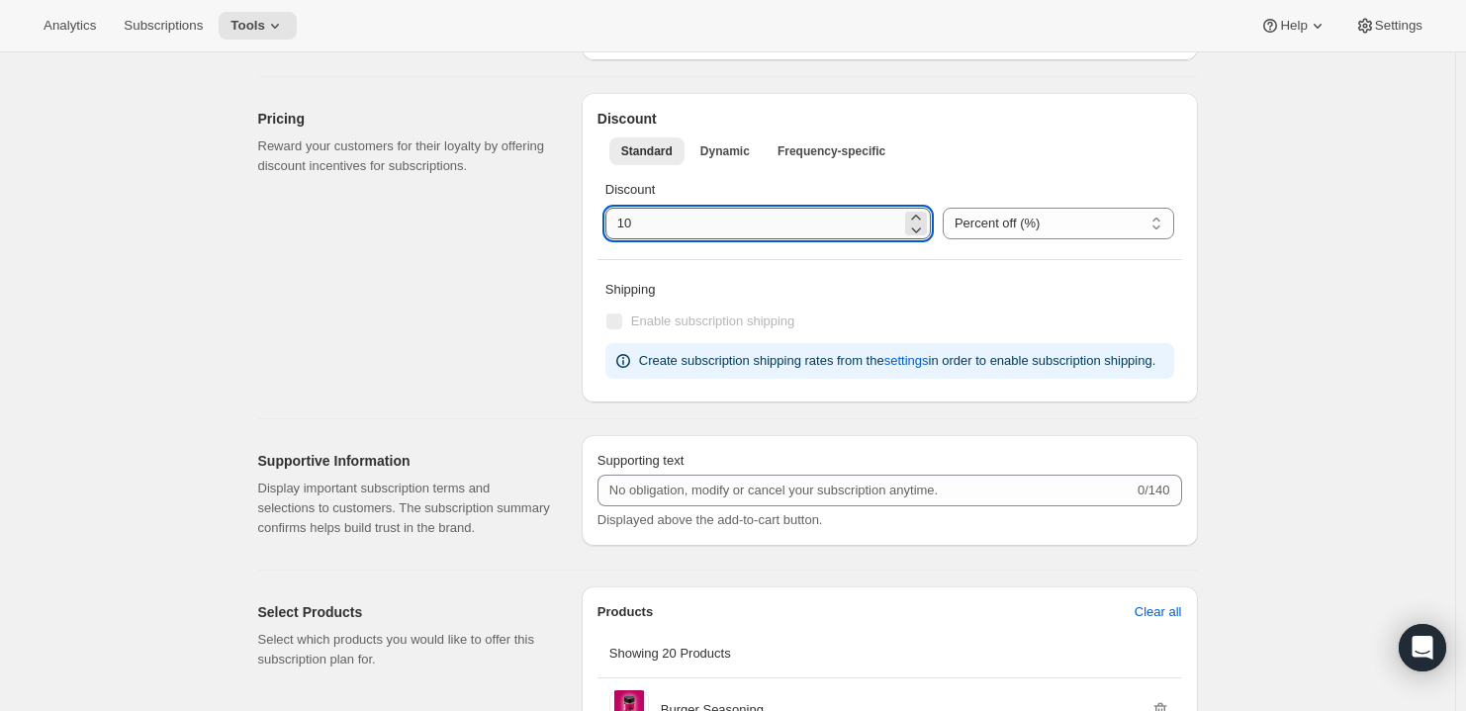
click at [695, 226] on input "integer" at bounding box center [753, 224] width 296 height 32
type input "1"
type input "0"
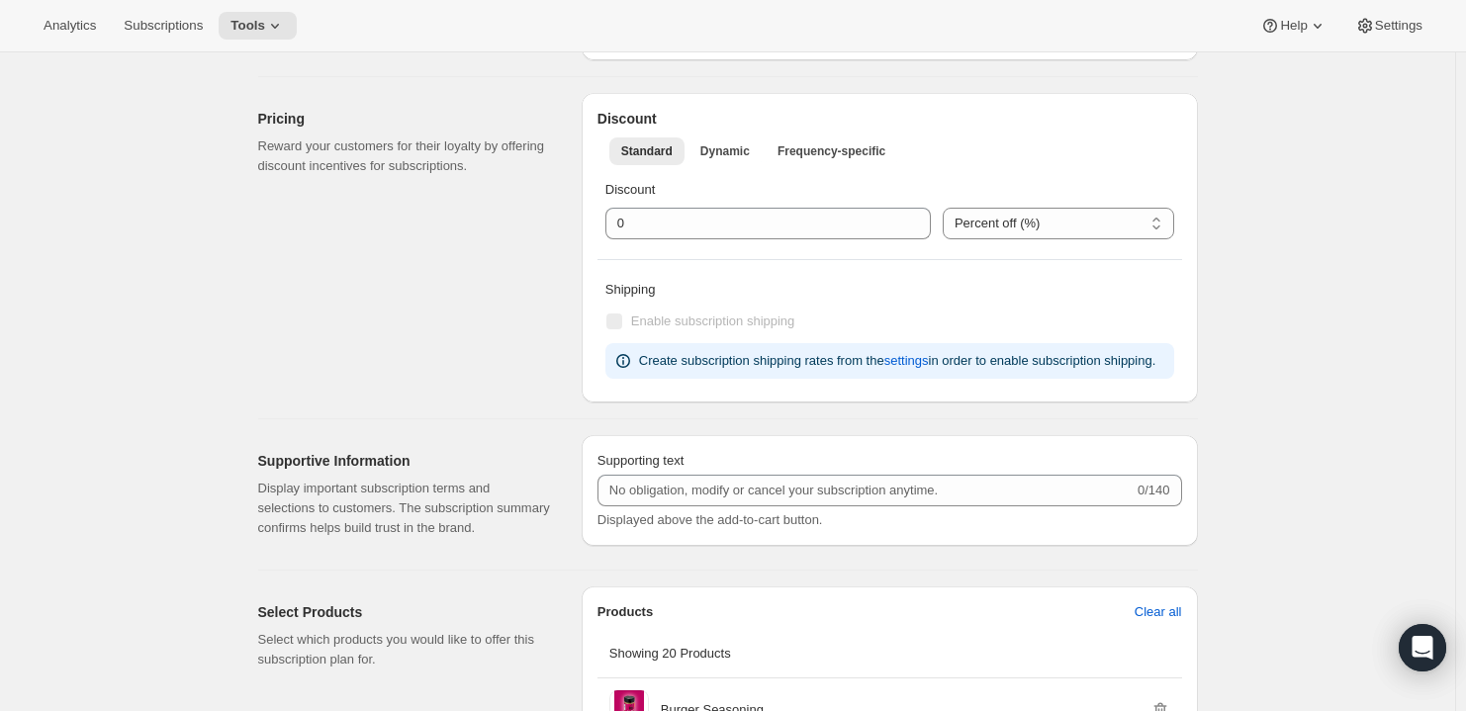
click at [1125, 204] on div "Discount Percent off (%) US Dollars off ($) Percent off (%)" at bounding box center [889, 209] width 569 height 59
click at [1115, 227] on select "Percent off (%) US Dollars off ($)" at bounding box center [1058, 224] width 231 height 32
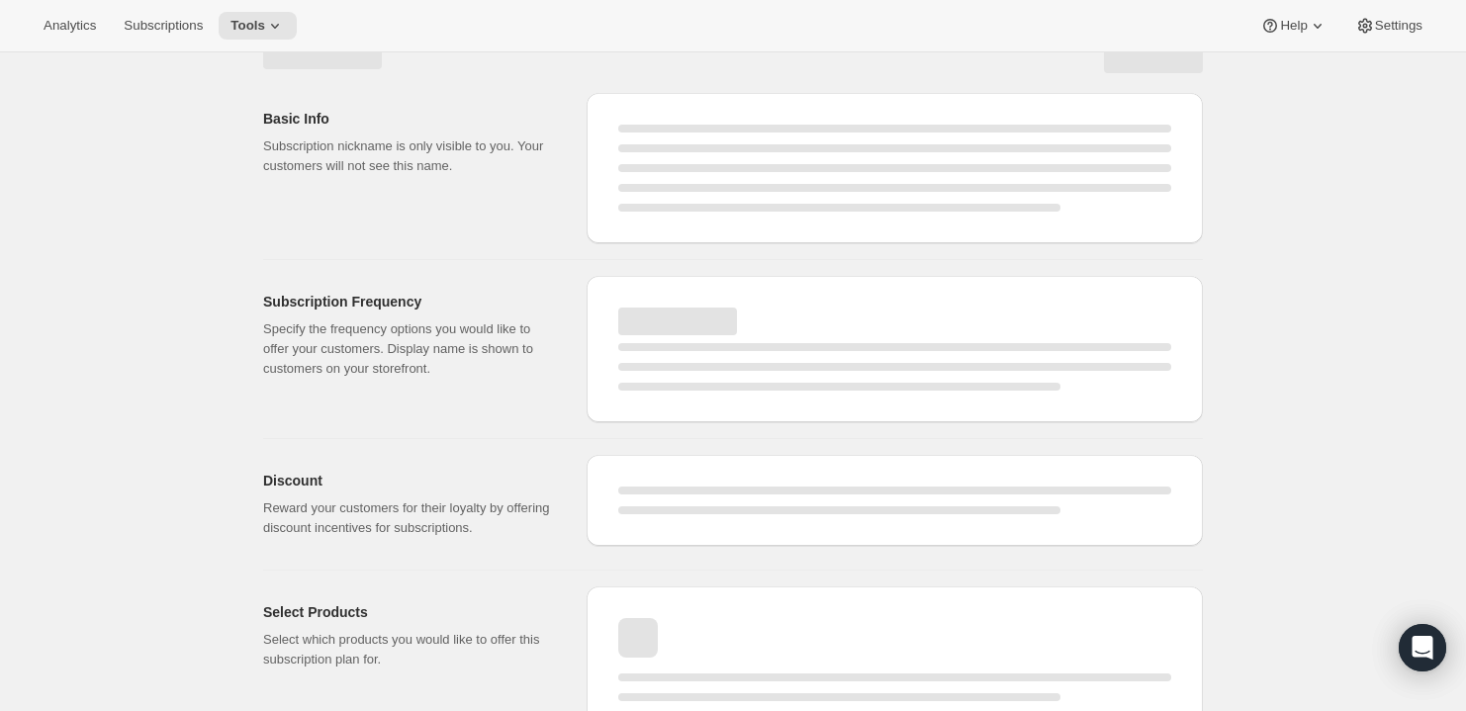
scroll to position [0, 0]
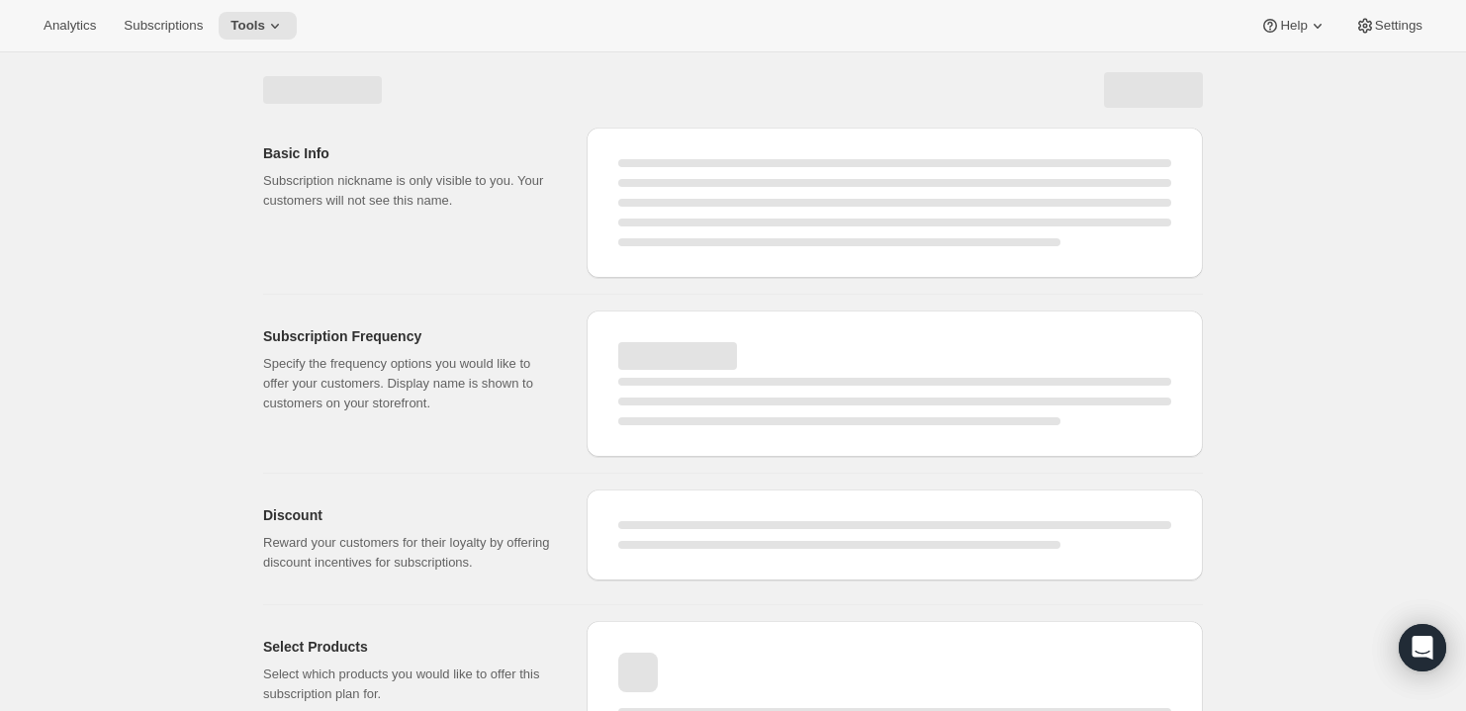
select select "MONTH"
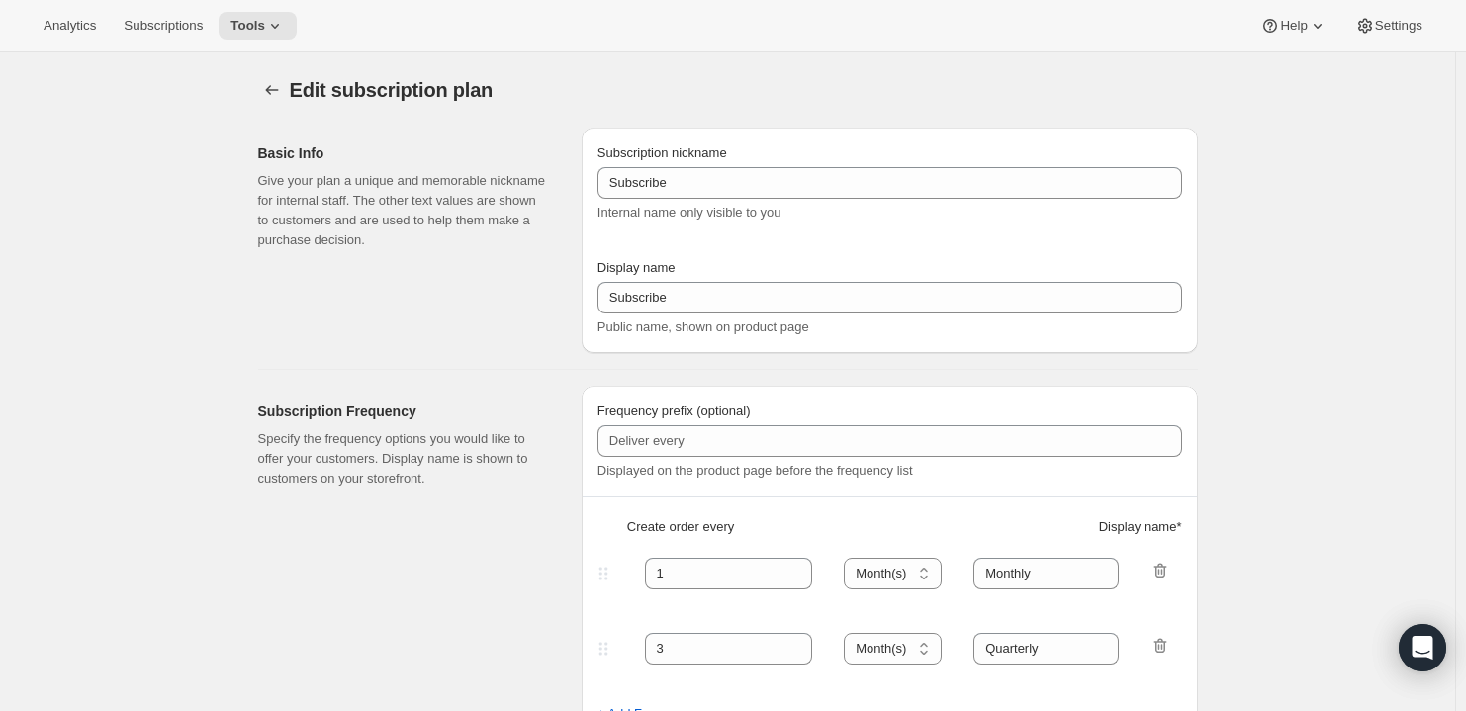
type input "0"
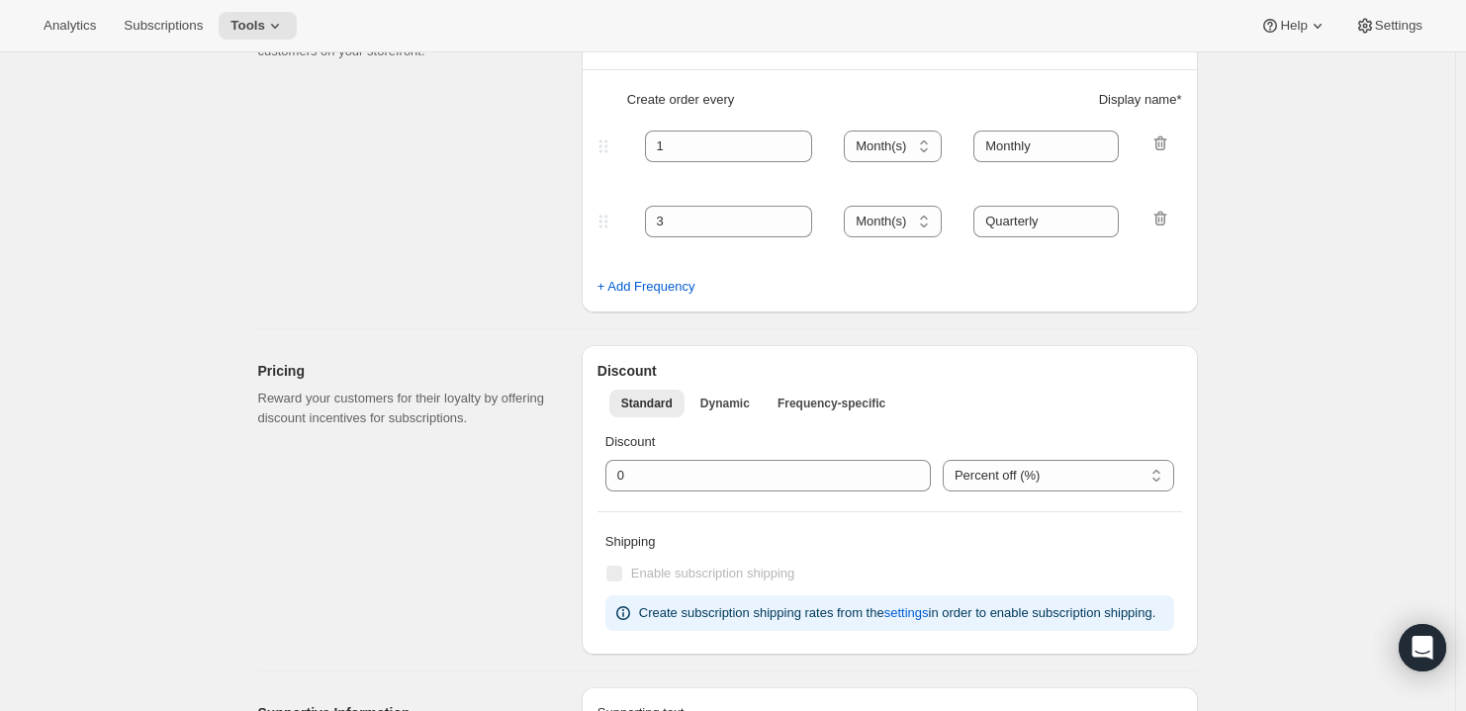
scroll to position [660, 0]
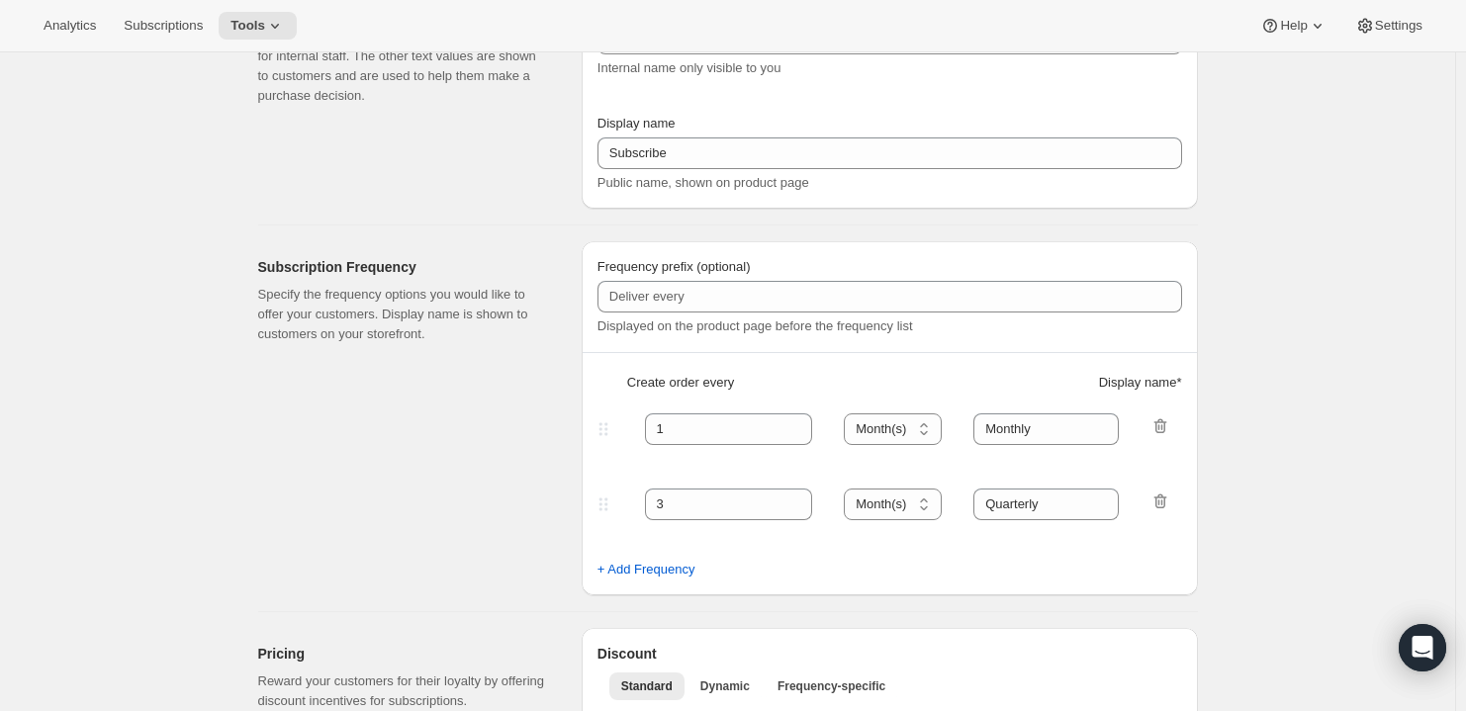
scroll to position [282, 0]
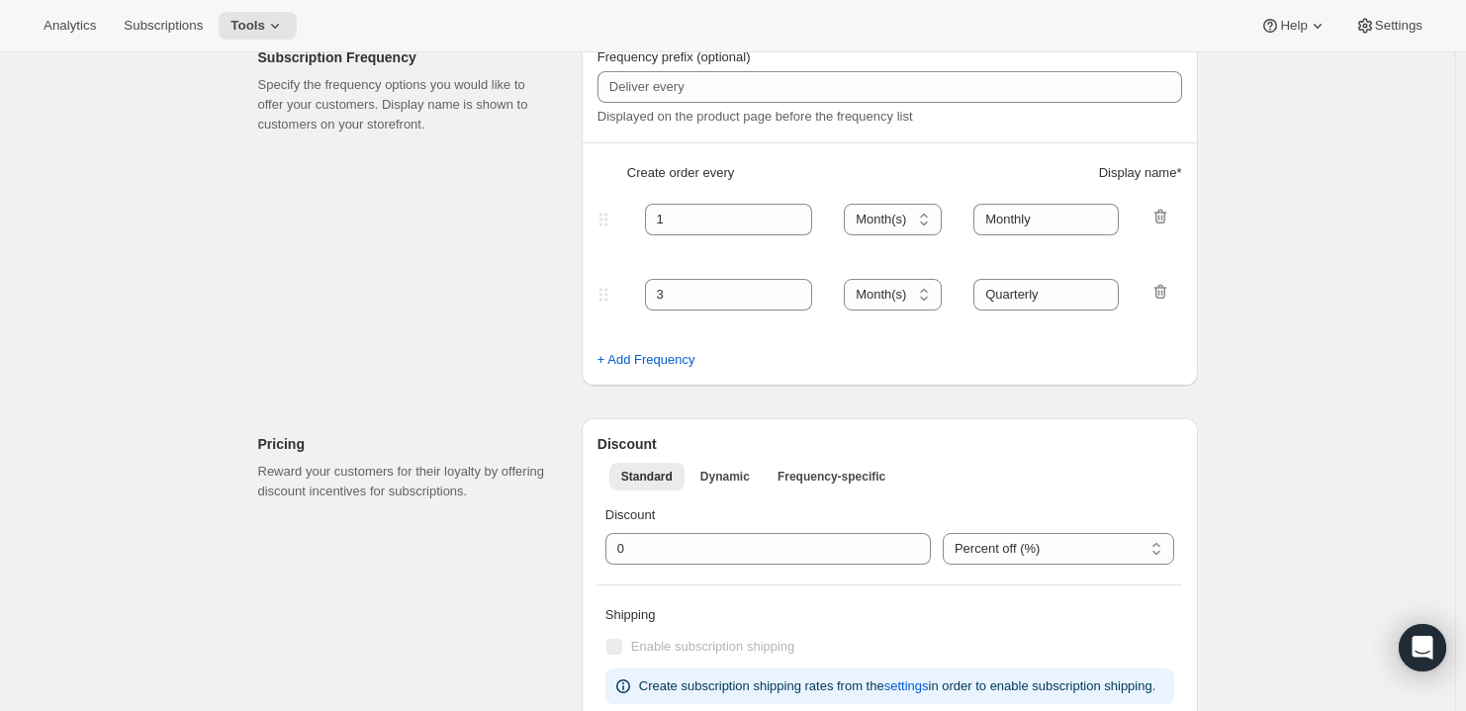
scroll to position [274, 0]
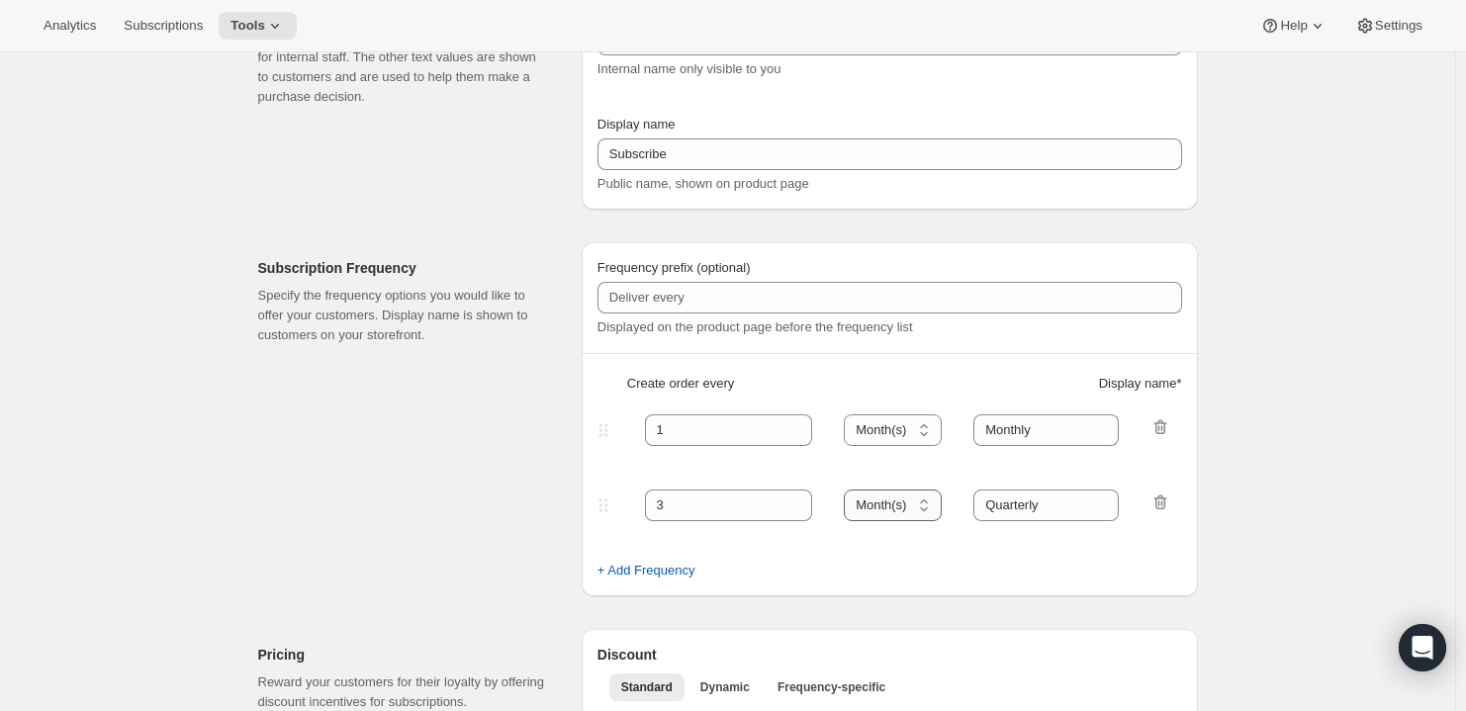
click at [917, 500] on select "Day(s) Week(s) Month(s) Year(s)" at bounding box center [893, 506] width 98 height 32
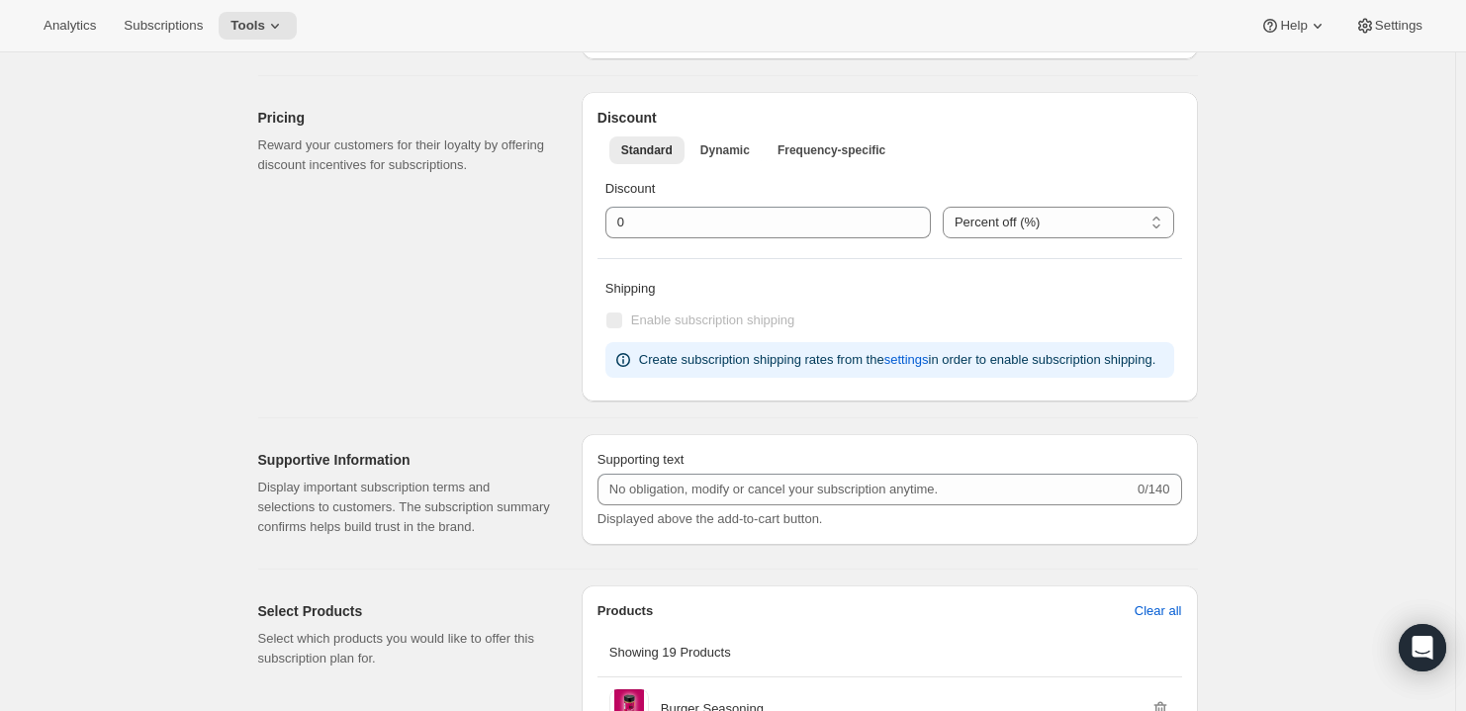
scroll to position [814, 0]
click at [874, 151] on span "Frequency-specific" at bounding box center [831, 147] width 108 height 16
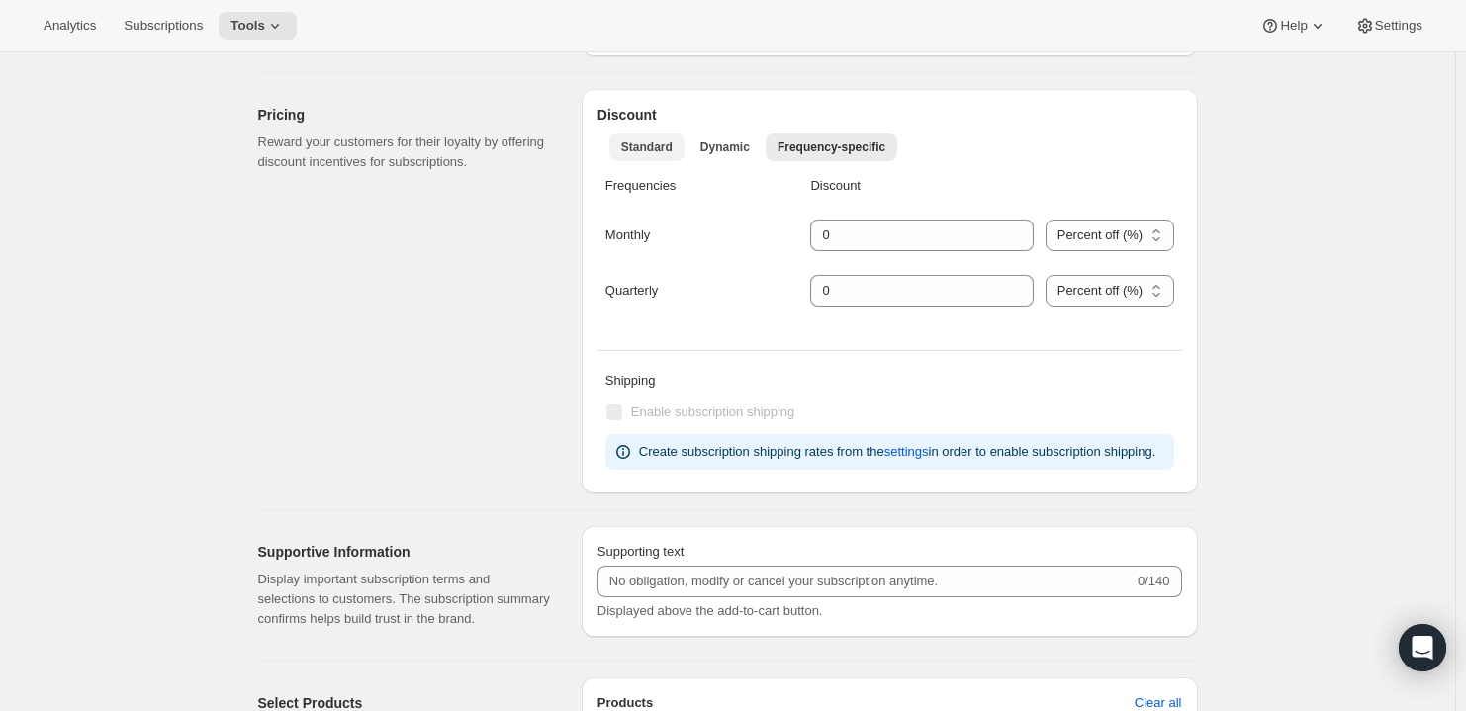
click at [628, 135] on button "Standard" at bounding box center [646, 148] width 75 height 28
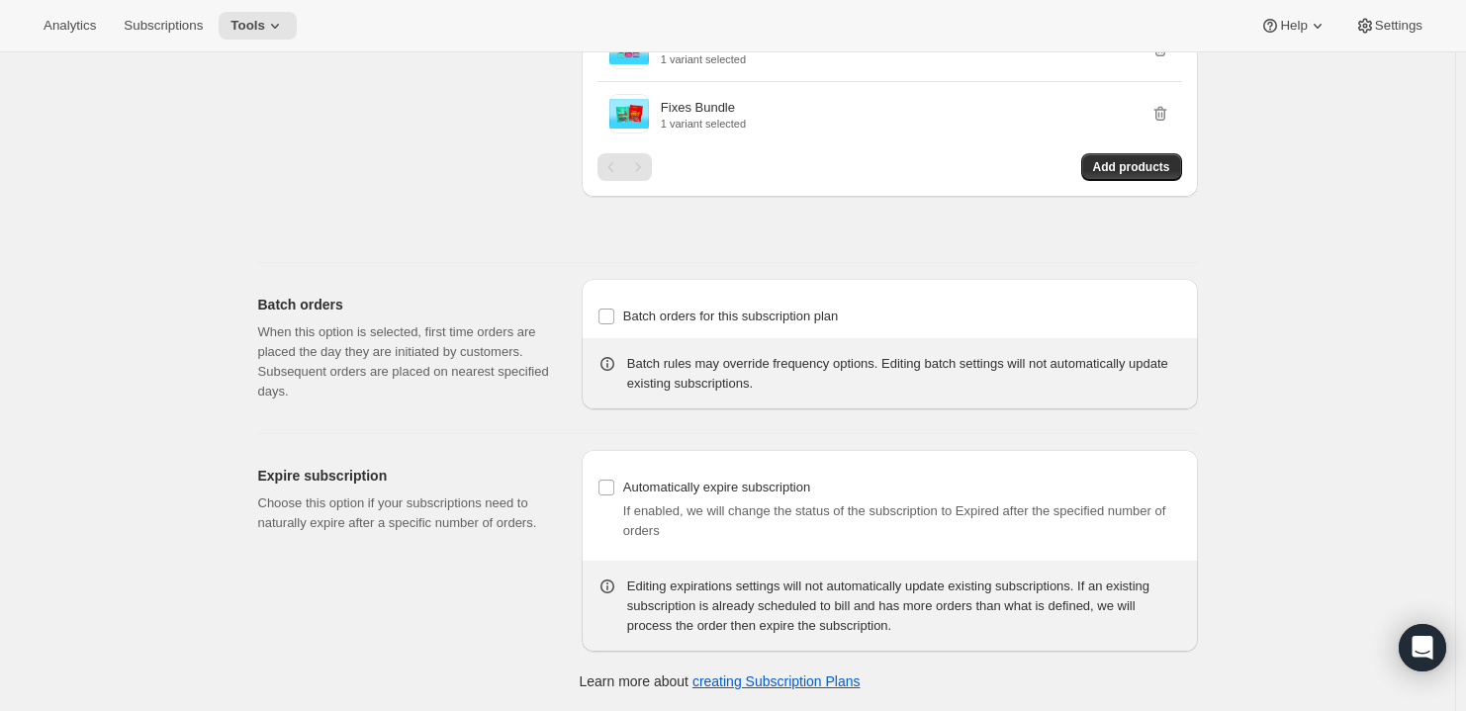
scroll to position [2600, 0]
drag, startPoint x: 218, startPoint y: 196, endPoint x: 172, endPoint y: 79, distance: 125.3
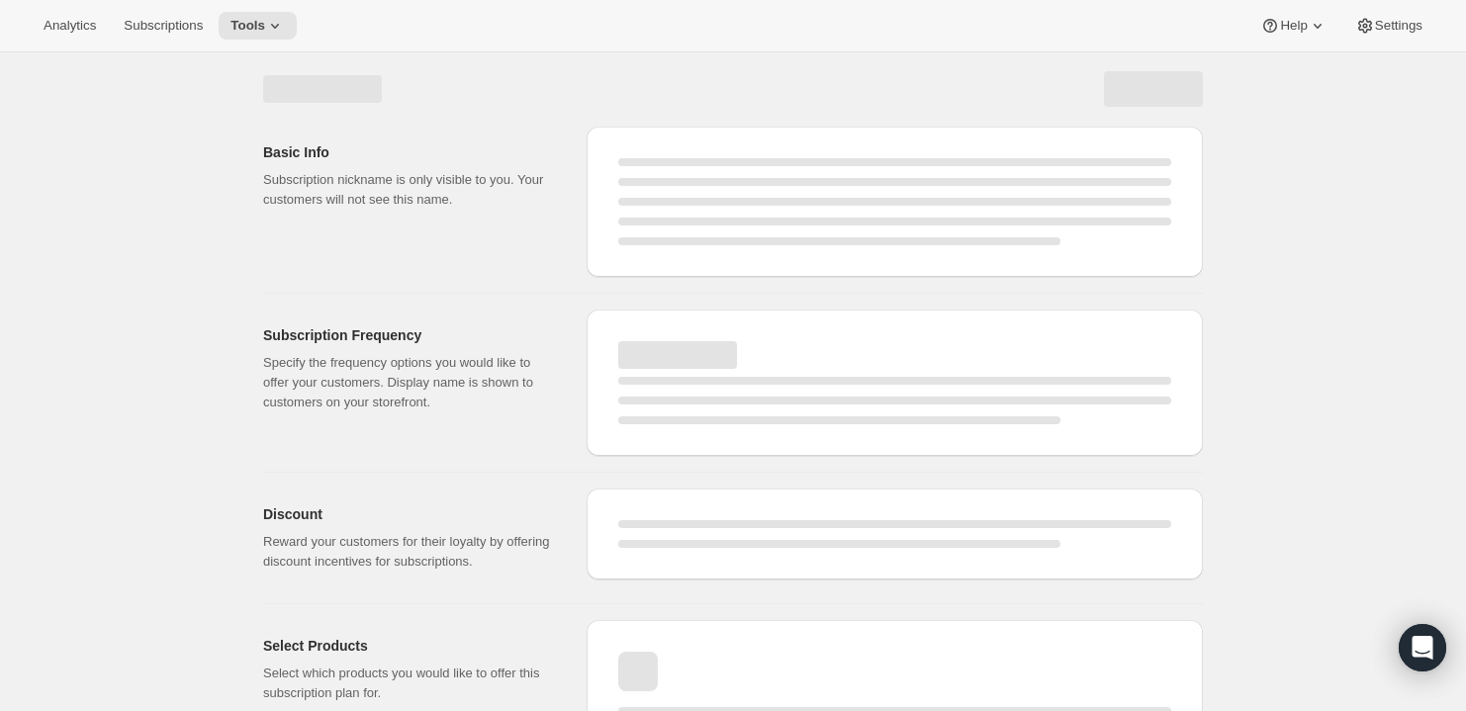
scroll to position [0, 0]
select select "MONTH"
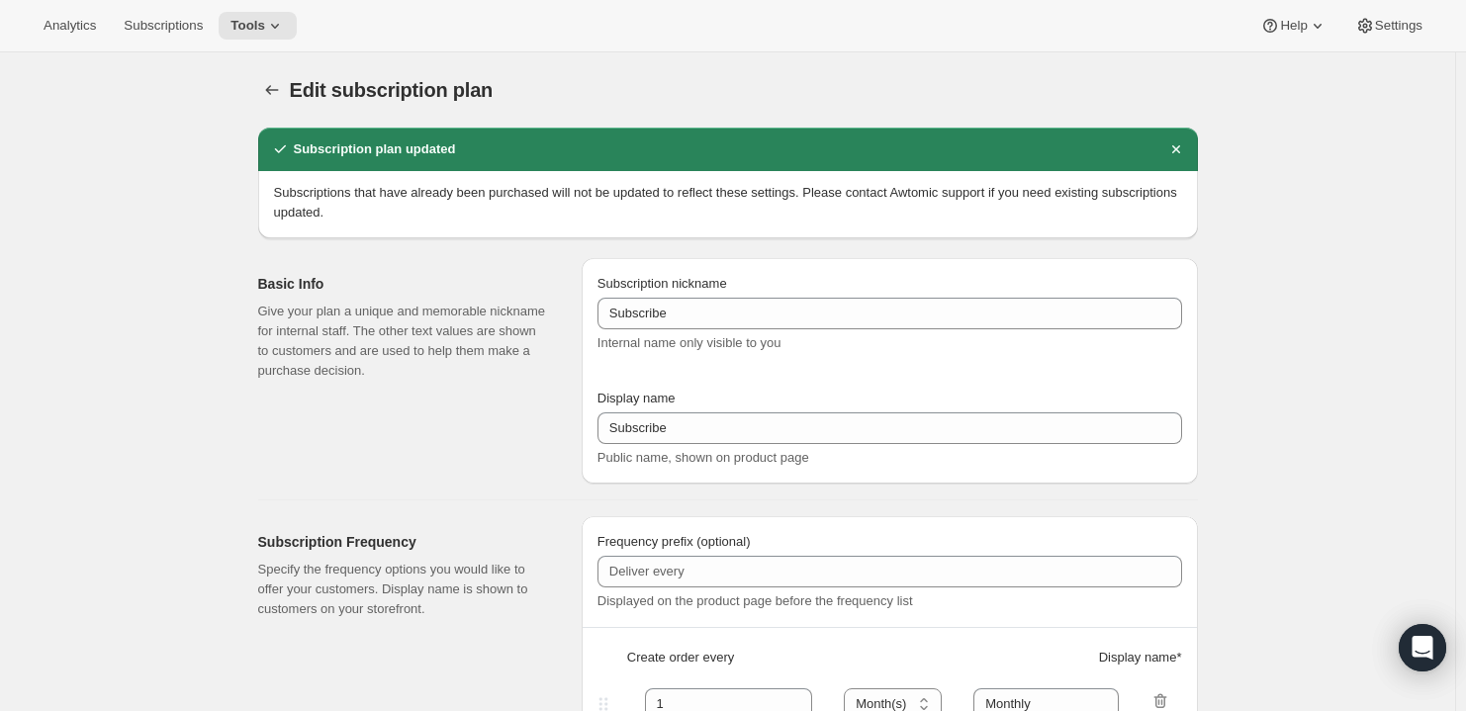
click at [64, 30] on span "Analytics" at bounding box center [70, 26] width 52 height 16
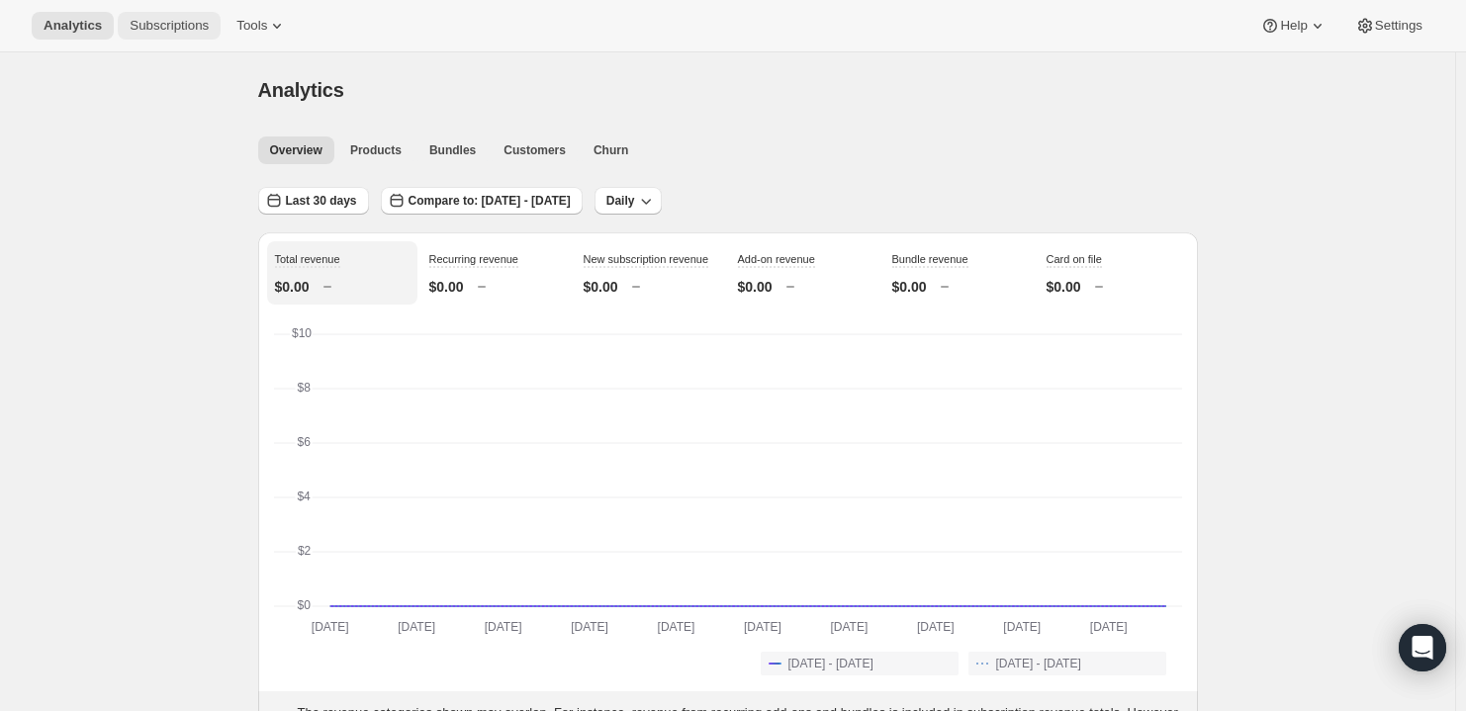
click at [132, 22] on span "Subscriptions" at bounding box center [169, 26] width 79 height 16
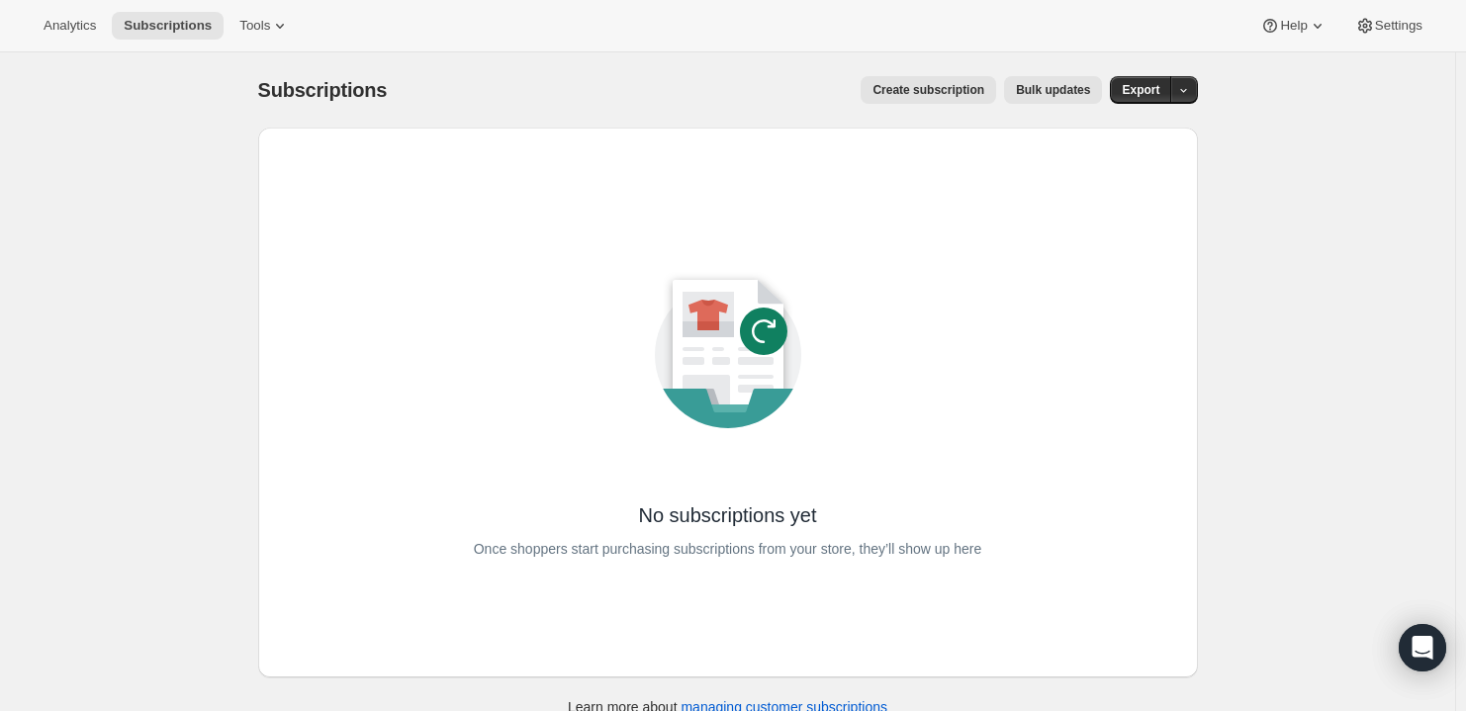
click at [172, 246] on div "Subscriptions. This page is ready Subscriptions Create subscription Bulk update…" at bounding box center [727, 407] width 1455 height 711
click at [265, 32] on span "Tools" at bounding box center [254, 26] width 31 height 16
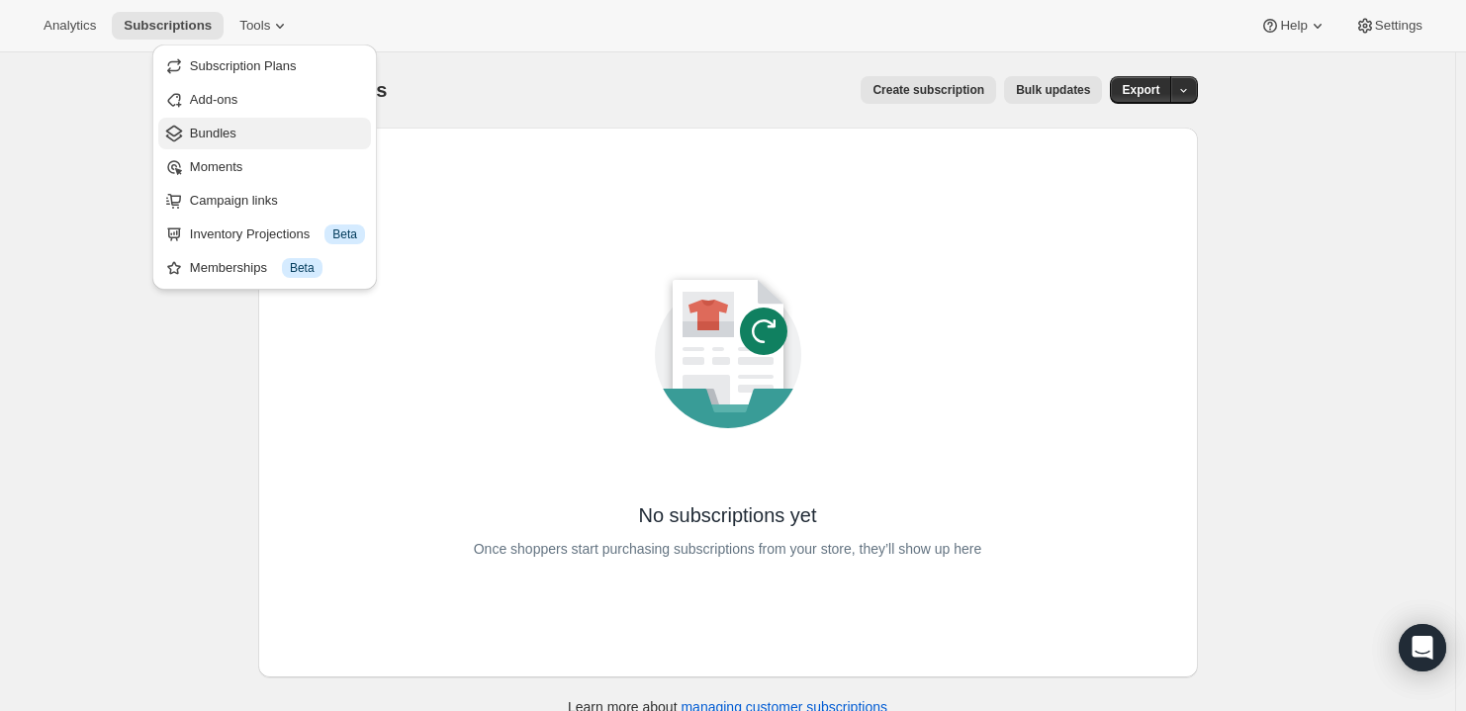
click at [205, 135] on span "Bundles" at bounding box center [213, 133] width 46 height 15
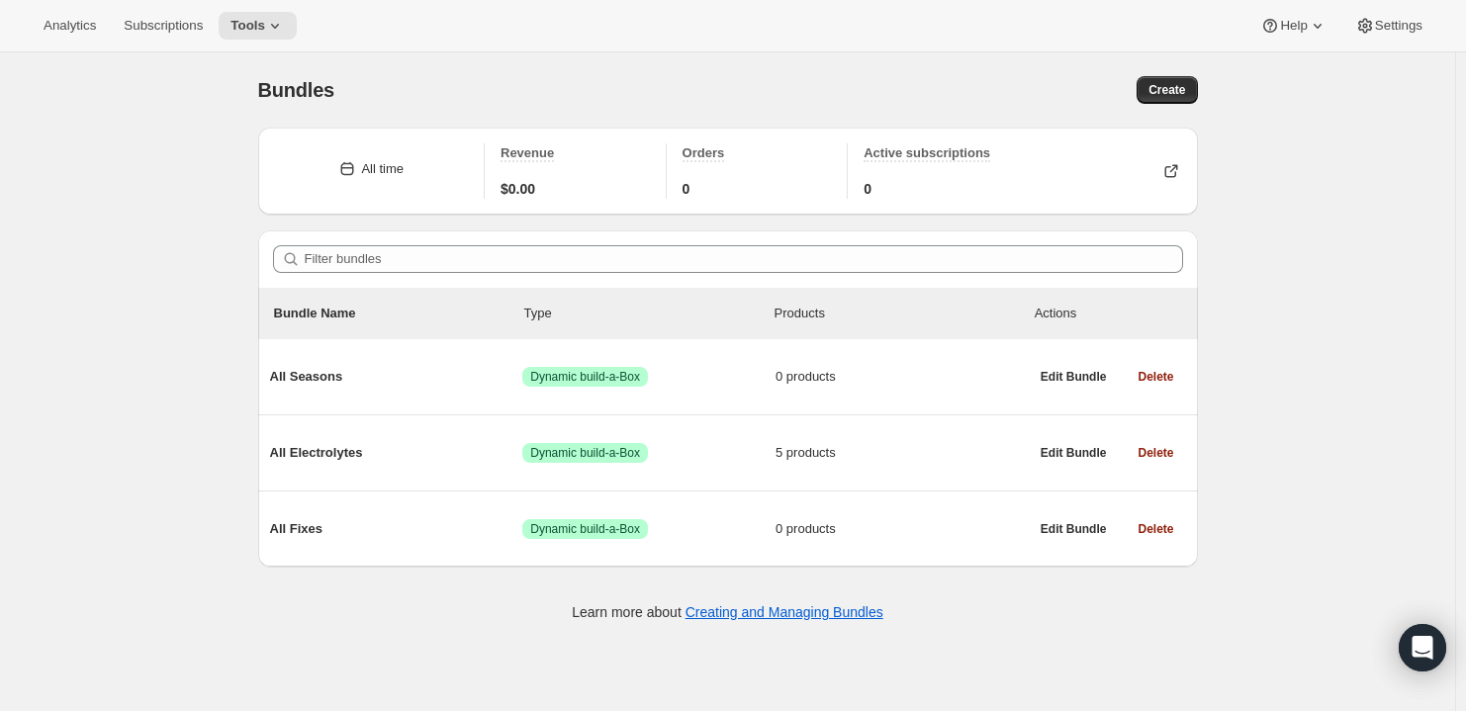
click at [164, 222] on div "Bundles. This page is ready Bundles Create All time Revenue $0.00 Orders 0 Acti…" at bounding box center [727, 407] width 1455 height 711
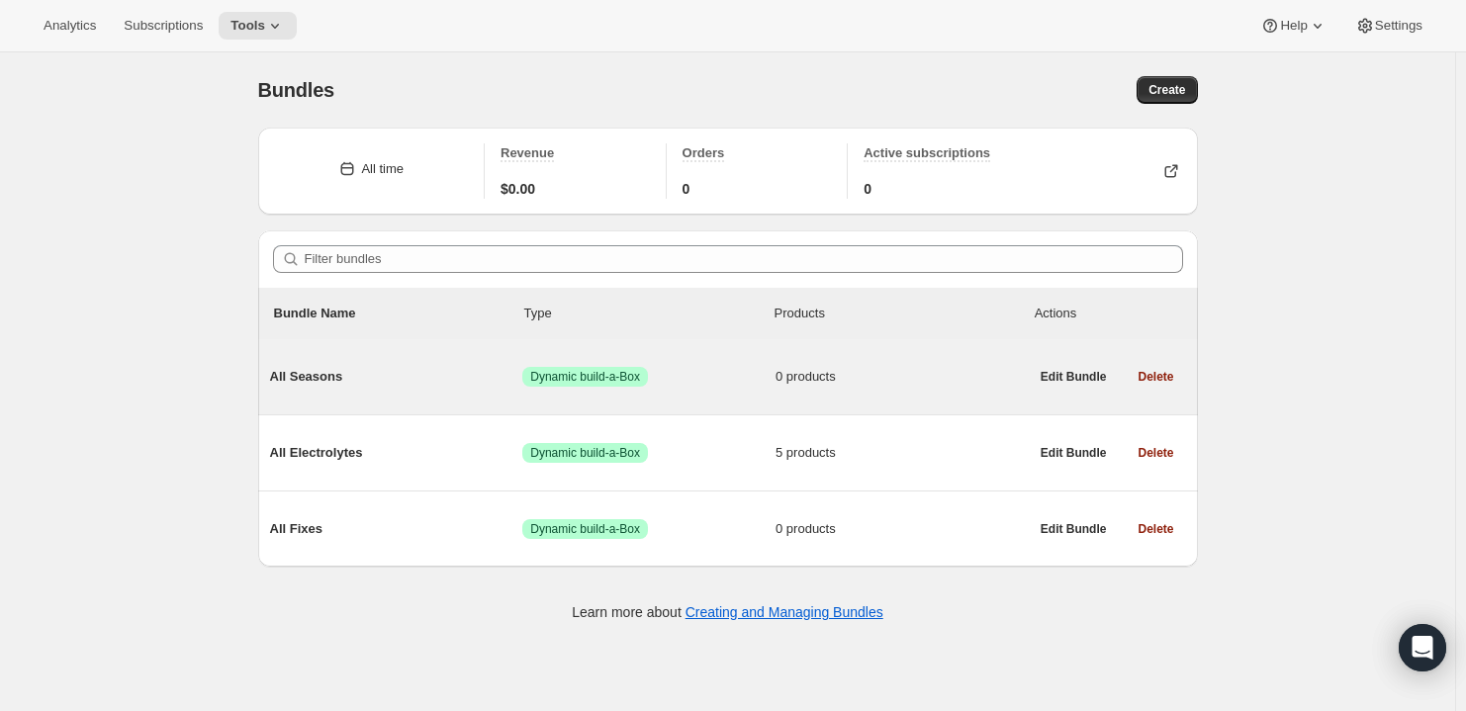
click at [326, 369] on span "All Seasons" at bounding box center [396, 377] width 253 height 20
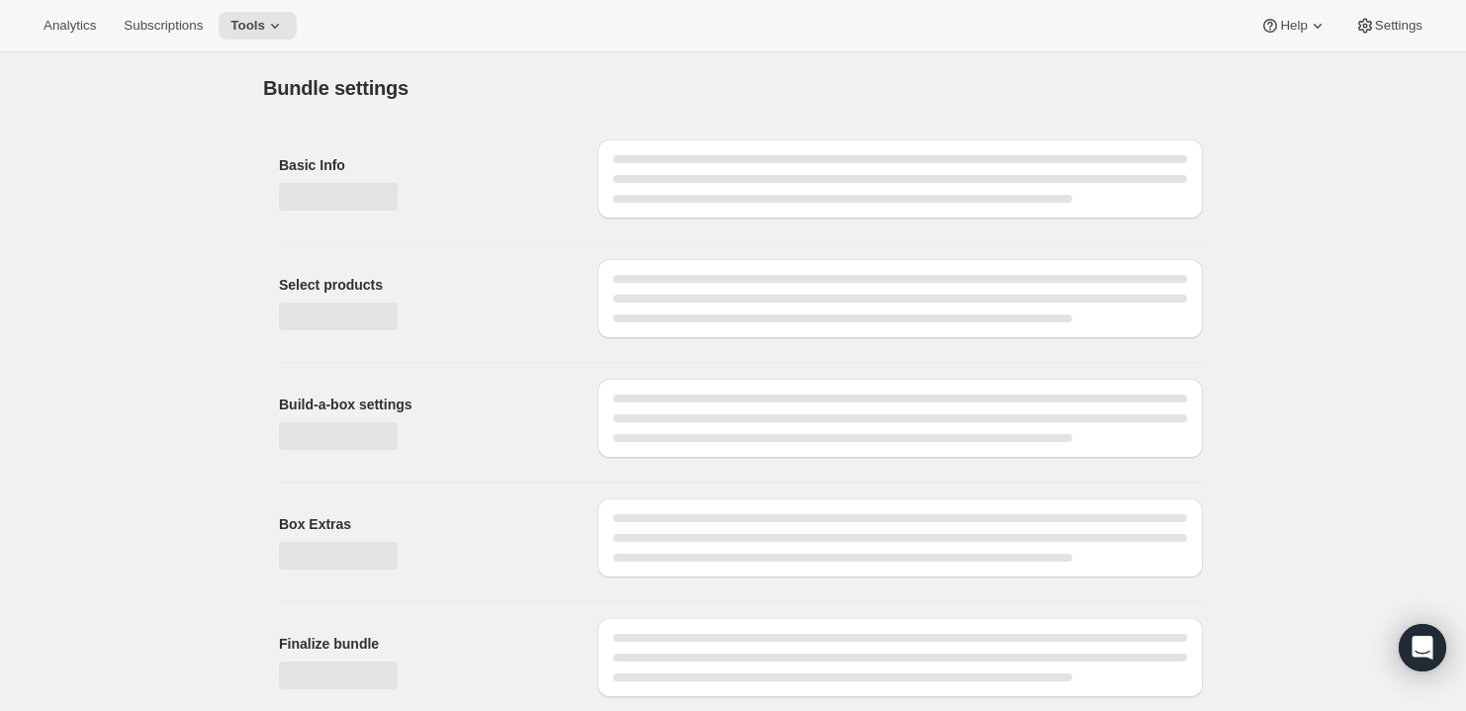
type input "All Seasons"
radio input "true"
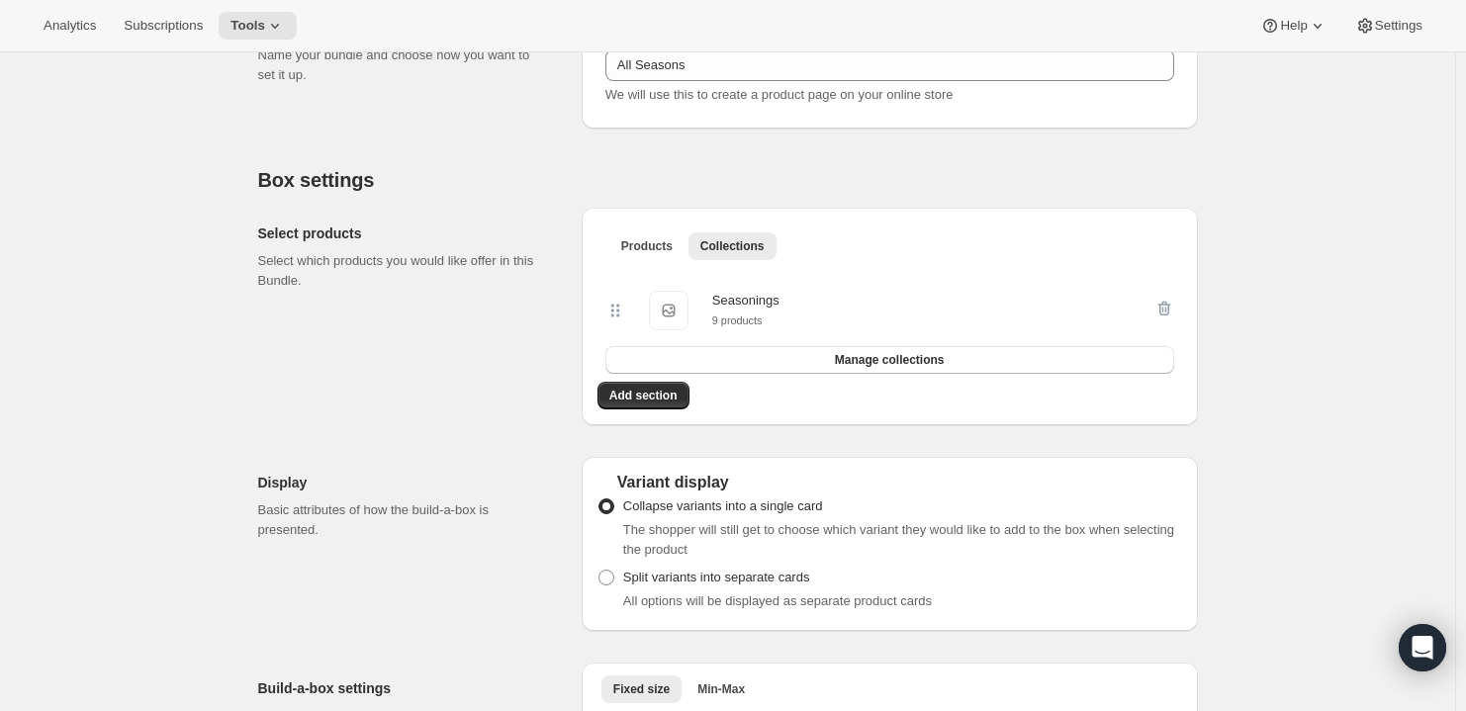
scroll to position [299, 0]
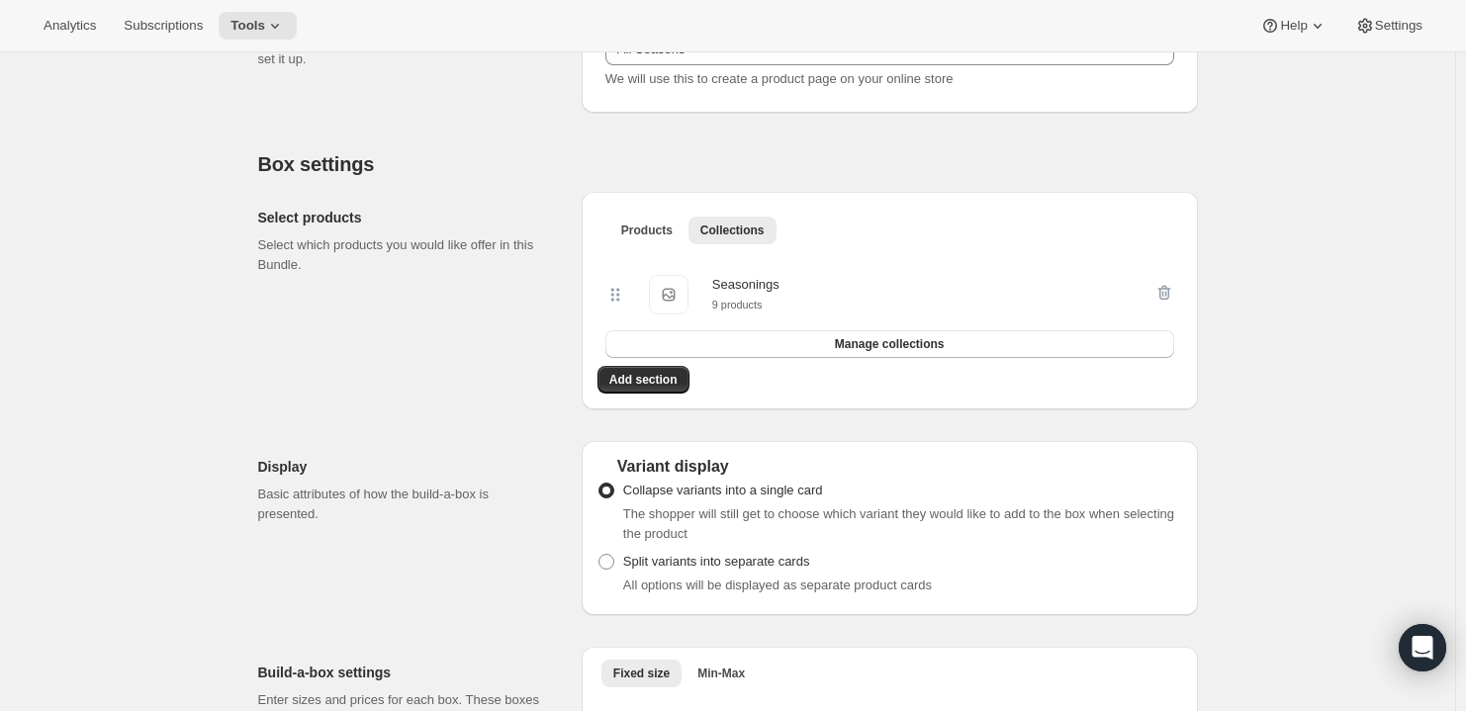
click at [389, 257] on p "Select which products you would like offer in this Bundle." at bounding box center [404, 255] width 292 height 40
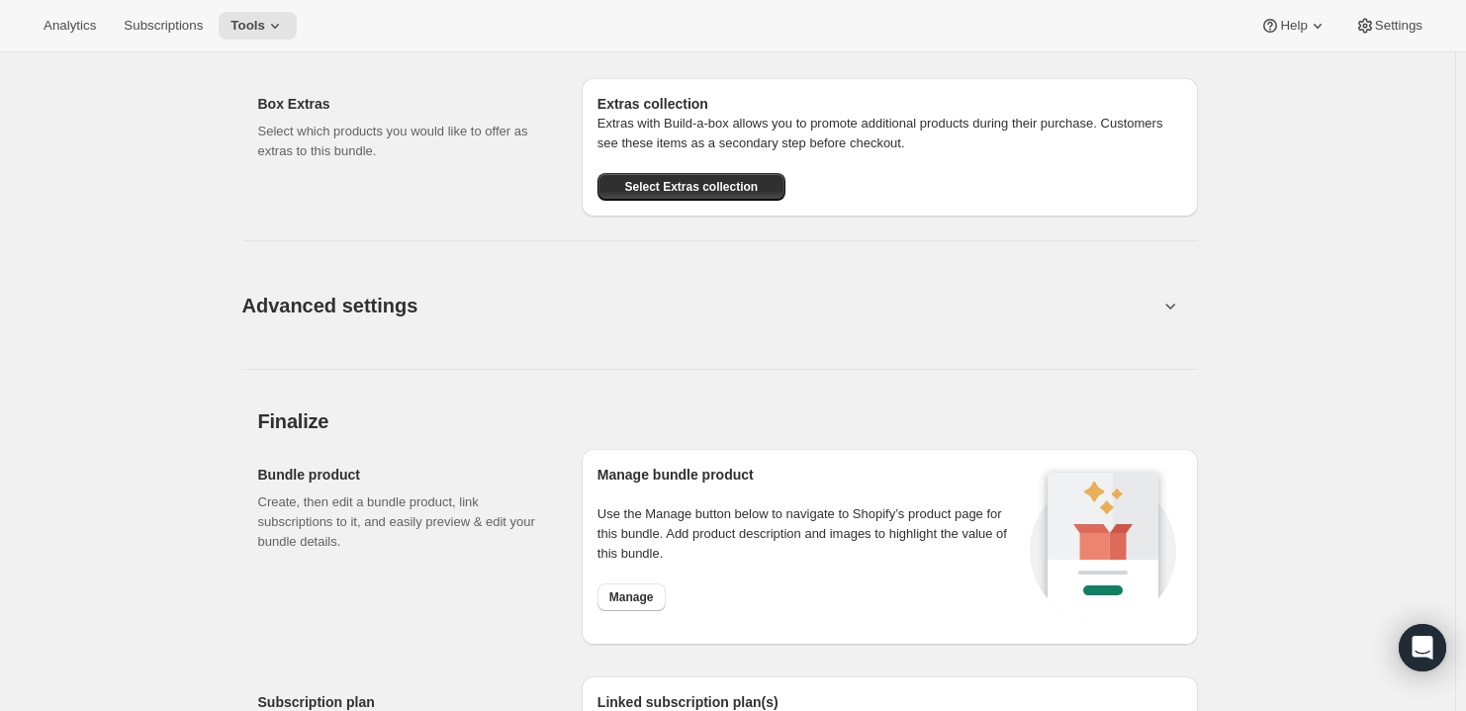
scroll to position [1107, 0]
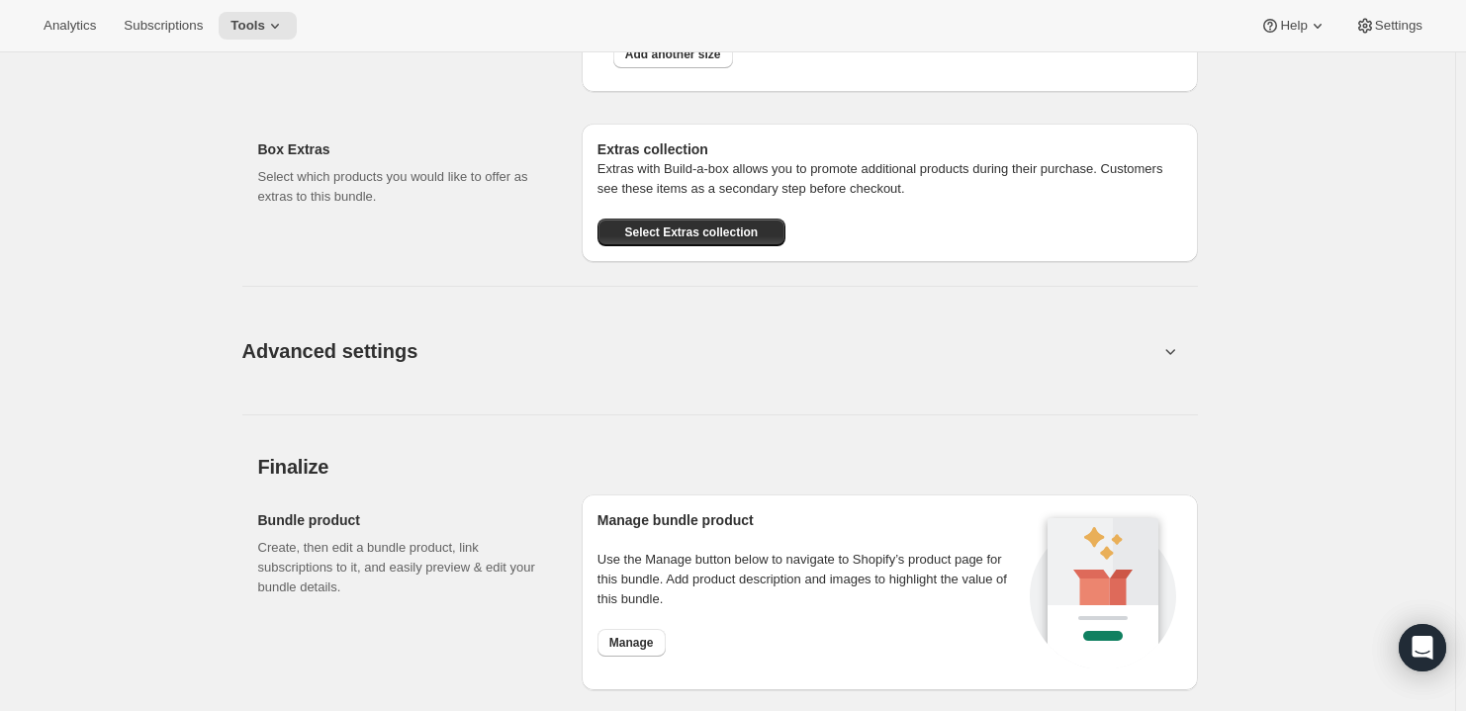
click at [490, 354] on button "Advanced settings" at bounding box center [700, 351] width 940 height 76
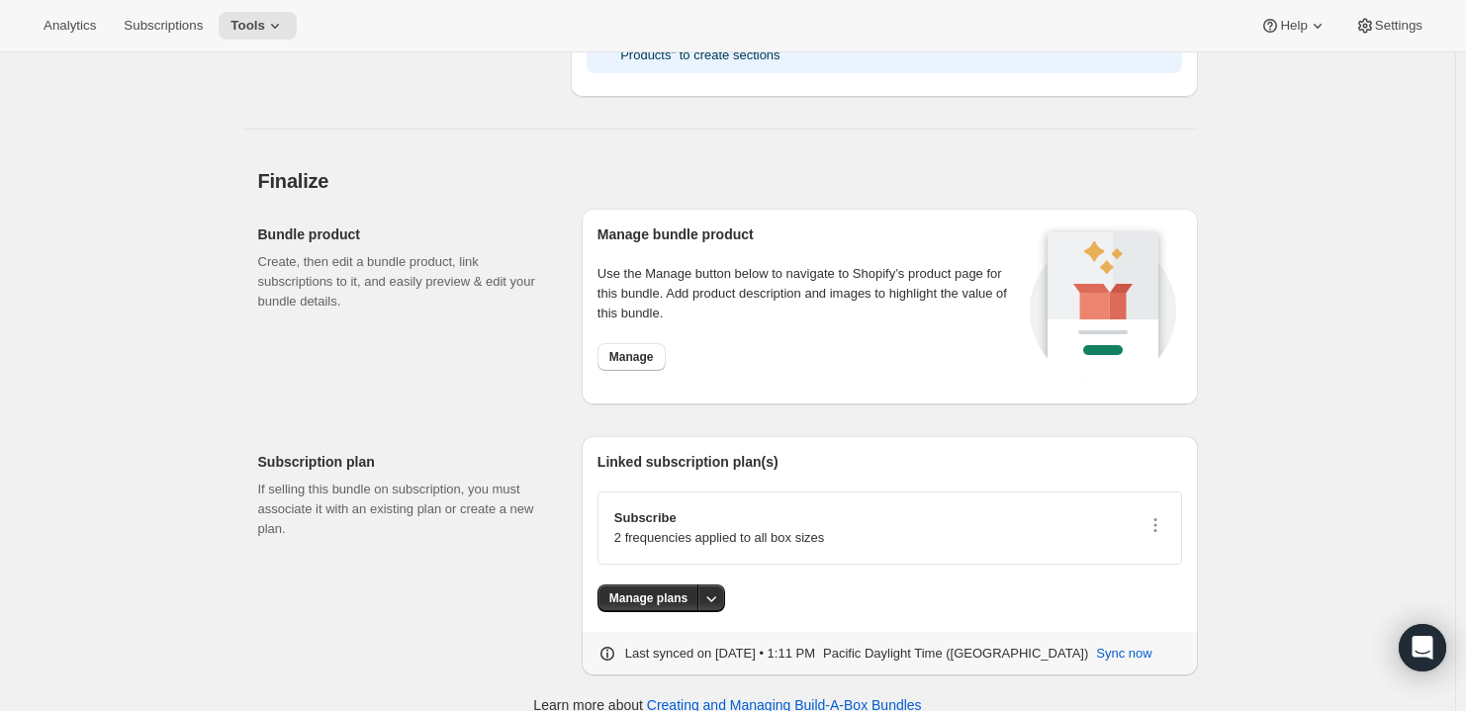
scroll to position [1759, 0]
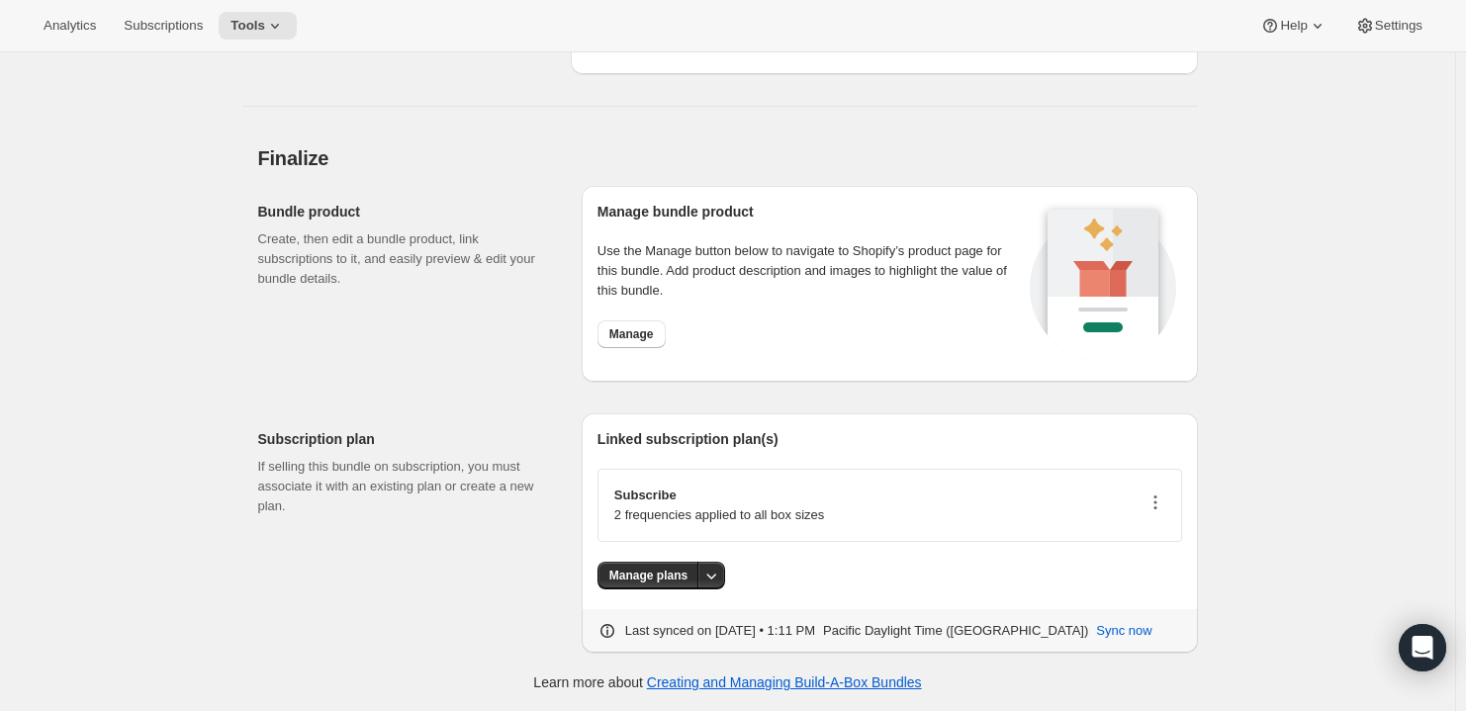
click at [1165, 501] on icon "button" at bounding box center [1155, 503] width 20 height 20
click at [629, 491] on p "Subscribe" at bounding box center [719, 496] width 210 height 20
click at [363, 424] on div "Subscription plan If selling this bundle on subscription, you must associate it…" at bounding box center [412, 532] width 308 height 239
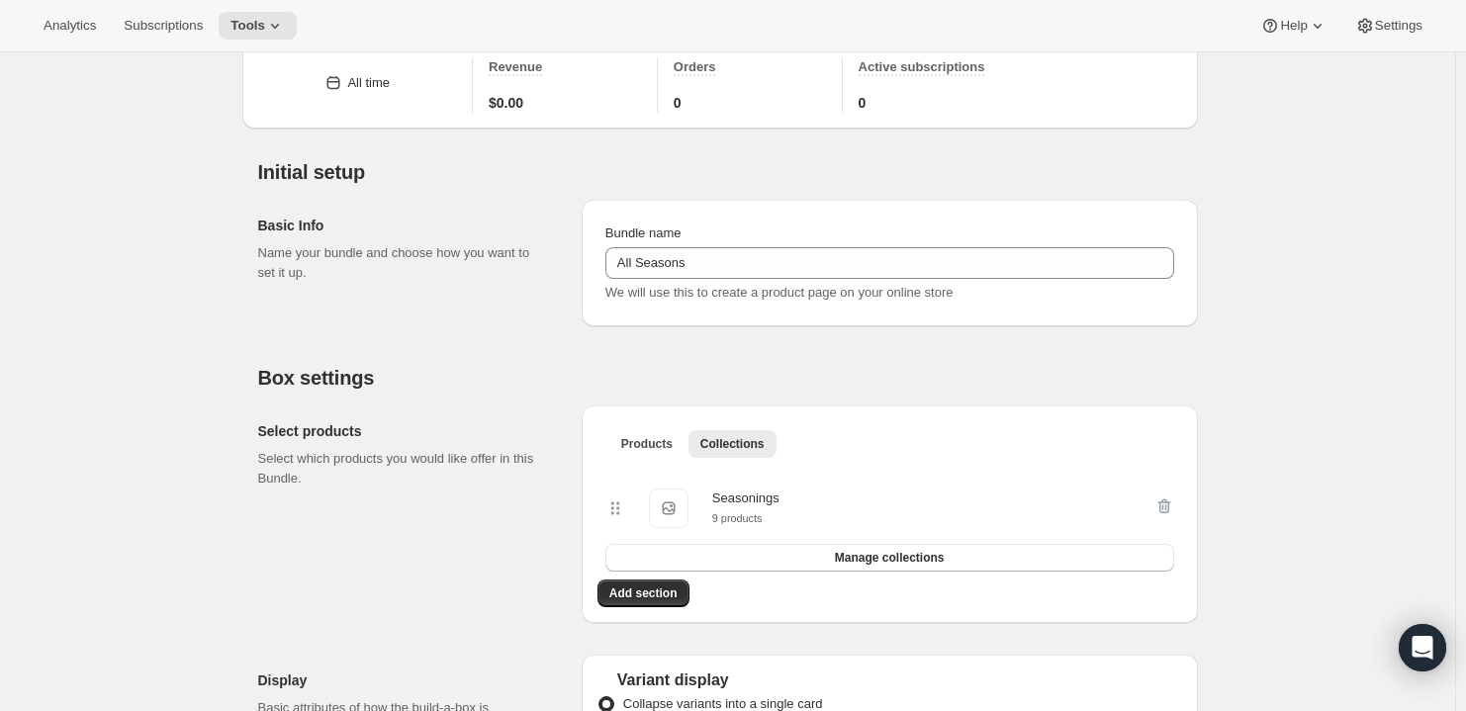
scroll to position [0, 0]
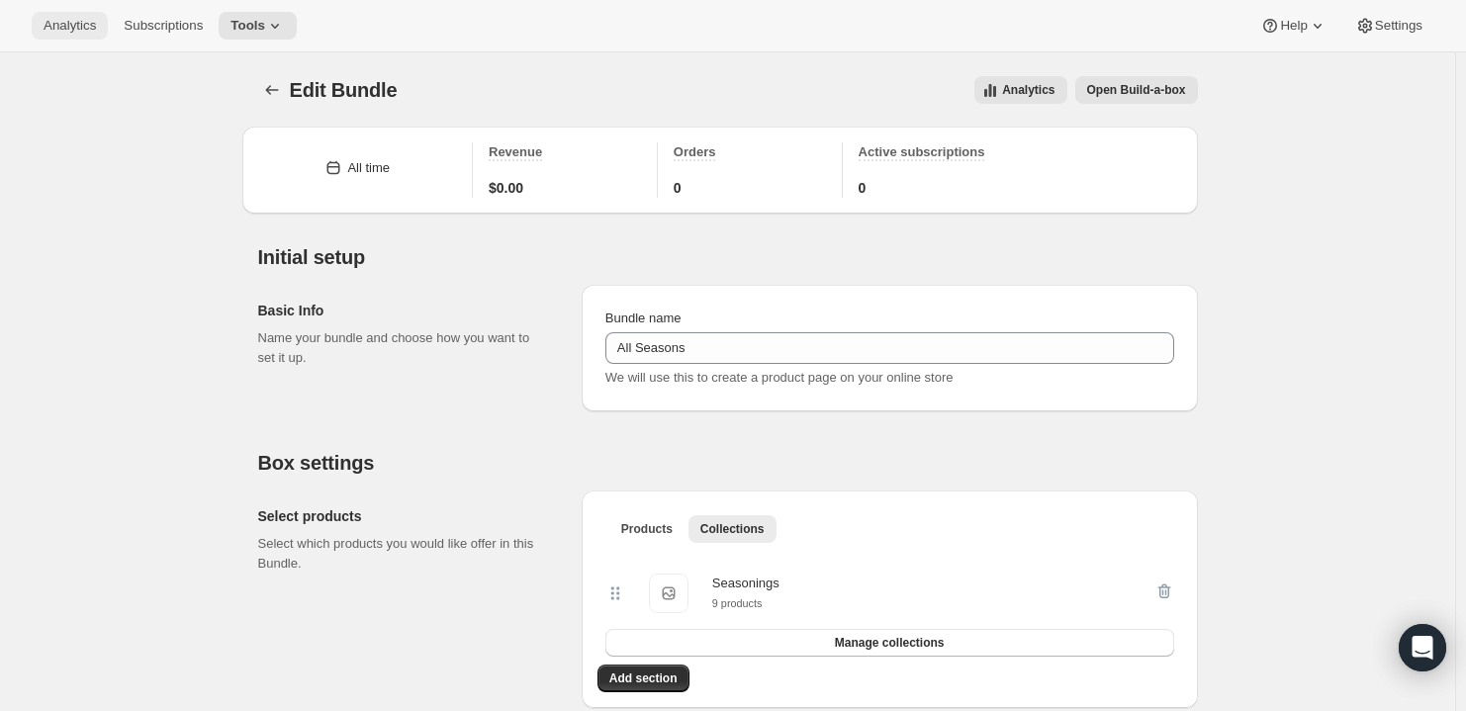
click at [82, 32] on span "Analytics" at bounding box center [70, 26] width 52 height 16
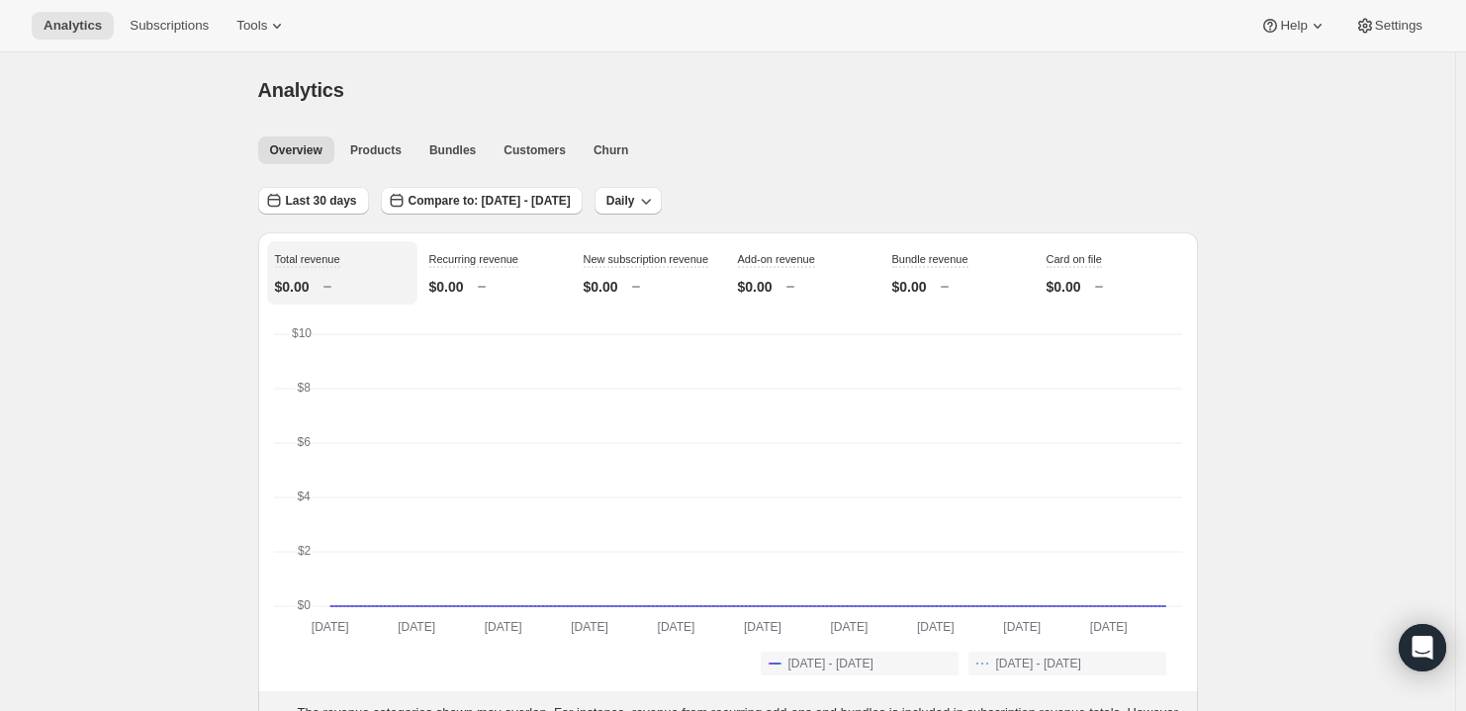
click at [193, 31] on span "Subscriptions" at bounding box center [169, 26] width 79 height 16
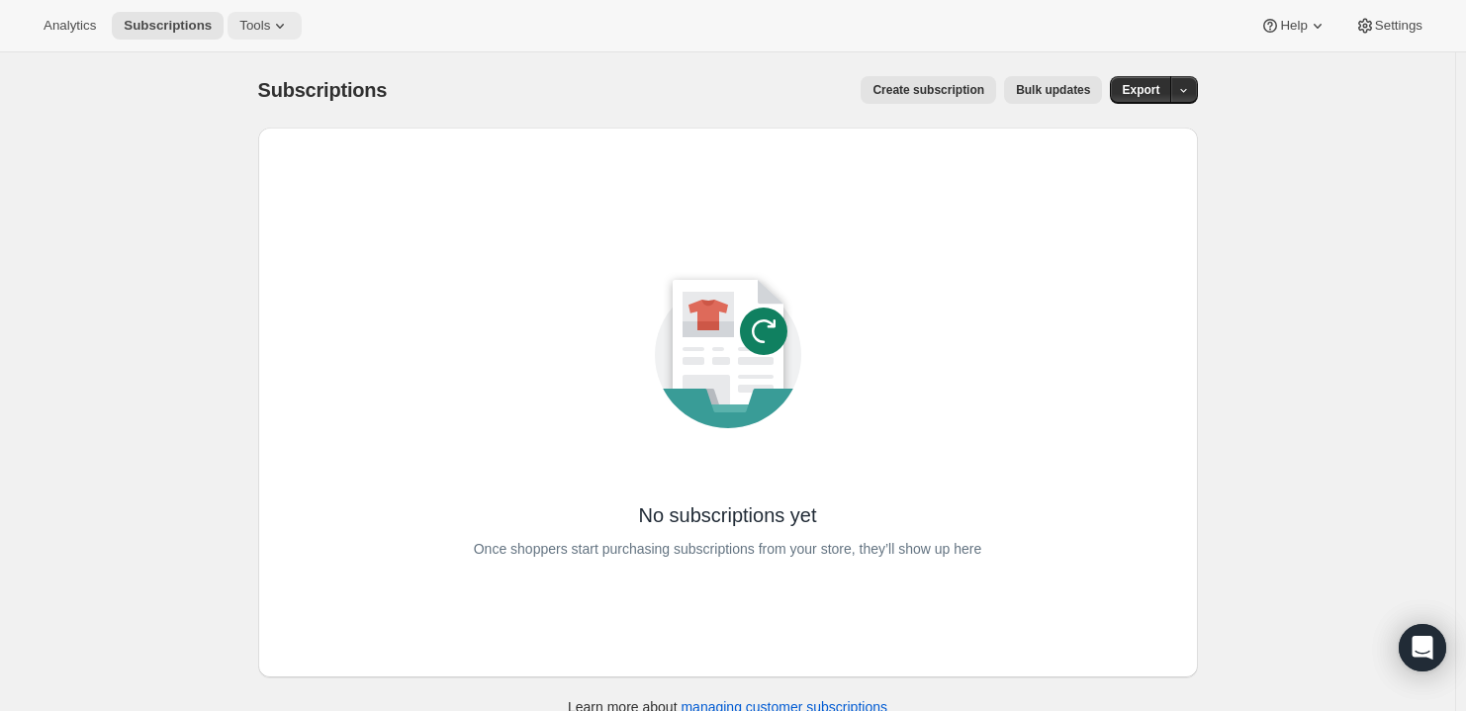
click at [263, 29] on span "Tools" at bounding box center [254, 26] width 31 height 16
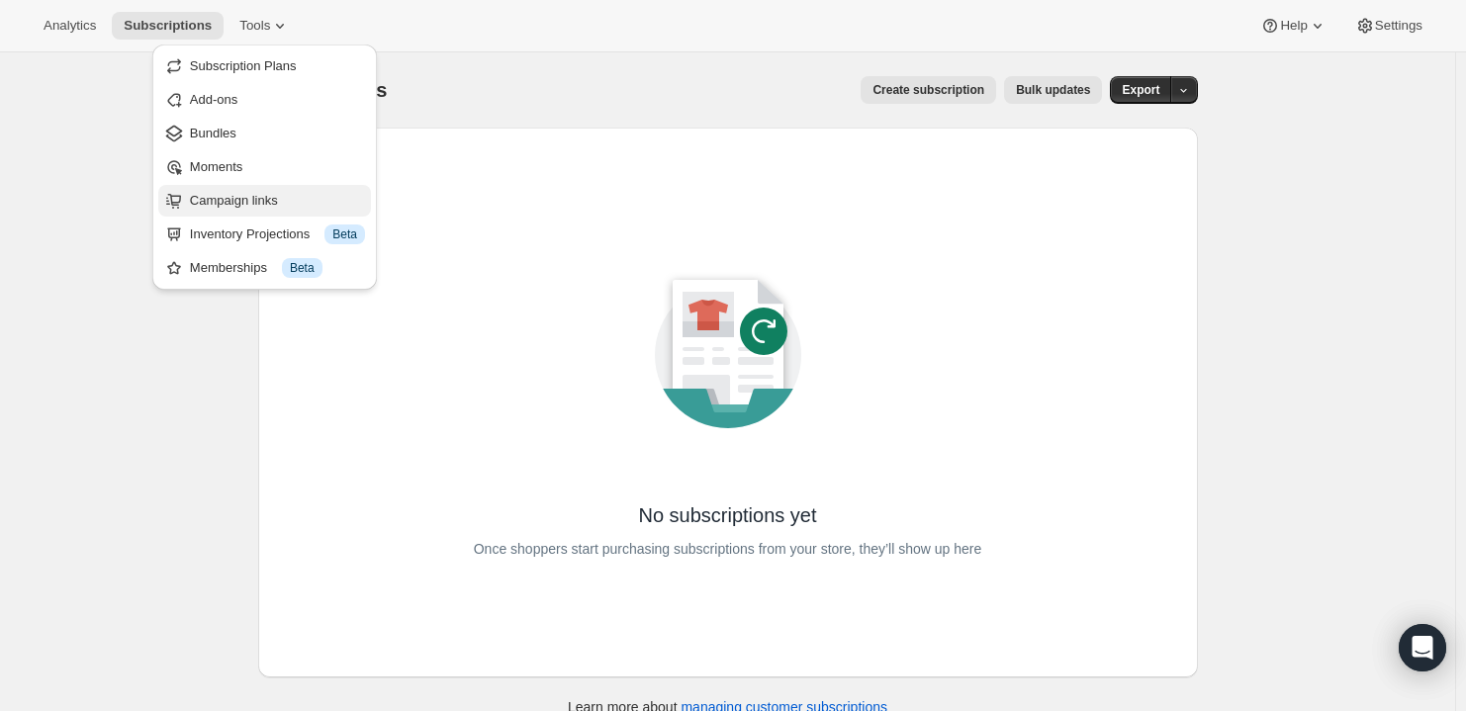
click at [229, 195] on span "Campaign links" at bounding box center [234, 200] width 88 height 15
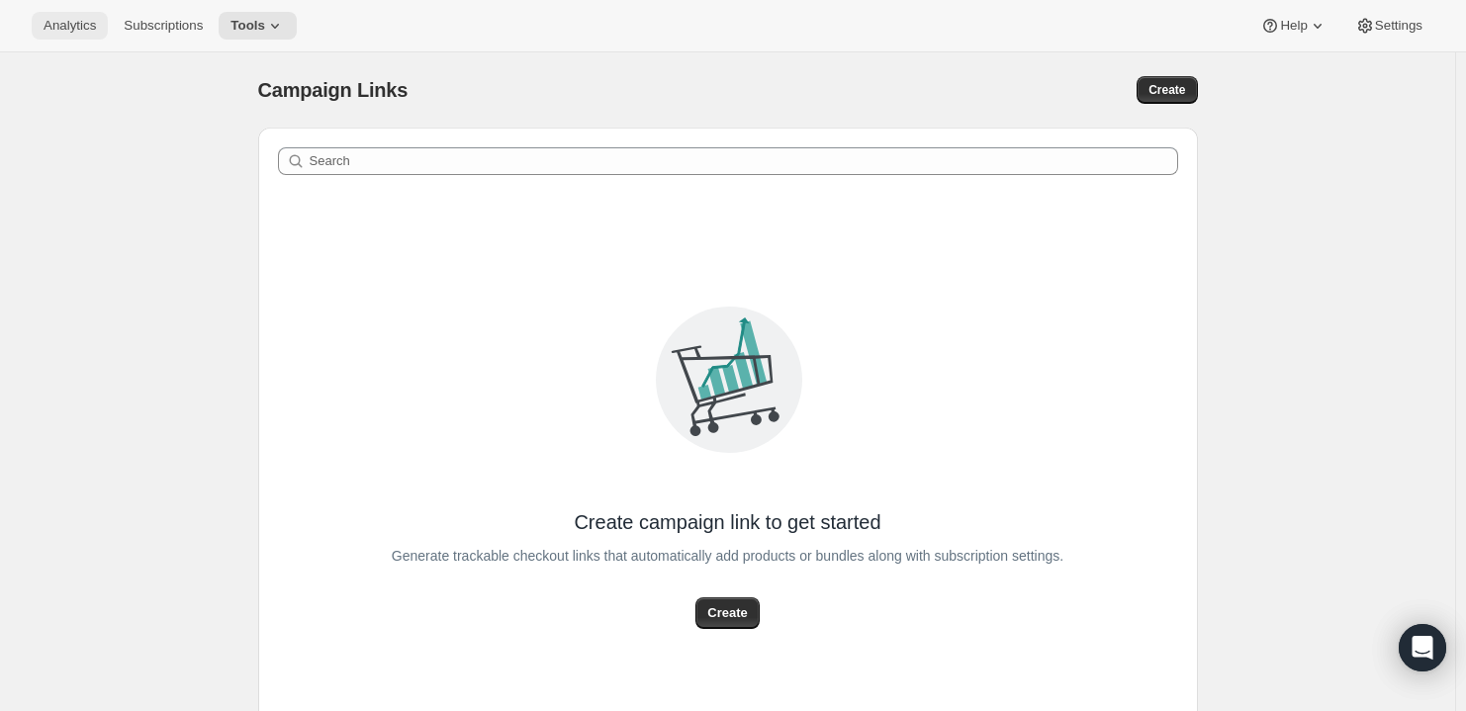
click at [79, 23] on span "Analytics" at bounding box center [70, 26] width 52 height 16
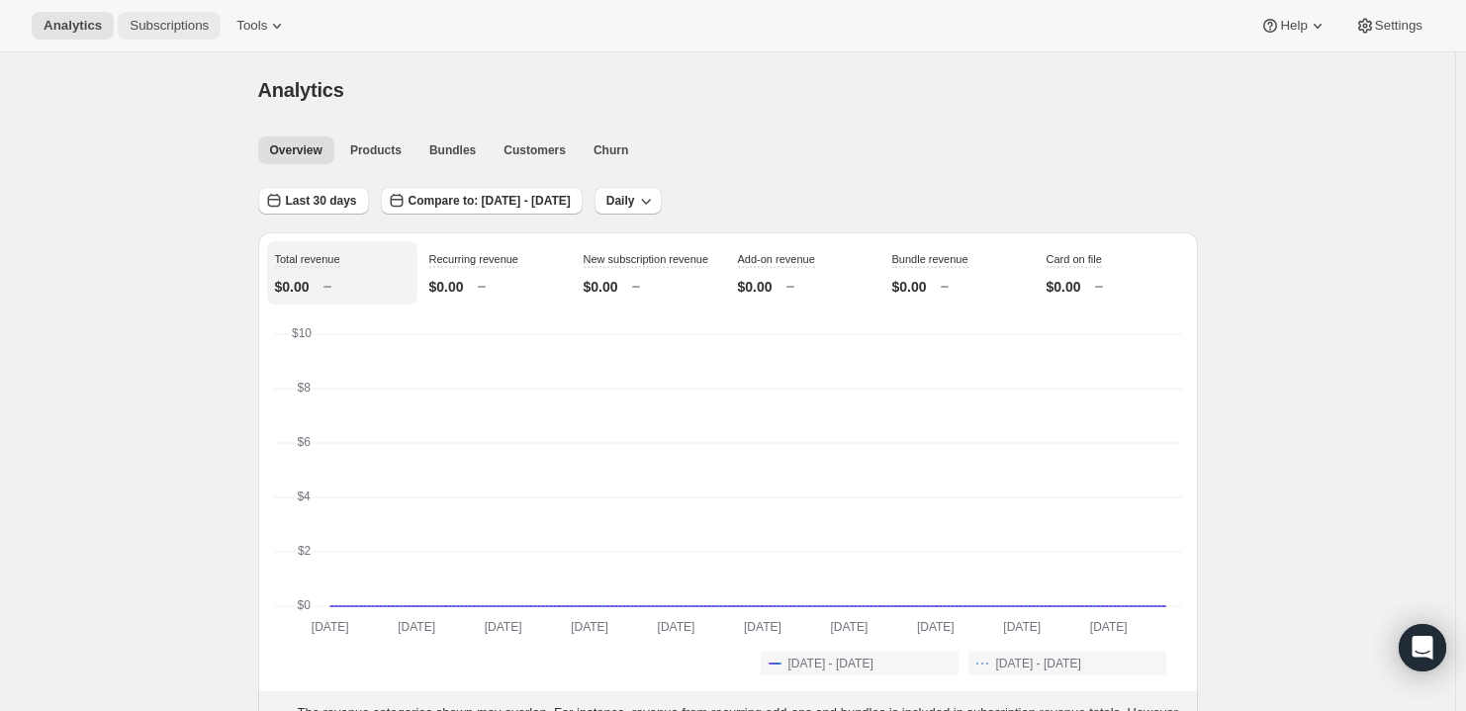
click at [165, 20] on span "Subscriptions" at bounding box center [169, 26] width 79 height 16
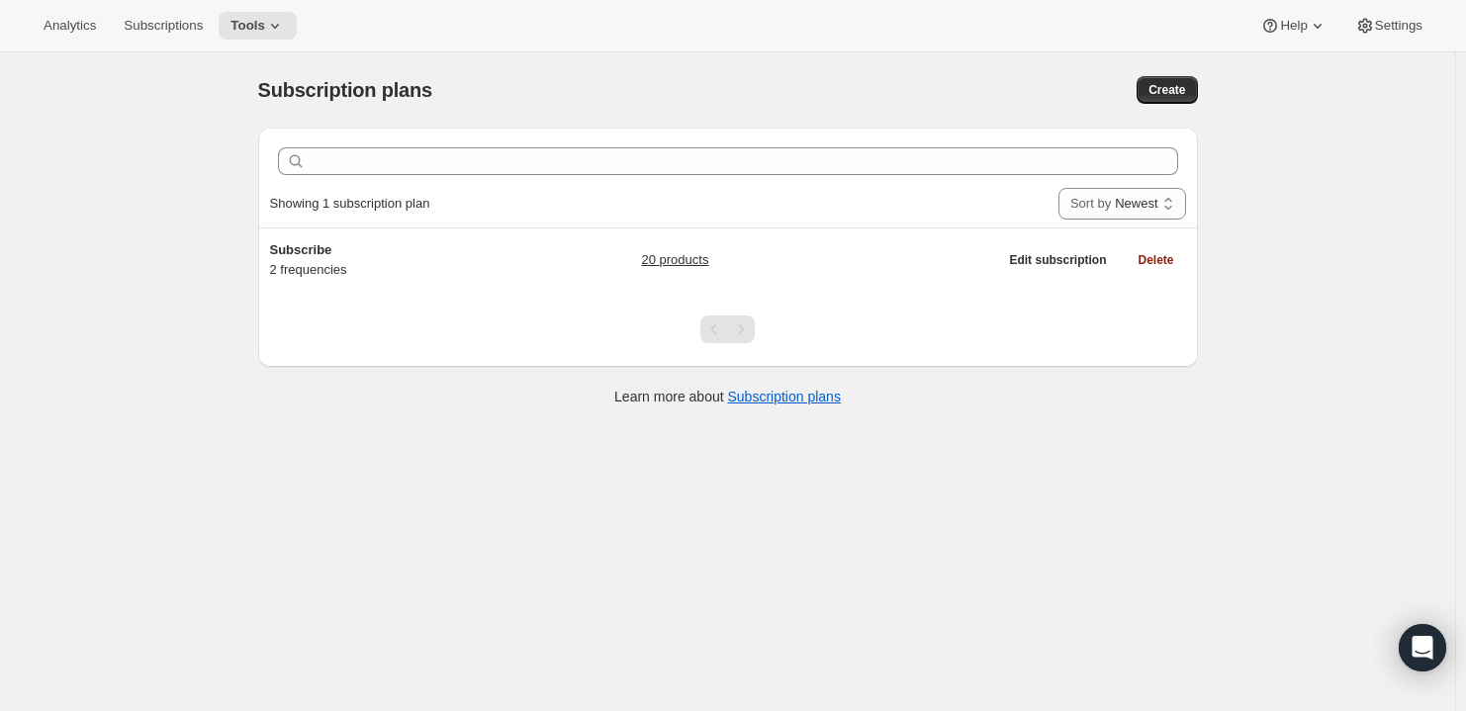
click at [1342, 139] on div "Subscription plans. This page is ready Subscription plans Create Clear Showing …" at bounding box center [727, 407] width 1455 height 711
